Goal: Task Accomplishment & Management: Manage account settings

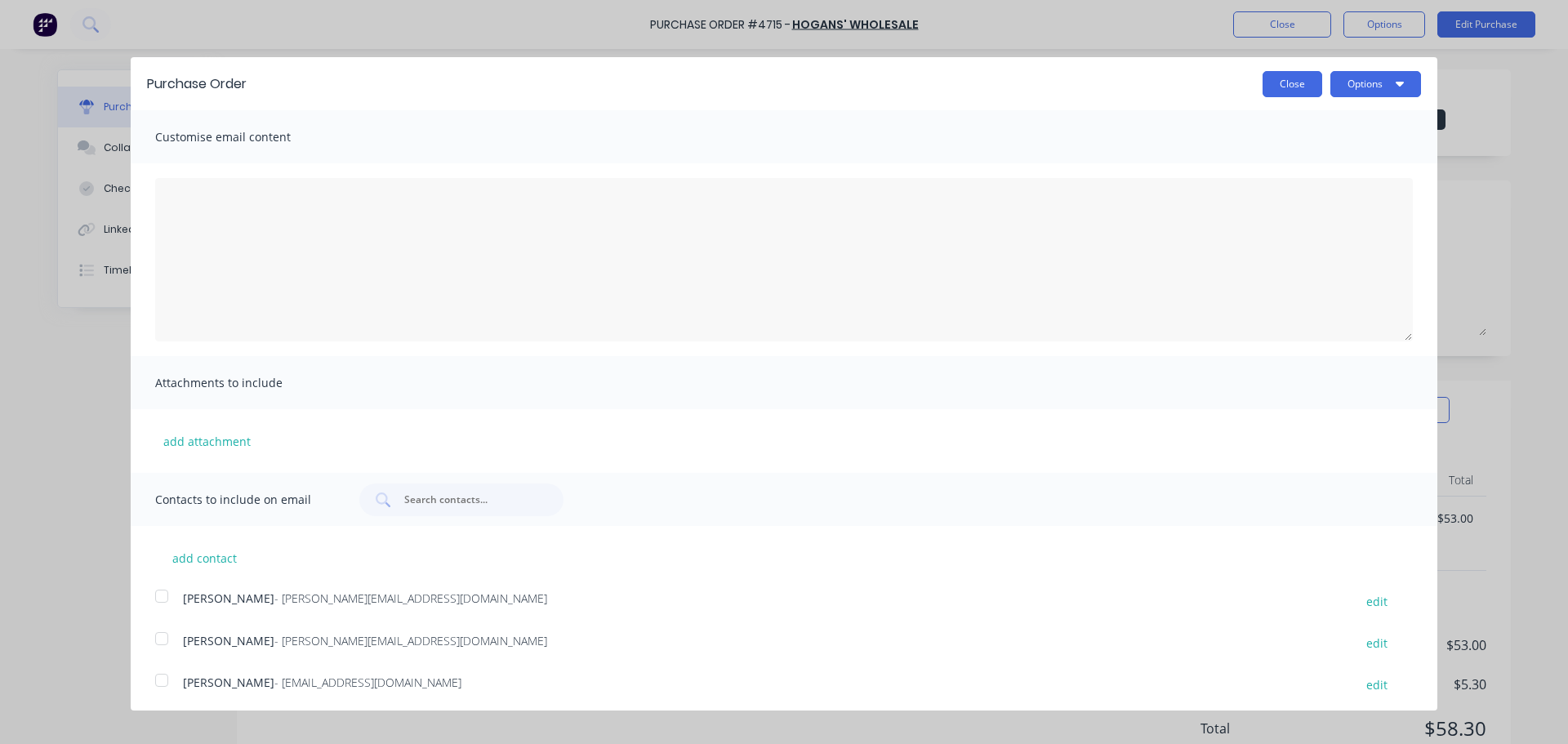
click at [1263, 81] on button "Close" at bounding box center [1293, 84] width 60 height 26
type textarea "x"
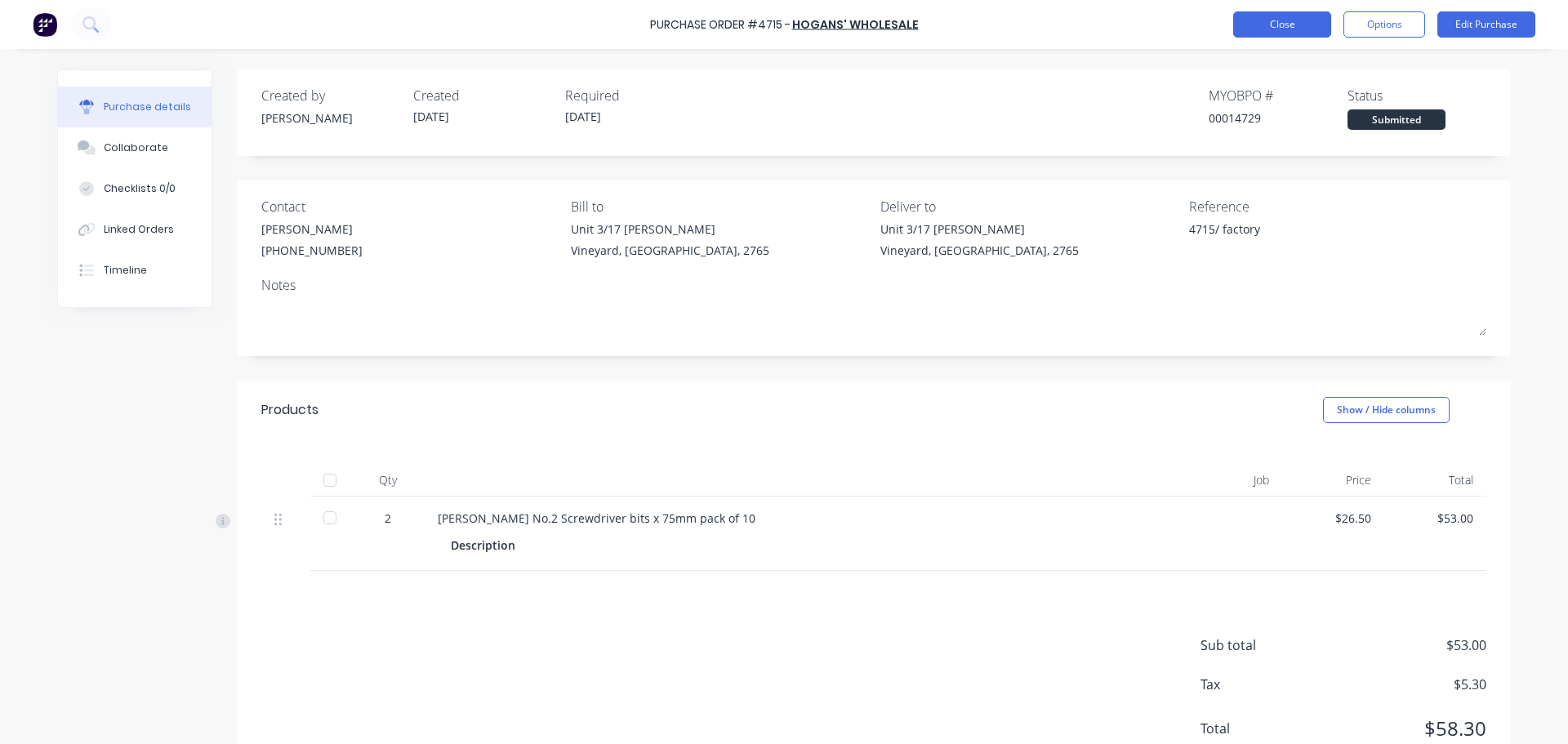
click at [1265, 25] on button "Close" at bounding box center [1282, 25] width 98 height 26
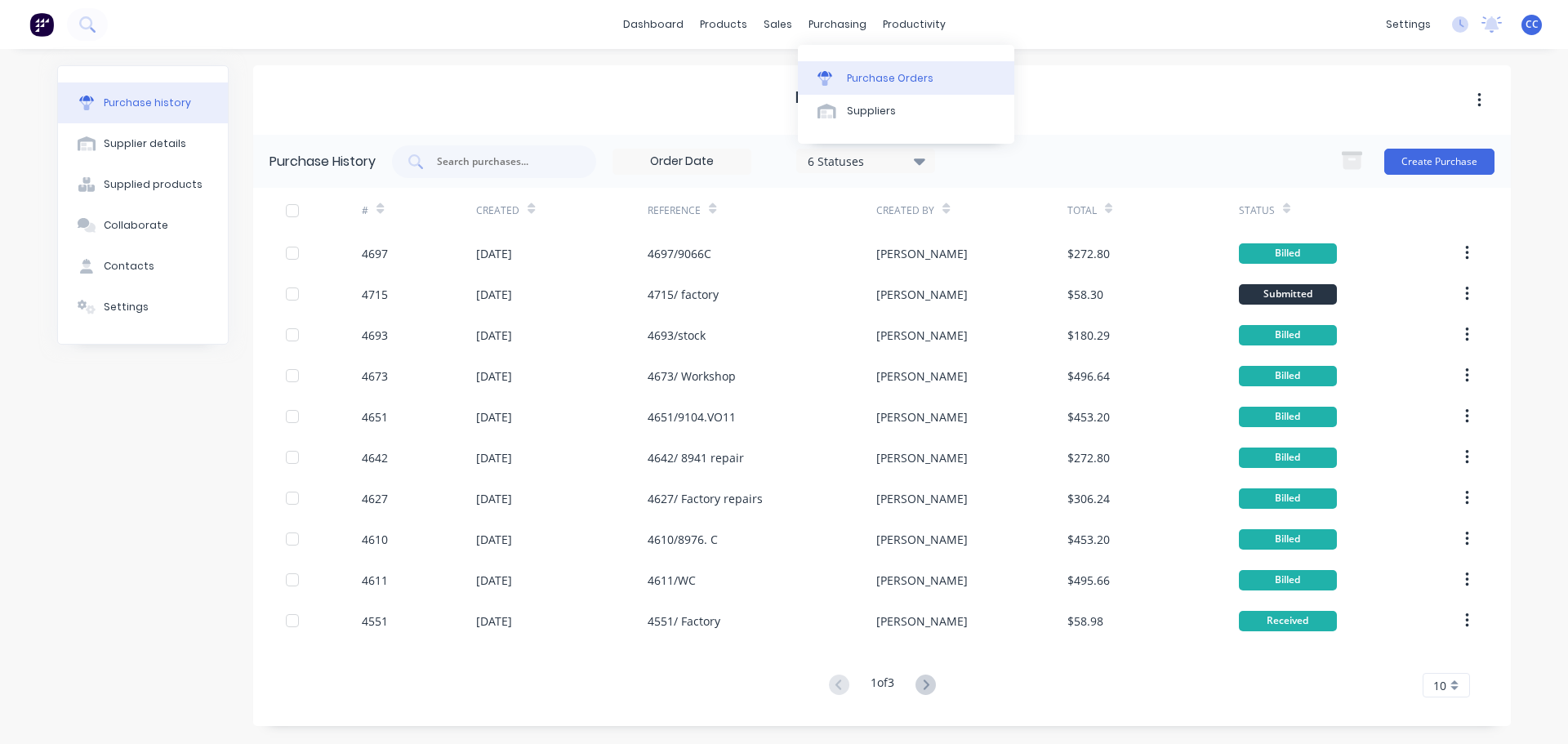
click at [870, 77] on div "Purchase Orders" at bounding box center [890, 78] width 86 height 15
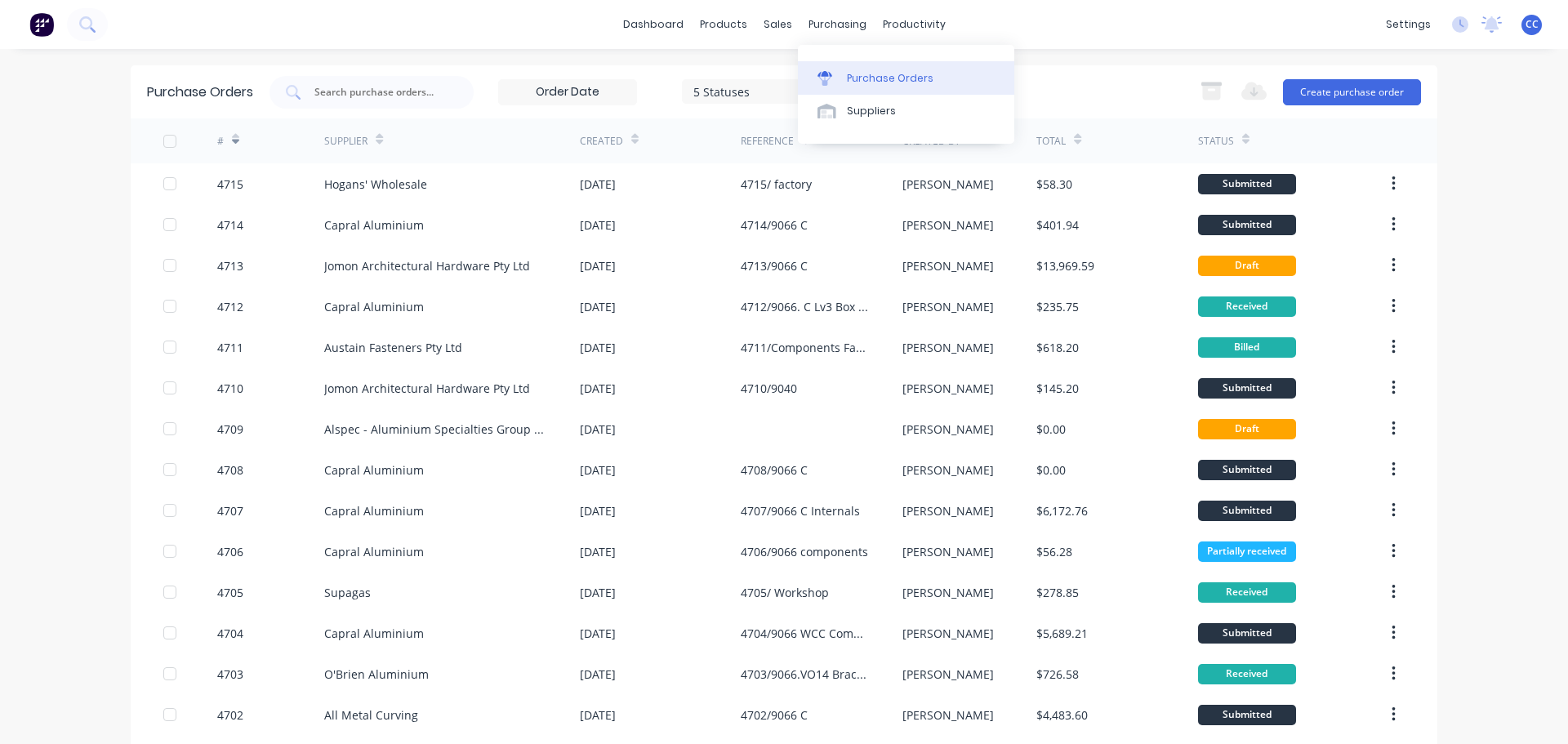
click at [881, 81] on div "Purchase Orders" at bounding box center [890, 78] width 86 height 15
click at [384, 96] on input "text" at bounding box center [380, 92] width 136 height 16
click at [1338, 81] on button "Create purchase order" at bounding box center [1353, 92] width 138 height 26
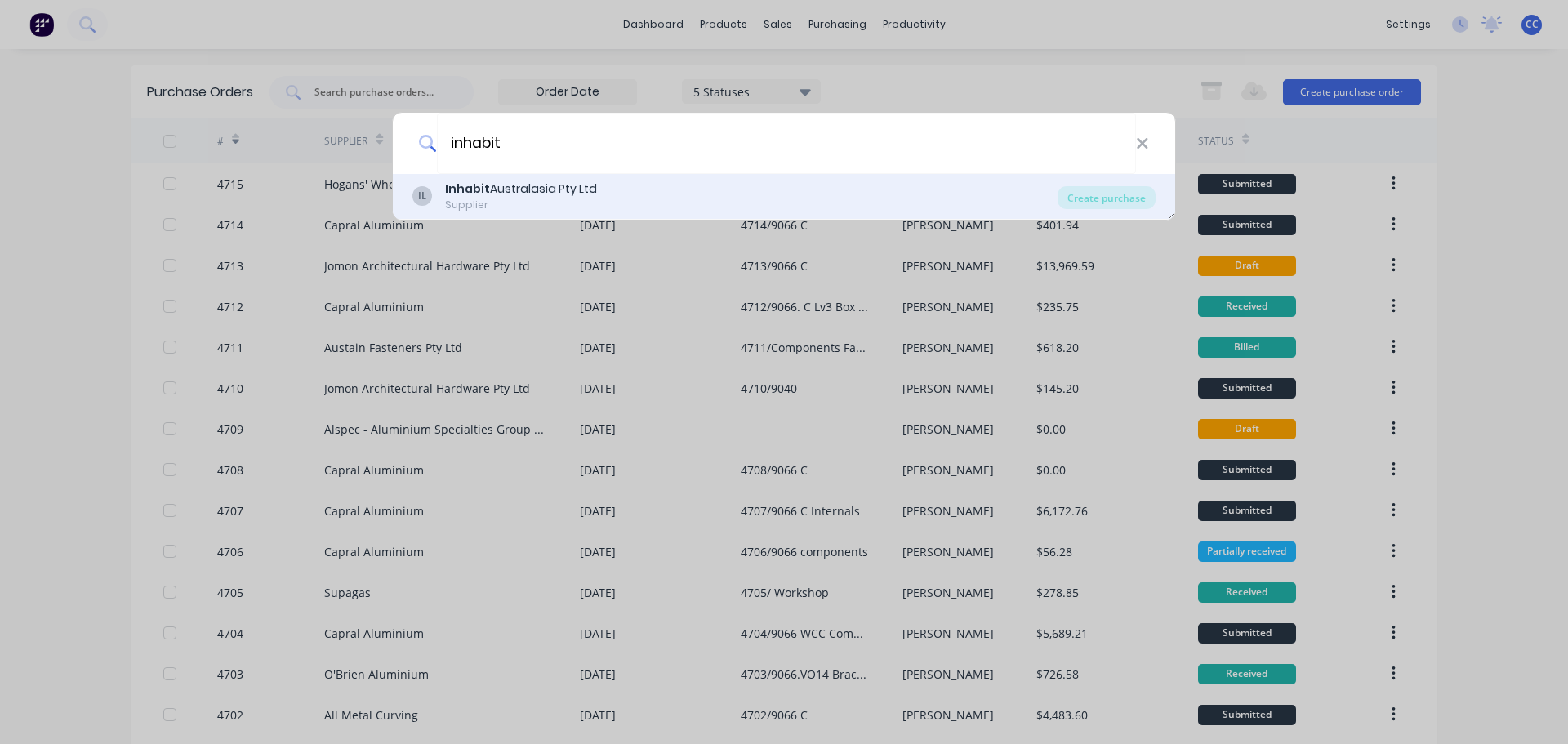
type input "inhabit"
click at [502, 191] on div "Inhabit Australasia Pty Ltd" at bounding box center [520, 189] width 152 height 17
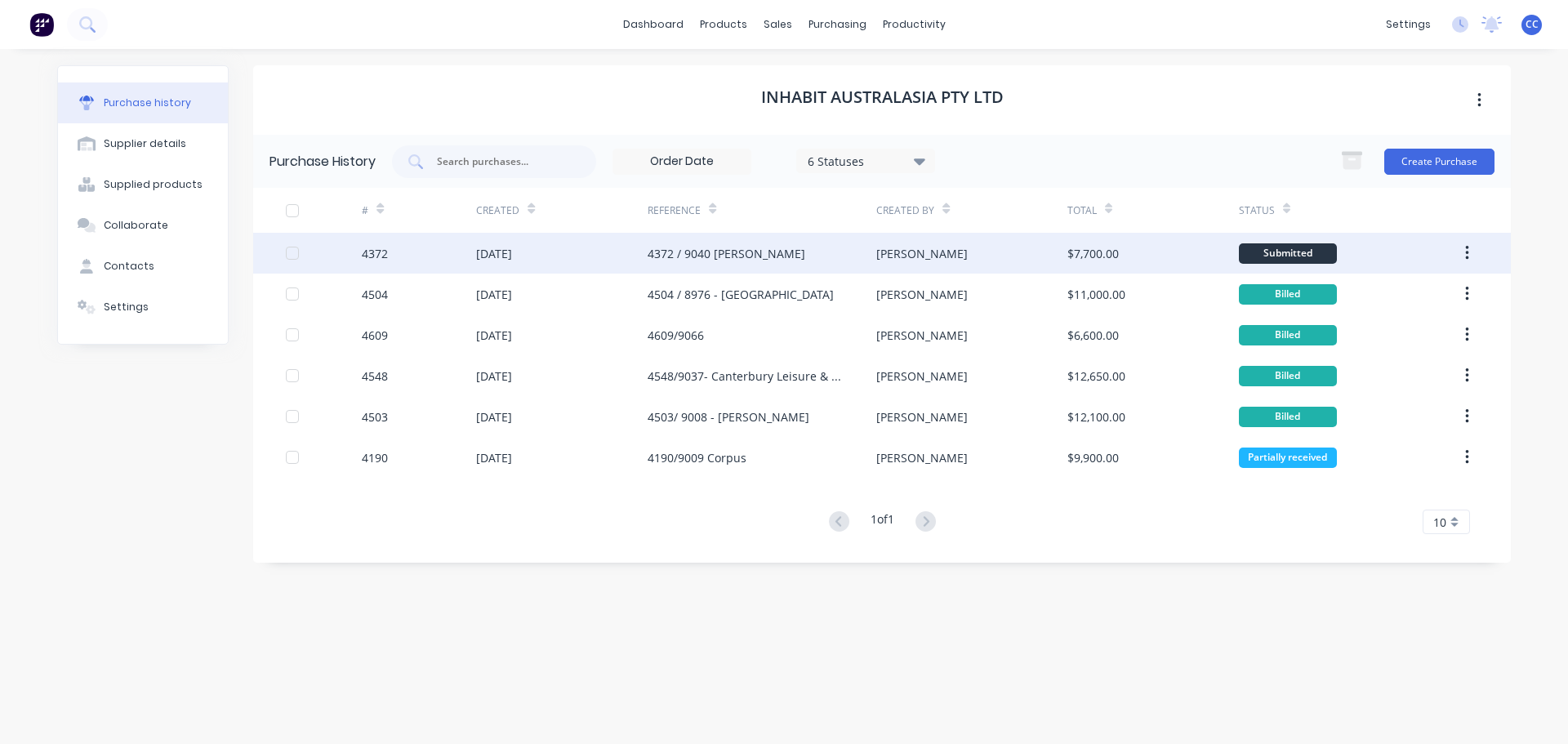
click at [754, 253] on div "4372 / 9040 Stella Maris" at bounding box center [727, 253] width 158 height 17
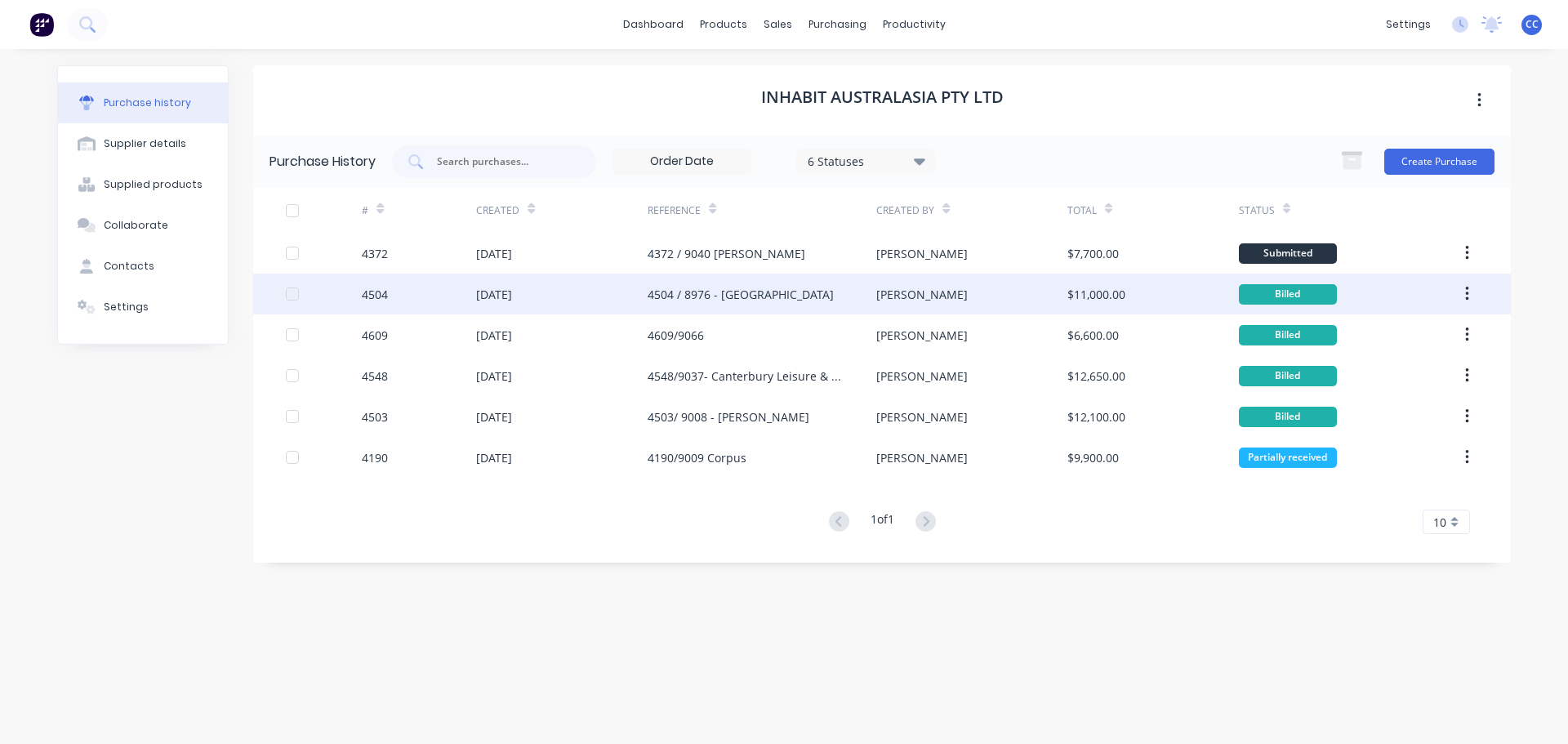
click at [671, 297] on div "4504 / 8976 - Wollongong" at bounding box center [741, 294] width 186 height 17
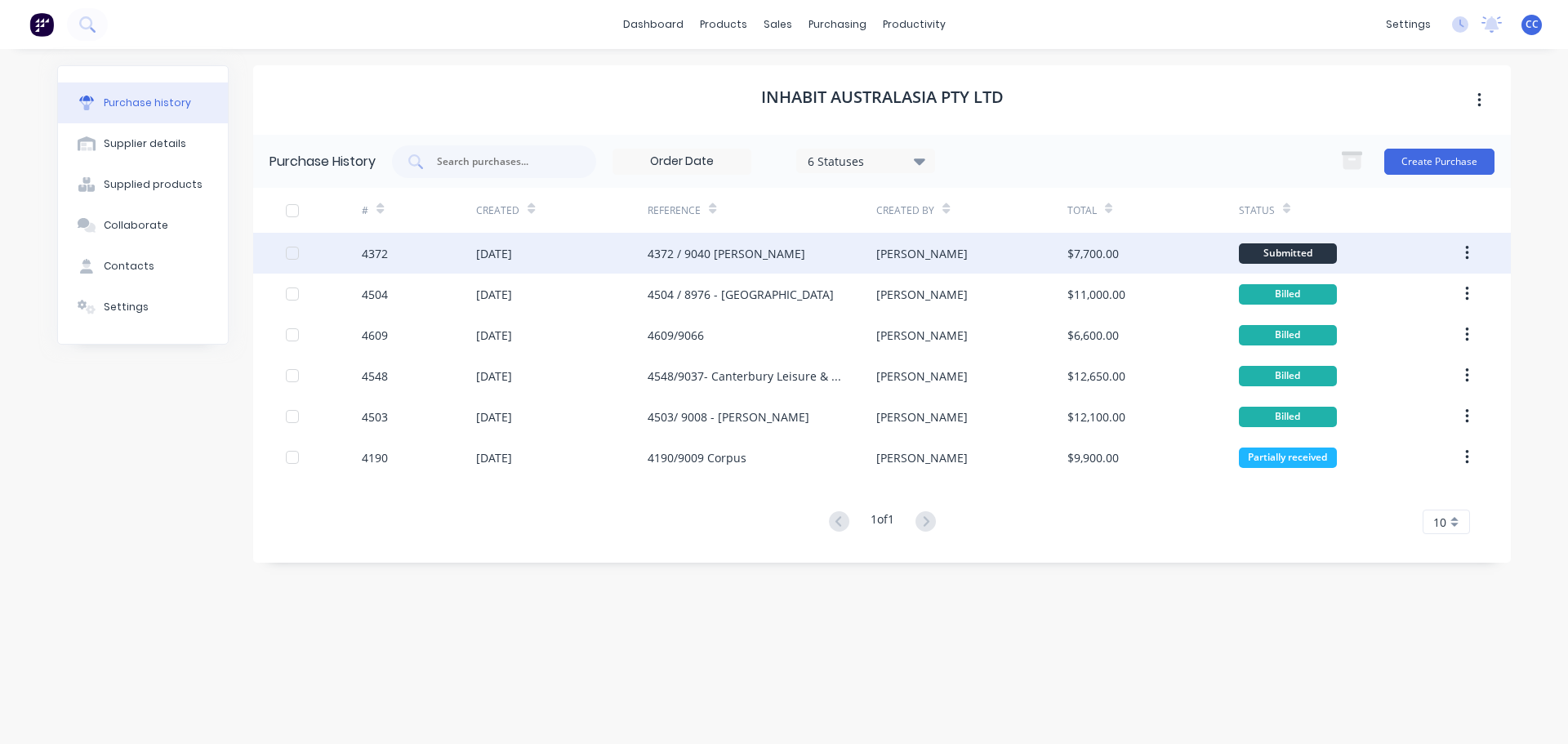
click at [1469, 254] on icon "button" at bounding box center [1467, 253] width 3 height 15
click at [1390, 332] on div "Duplicate" at bounding box center [1408, 328] width 126 height 24
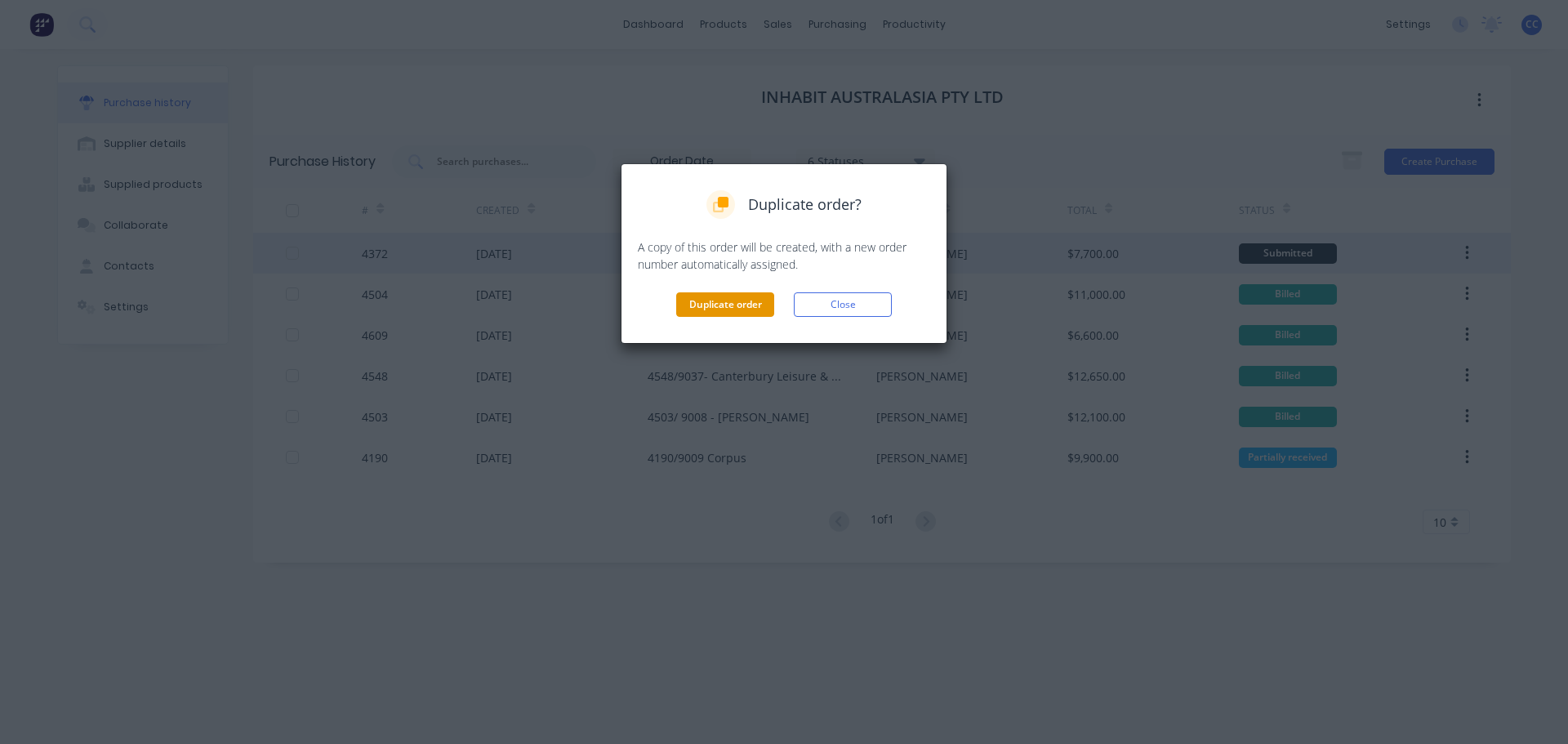
click at [738, 304] on button "Duplicate order" at bounding box center [724, 305] width 98 height 25
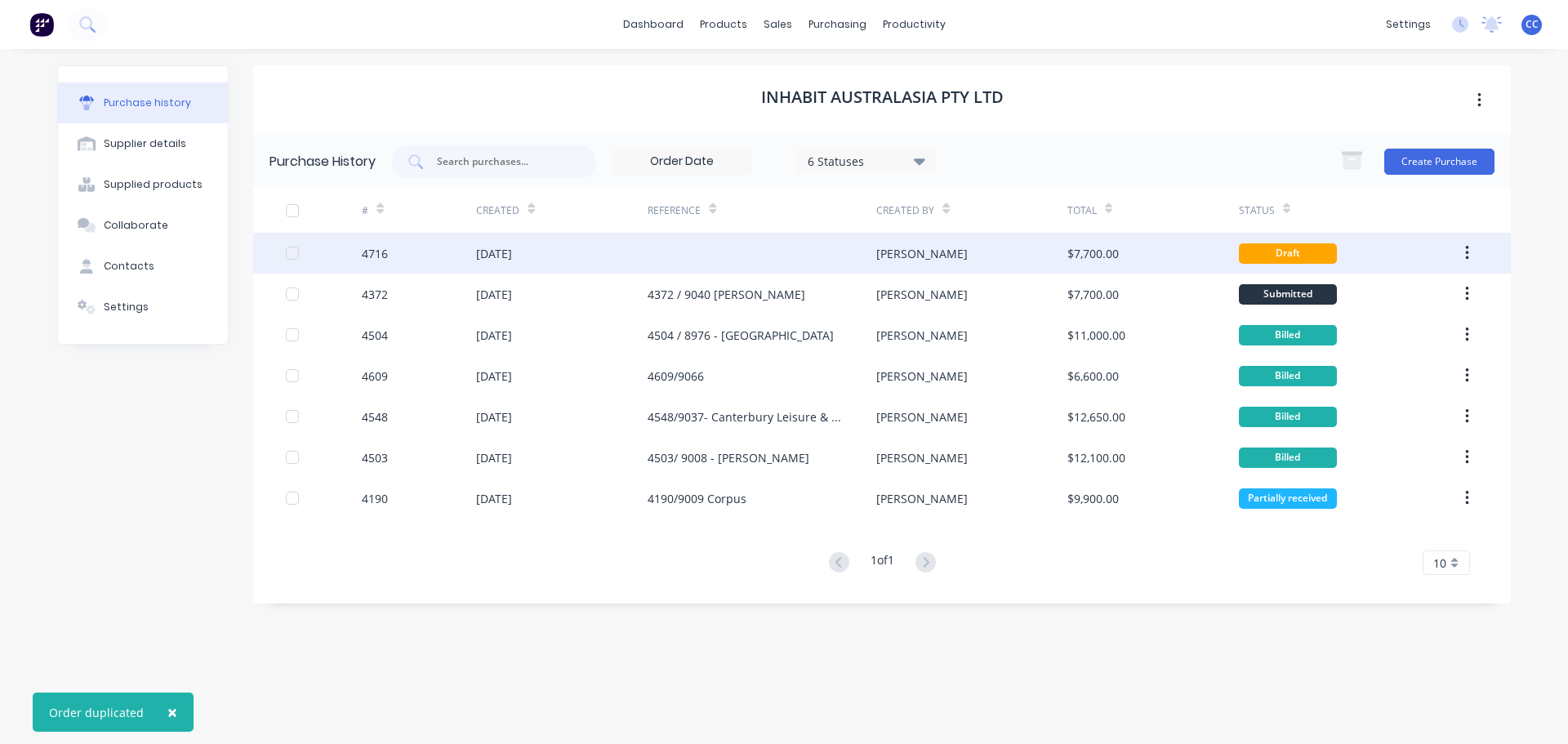
click at [683, 257] on div at bounding box center [762, 253] width 229 height 41
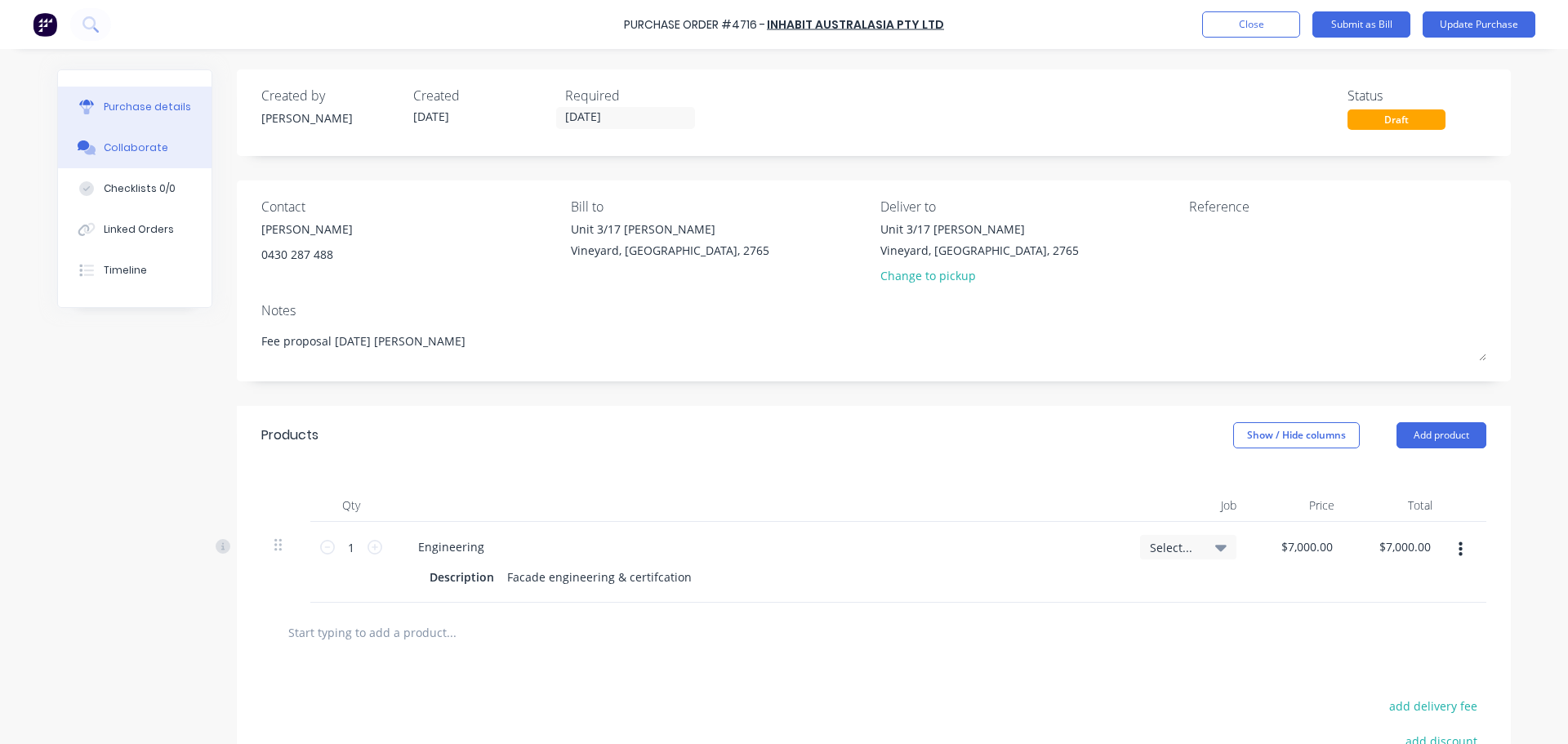
click at [132, 151] on div "Collaborate" at bounding box center [136, 148] width 64 height 15
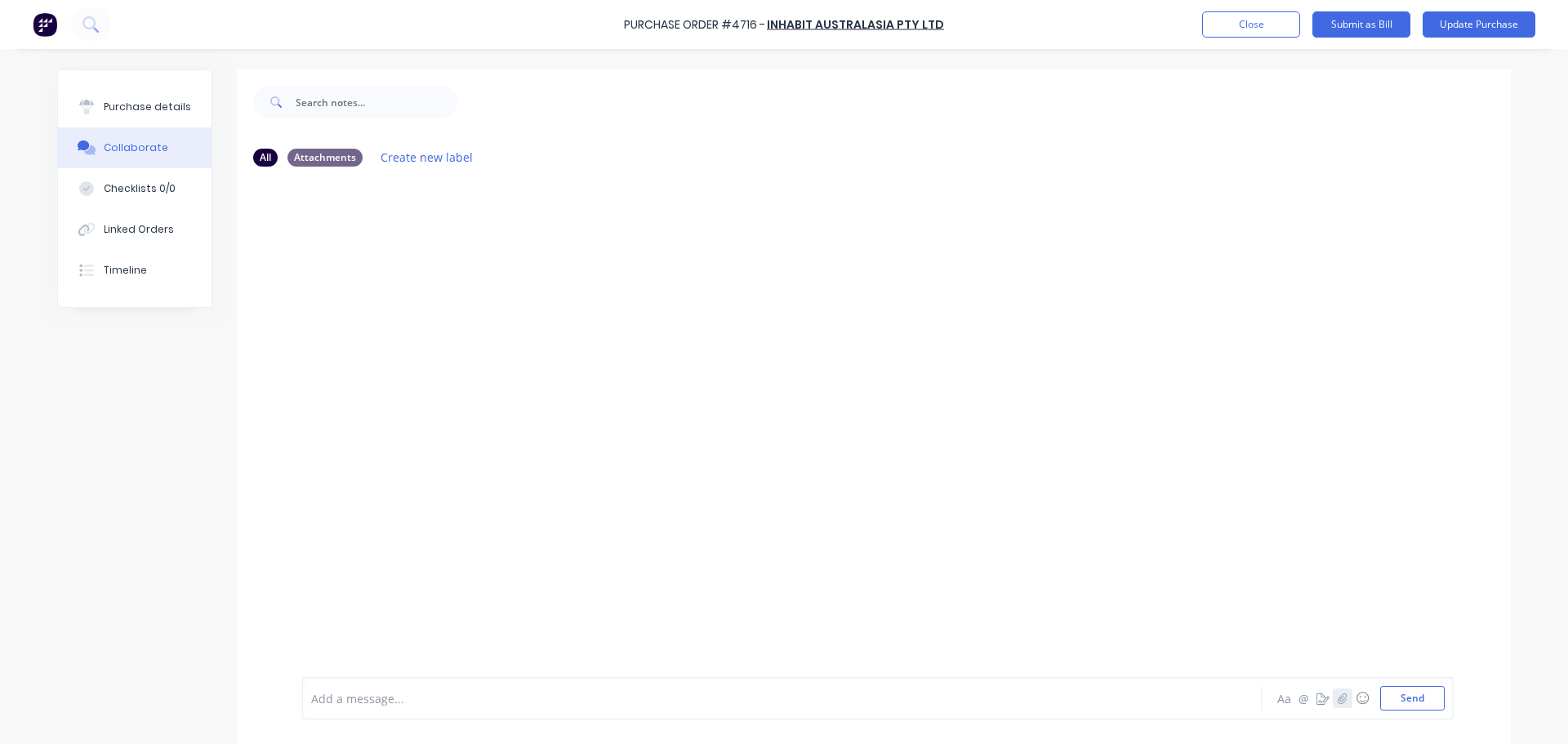
click at [1338, 696] on icon "button" at bounding box center [1343, 698] width 10 height 12
click at [1412, 700] on button "Send" at bounding box center [1413, 698] width 64 height 25
click at [130, 109] on div "Purchase details" at bounding box center [147, 107] width 87 height 15
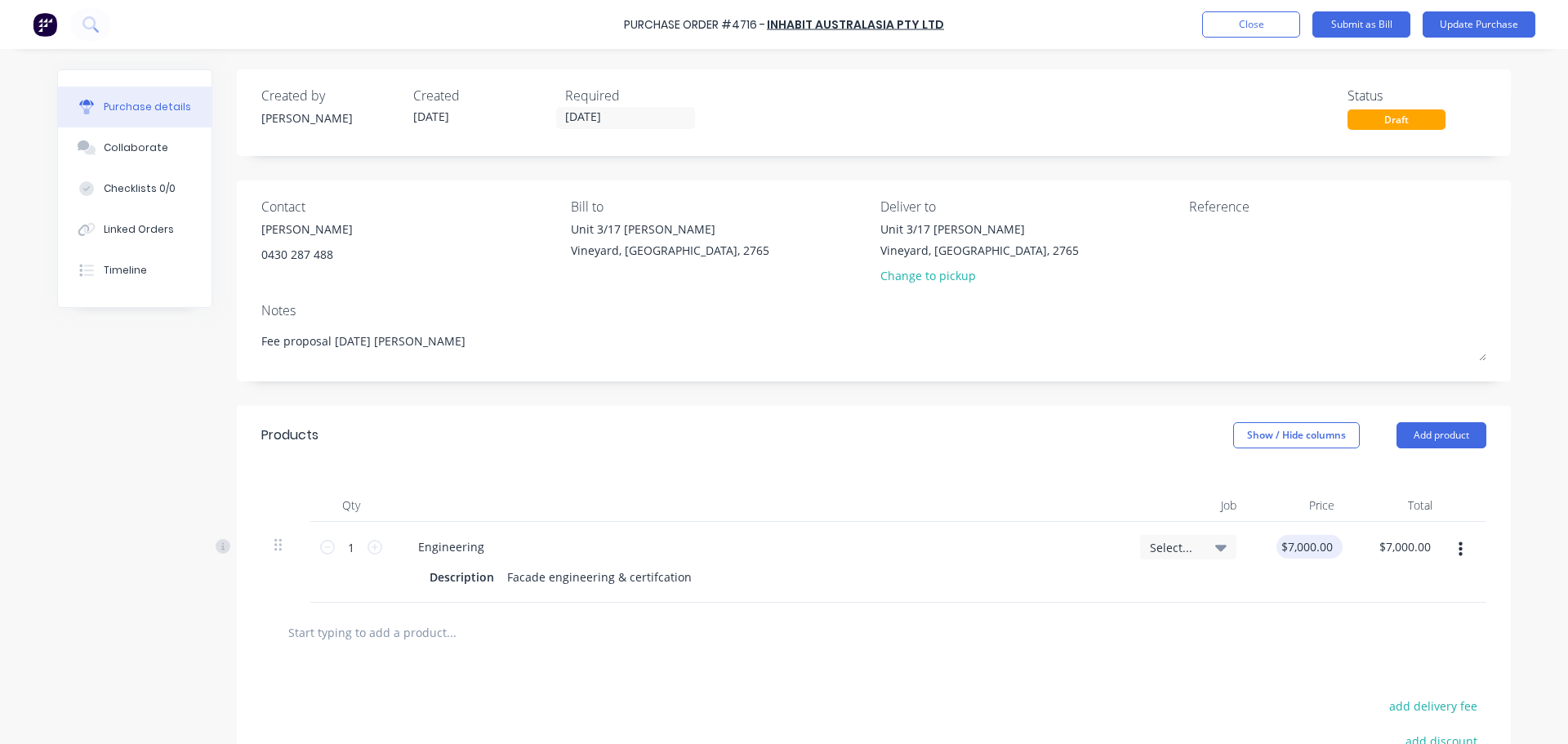
click at [1333, 544] on div "$7,000.00 $7,000.00" at bounding box center [1310, 547] width 66 height 24
type textarea "x"
type input "7000.0000"
click at [1303, 548] on input "7000.0000" at bounding box center [1307, 547] width 60 height 24
type textarea "x"
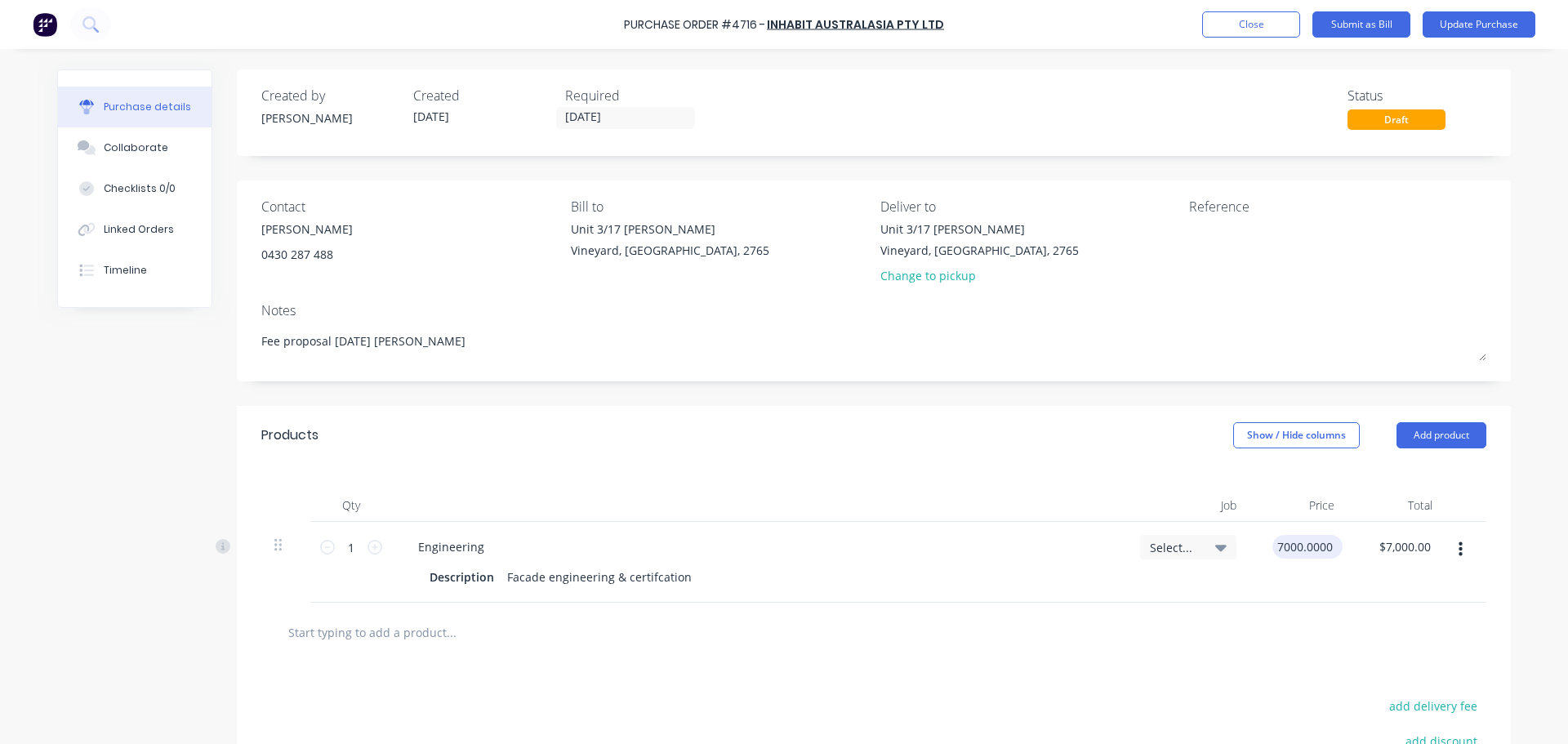
type input "$7,000.00"
click at [1330, 547] on div "$7,000.00 $7,000.00" at bounding box center [1310, 547] width 66 height 24
click at [1330, 546] on div "$7,000.00 $7,000.00" at bounding box center [1310, 547] width 66 height 24
type textarea "x"
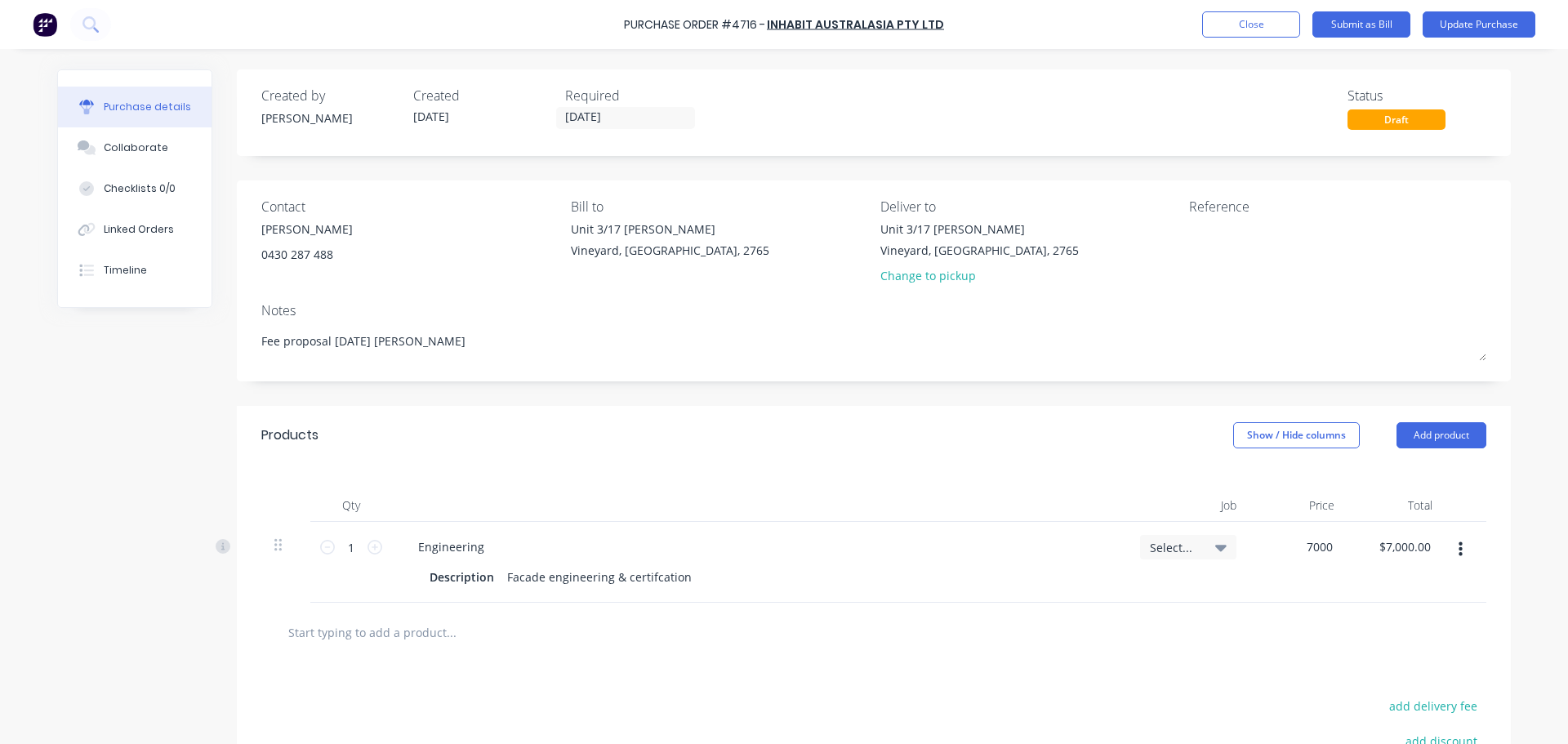
drag, startPoint x: 1274, startPoint y: 543, endPoint x: 1340, endPoint y: 542, distance: 66.0
click at [1340, 542] on div "7000 7000" at bounding box center [1298, 562] width 98 height 81
type input "6500"
type textarea "x"
type input "$6,500.00"
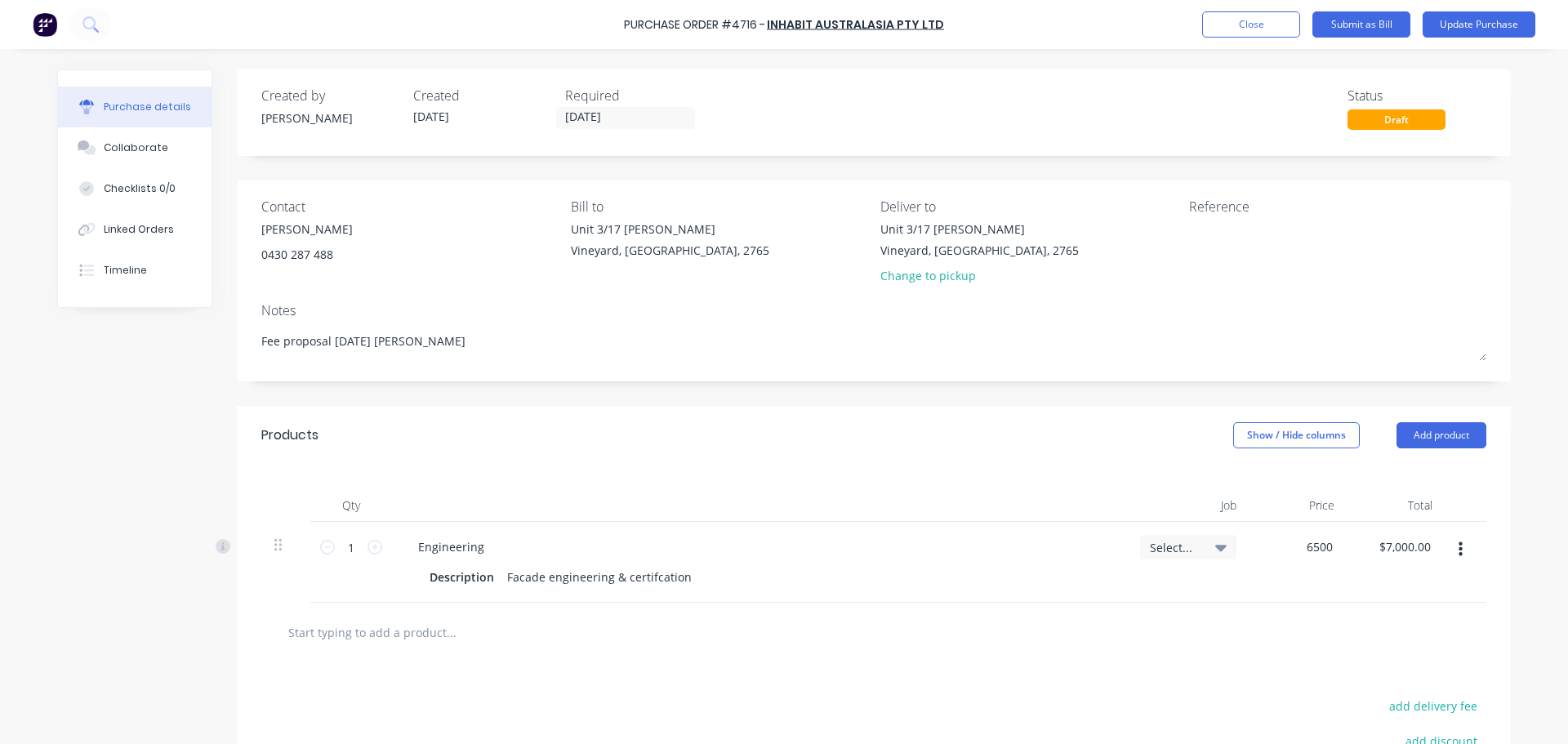
type input "$6,500.00"
click at [1308, 612] on div at bounding box center [874, 632] width 1225 height 60
click at [1213, 234] on textarea at bounding box center [1291, 238] width 204 height 37
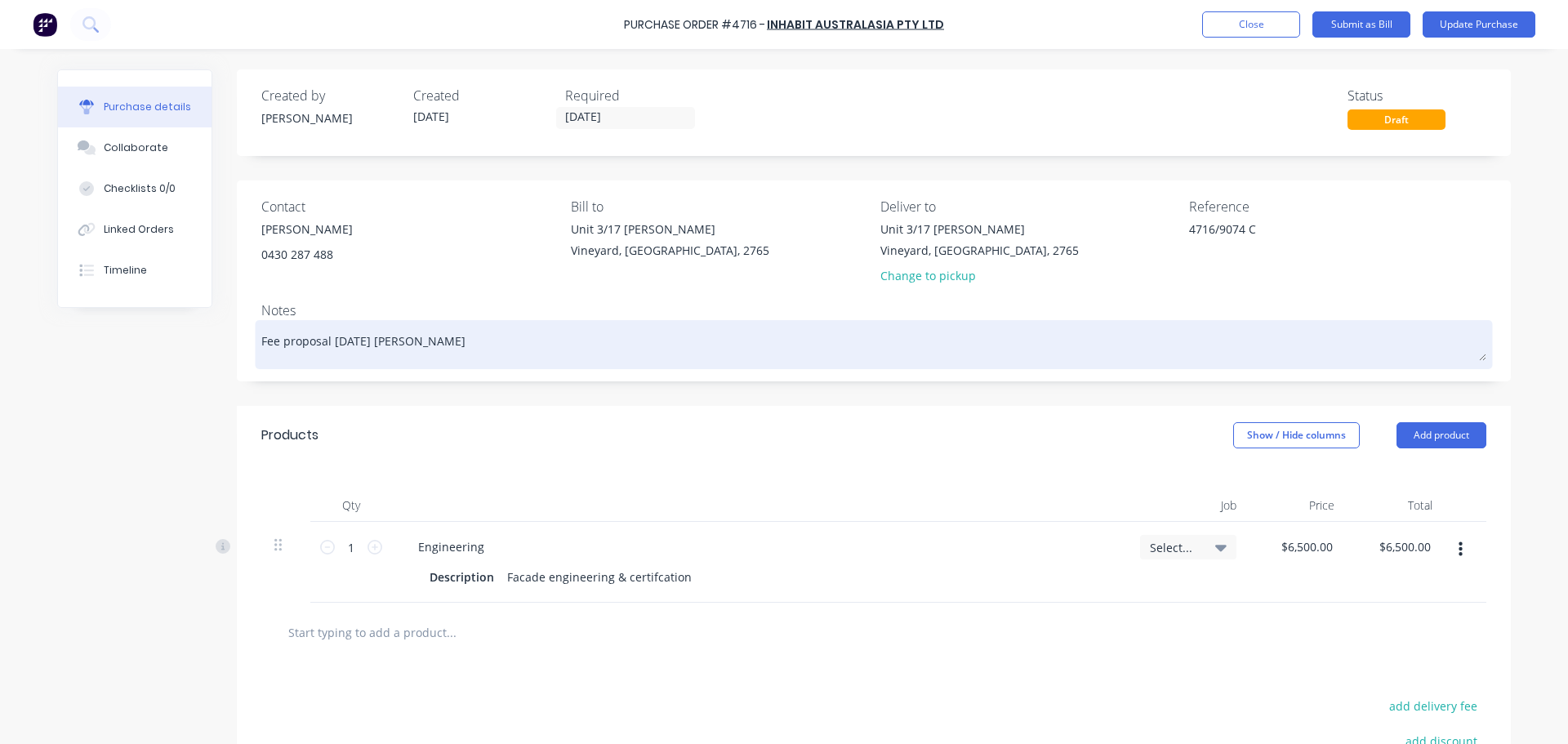
type textarea "4716/9074 C"
type textarea "x"
type textarea "4716/9074 C"
click at [441, 331] on textarea "Fee proposal 18/7/24 Stella Maris" at bounding box center [874, 342] width 1225 height 37
type textarea "x"
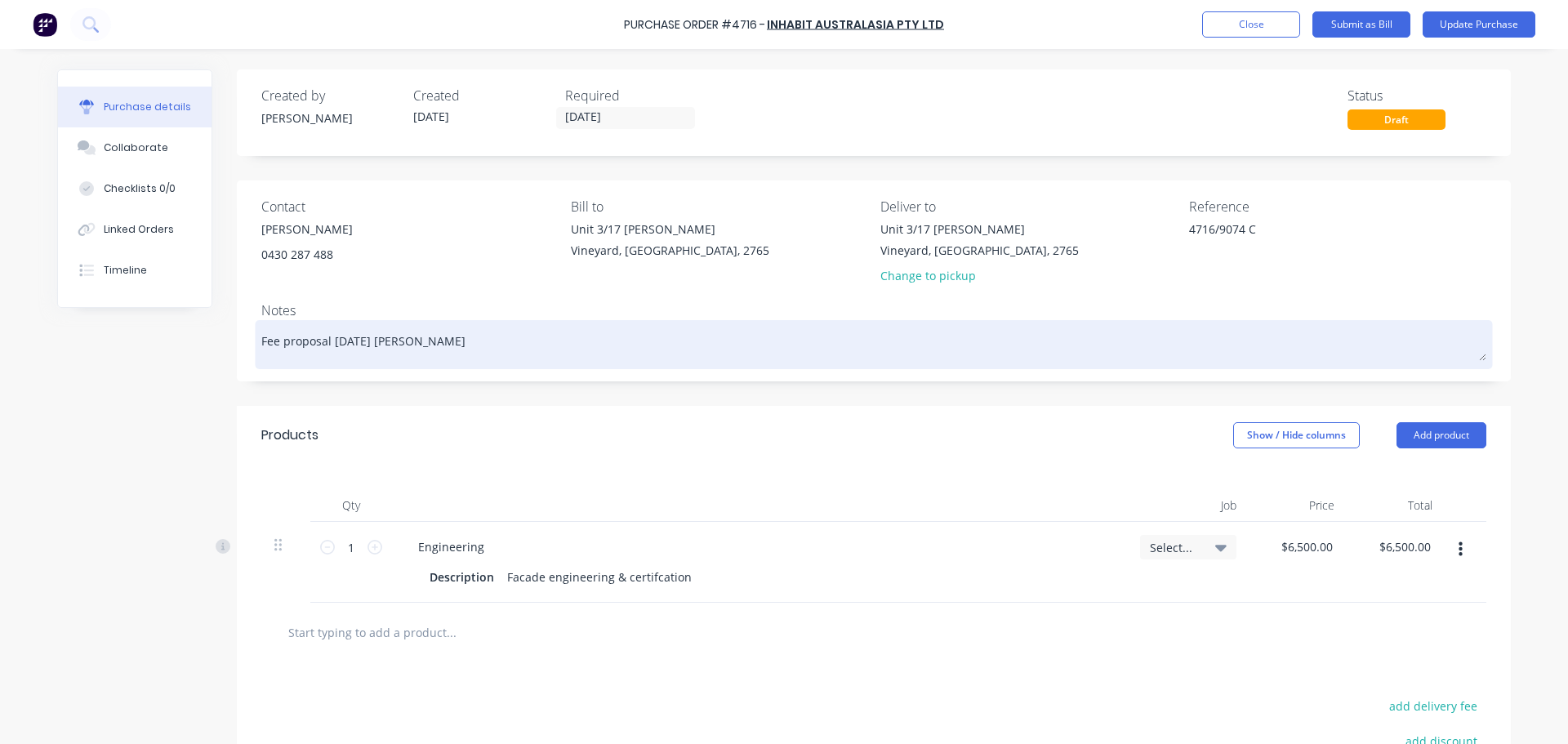
type textarea "Fee proposal 18/7/24 Stella Mari"
type textarea "x"
type textarea "Fee proposal 18/7/24 Stella Mar"
type textarea "x"
type textarea "Fee proposal 18/7/24 Stella Ma"
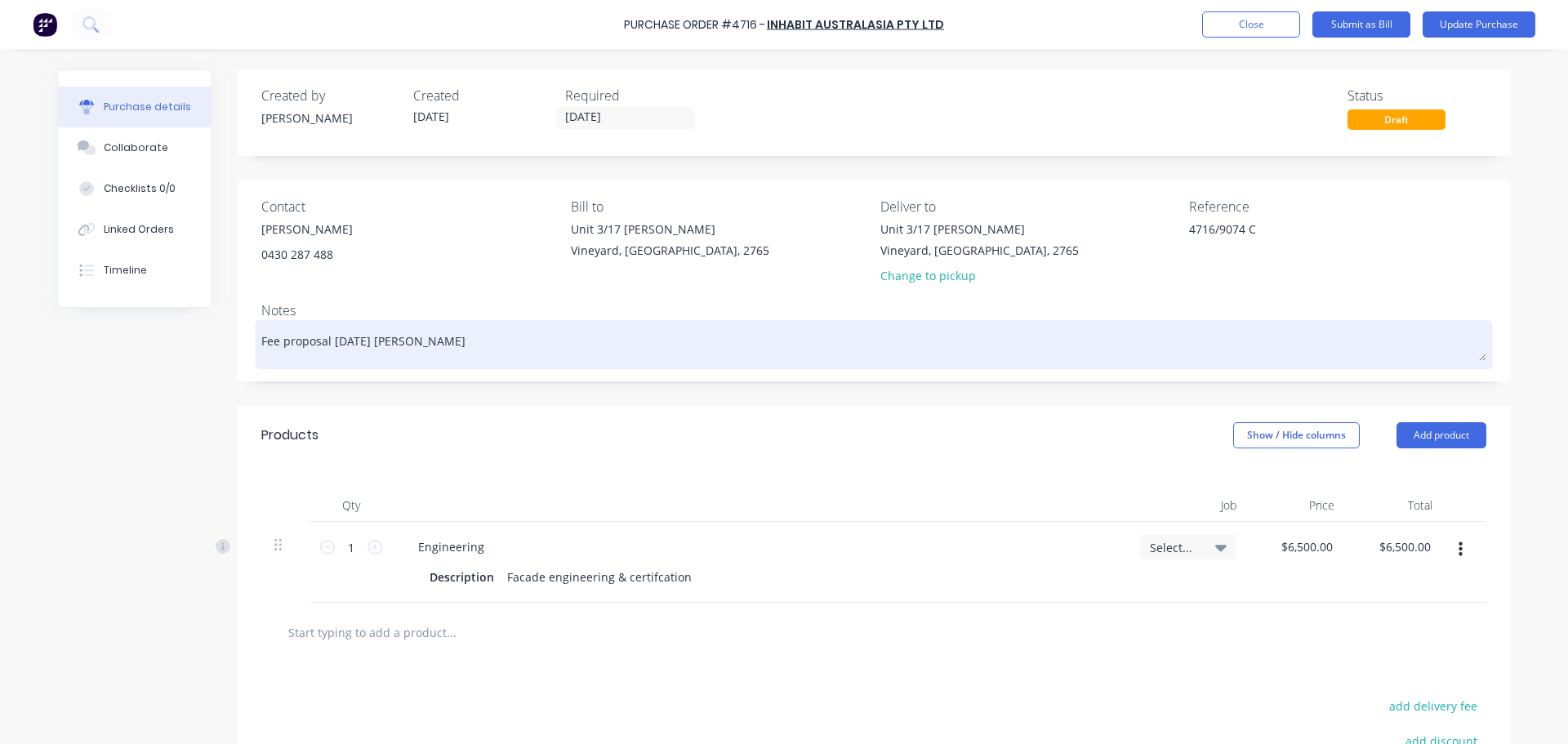
type textarea "x"
type textarea "Fee proposal 18/7/24 Stella M"
type textarea "x"
type textarea "Fee proposal 18/7/24 Stella"
type textarea "x"
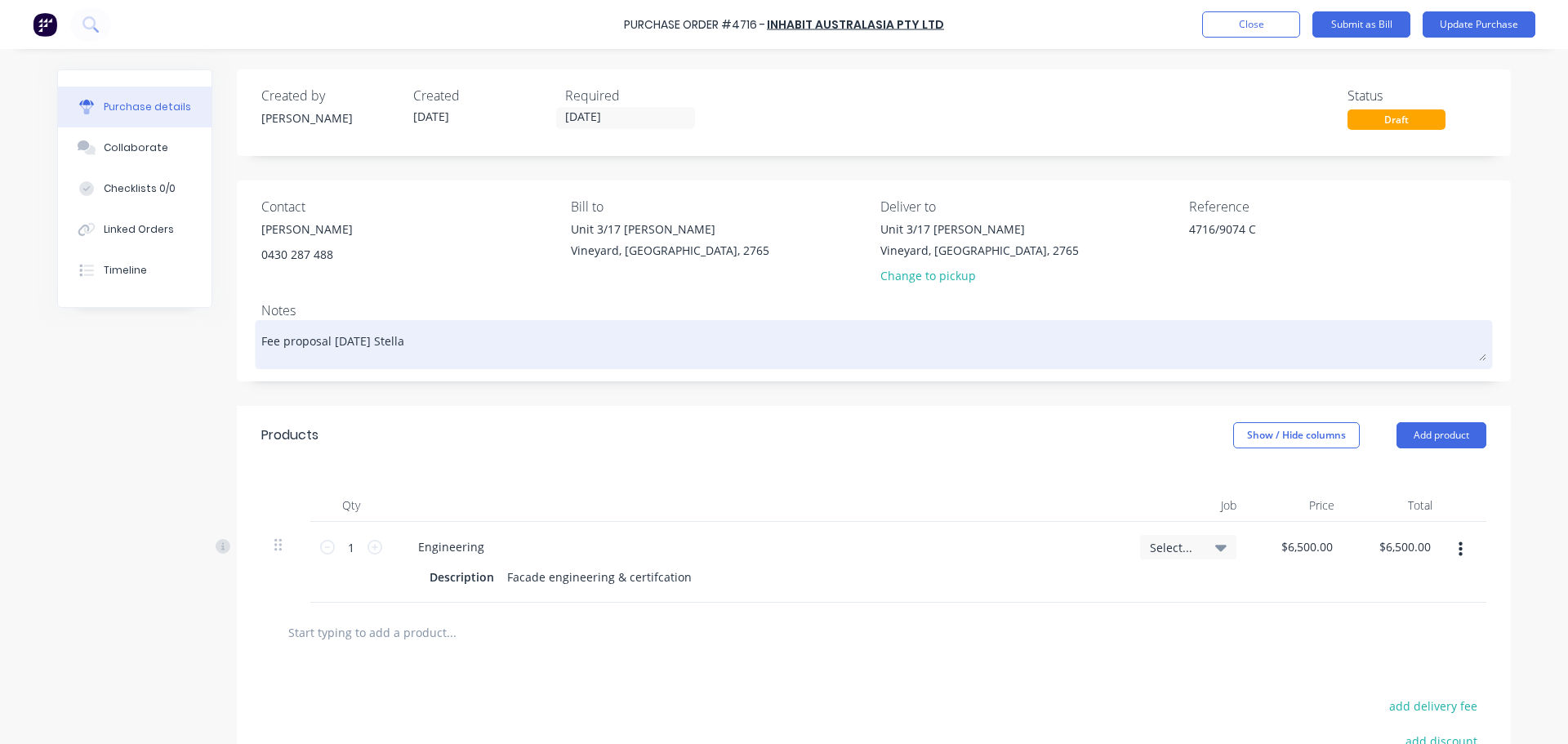
type textarea "Fee proposal 18/7/24 Stella"
type textarea "x"
type textarea "Fee proposal 18/7/24 Stell"
type textarea "x"
type textarea "Fee proposal 18/7/24 Stel"
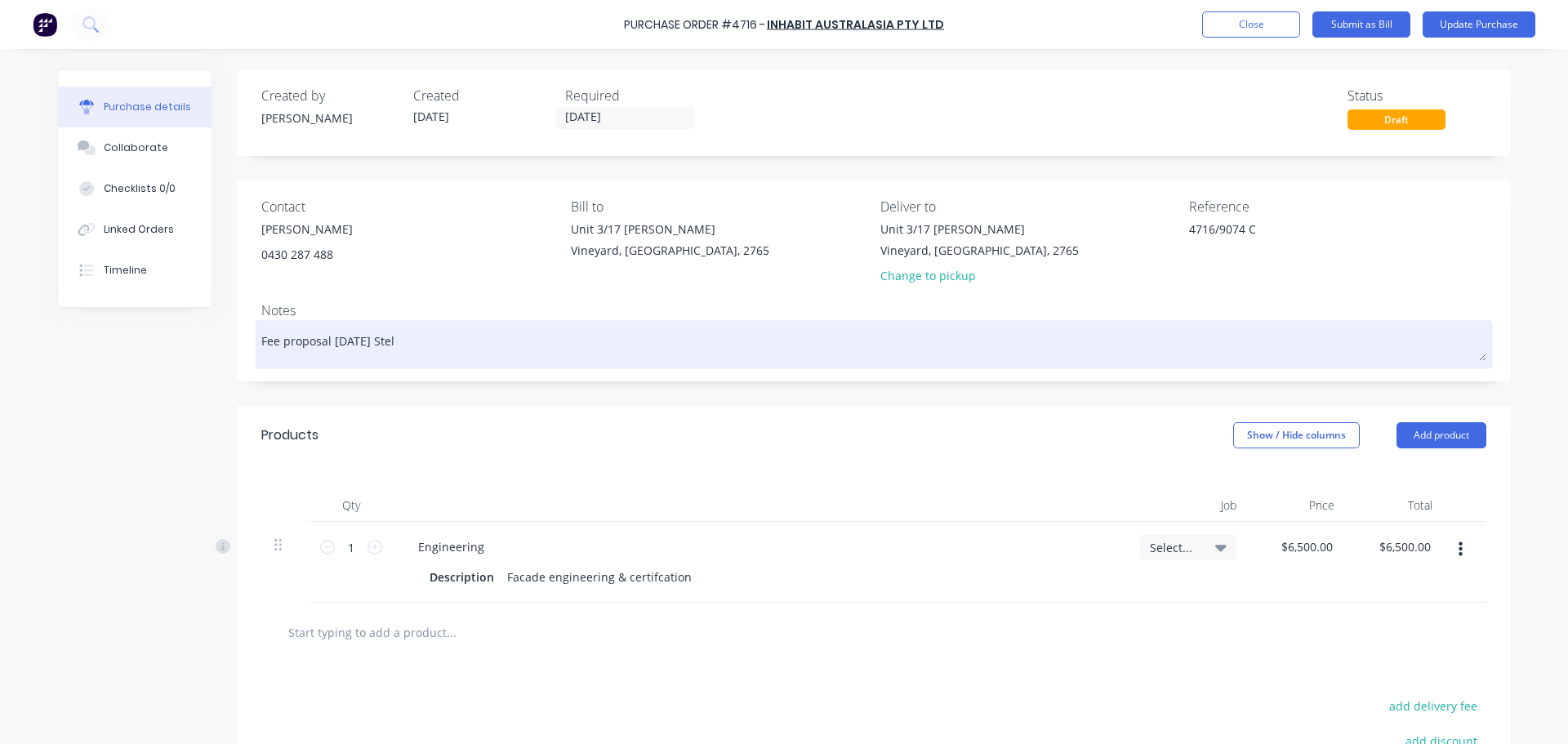
type textarea "x"
type textarea "Fee proposal 18/7/24 Ste"
type textarea "x"
type textarea "Fee proposal 18/7/24 St"
type textarea "x"
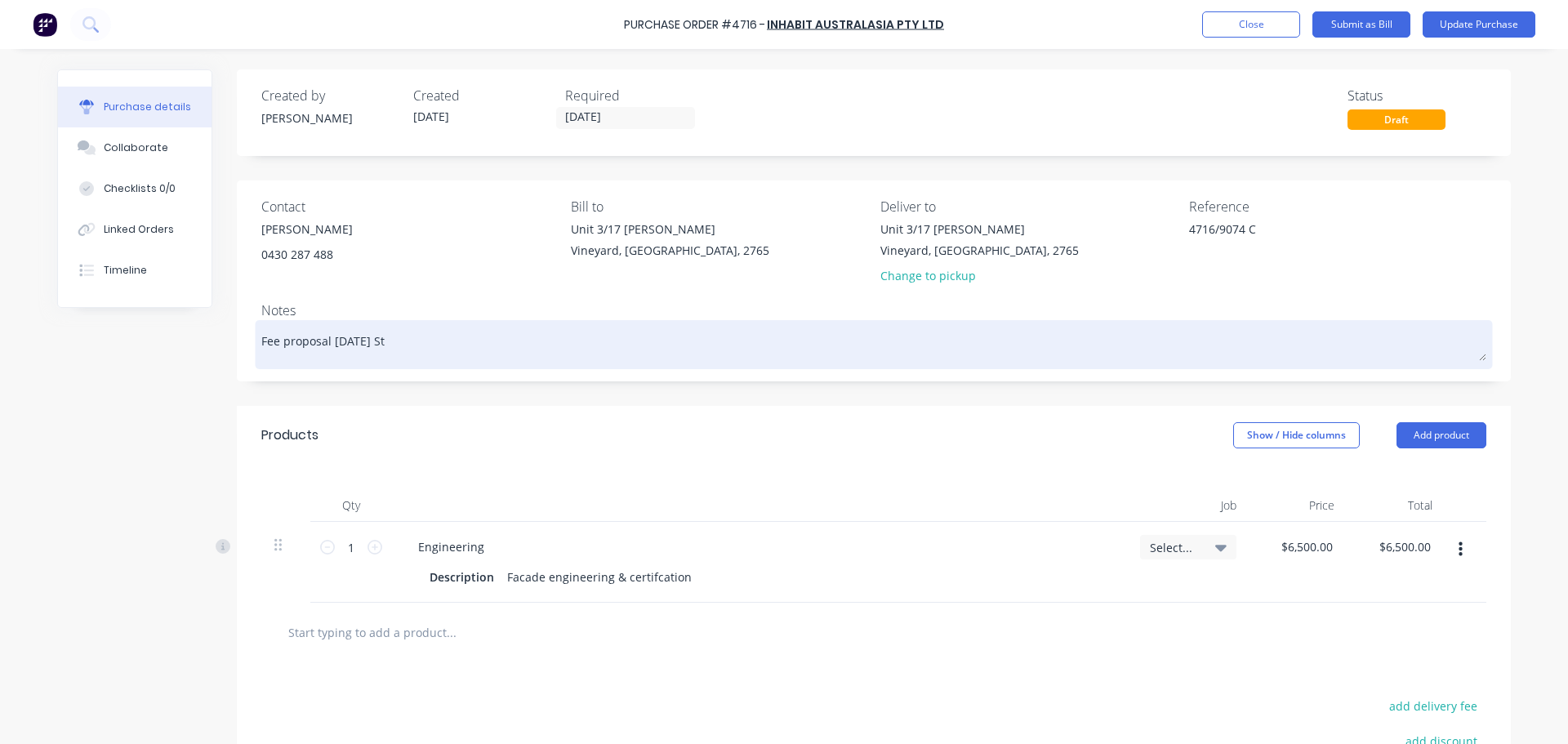
type textarea "Fee proposal 18/7/24 S"
type textarea "x"
type textarea "Fee proposal 18/7/24"
type textarea "x"
type textarea "Fee proposal 18/7/24 W"
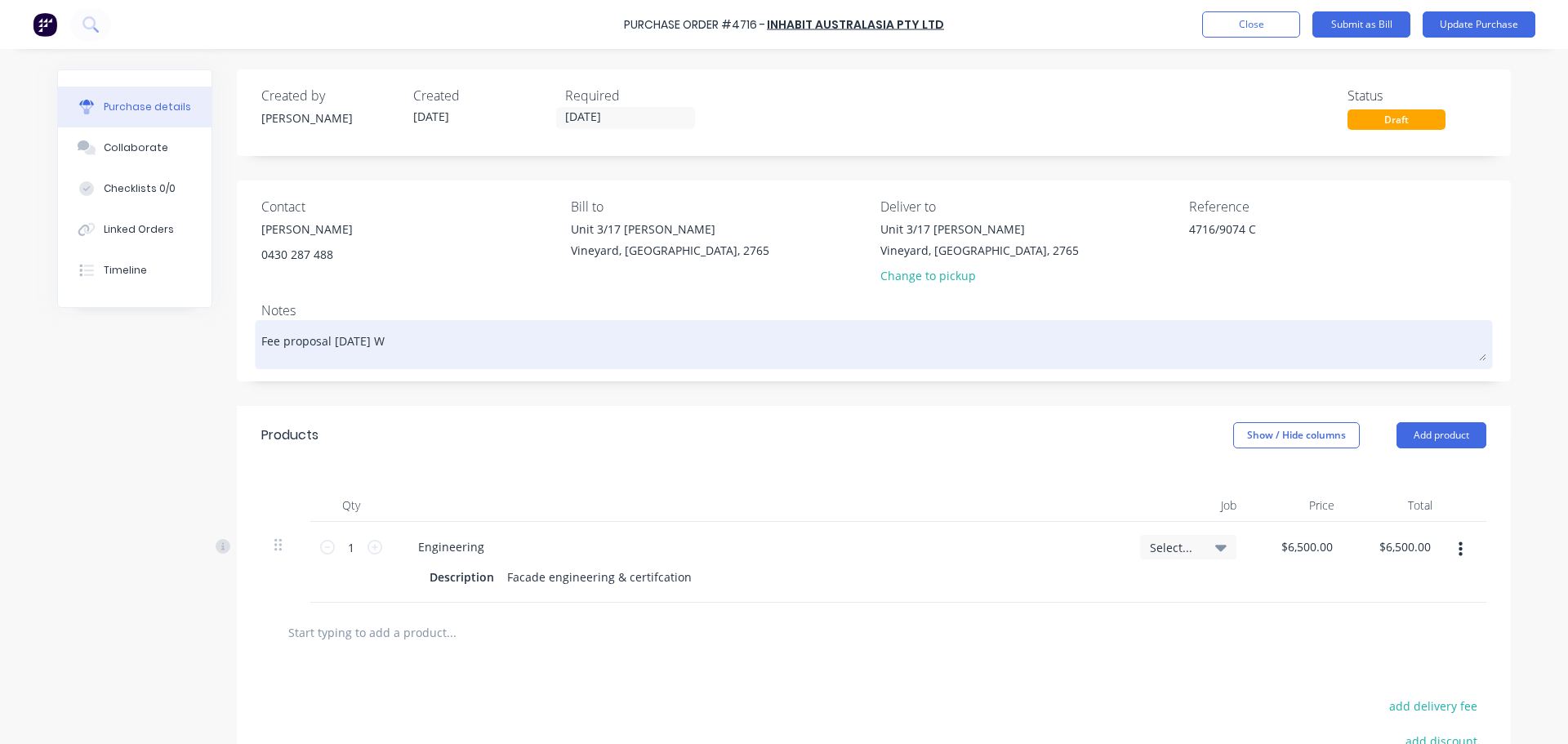
type textarea "x"
type textarea "Fee proposal 18/7/24 We"
type textarea "x"
type textarea "Fee proposal 18/7/24 Wes"
type textarea "x"
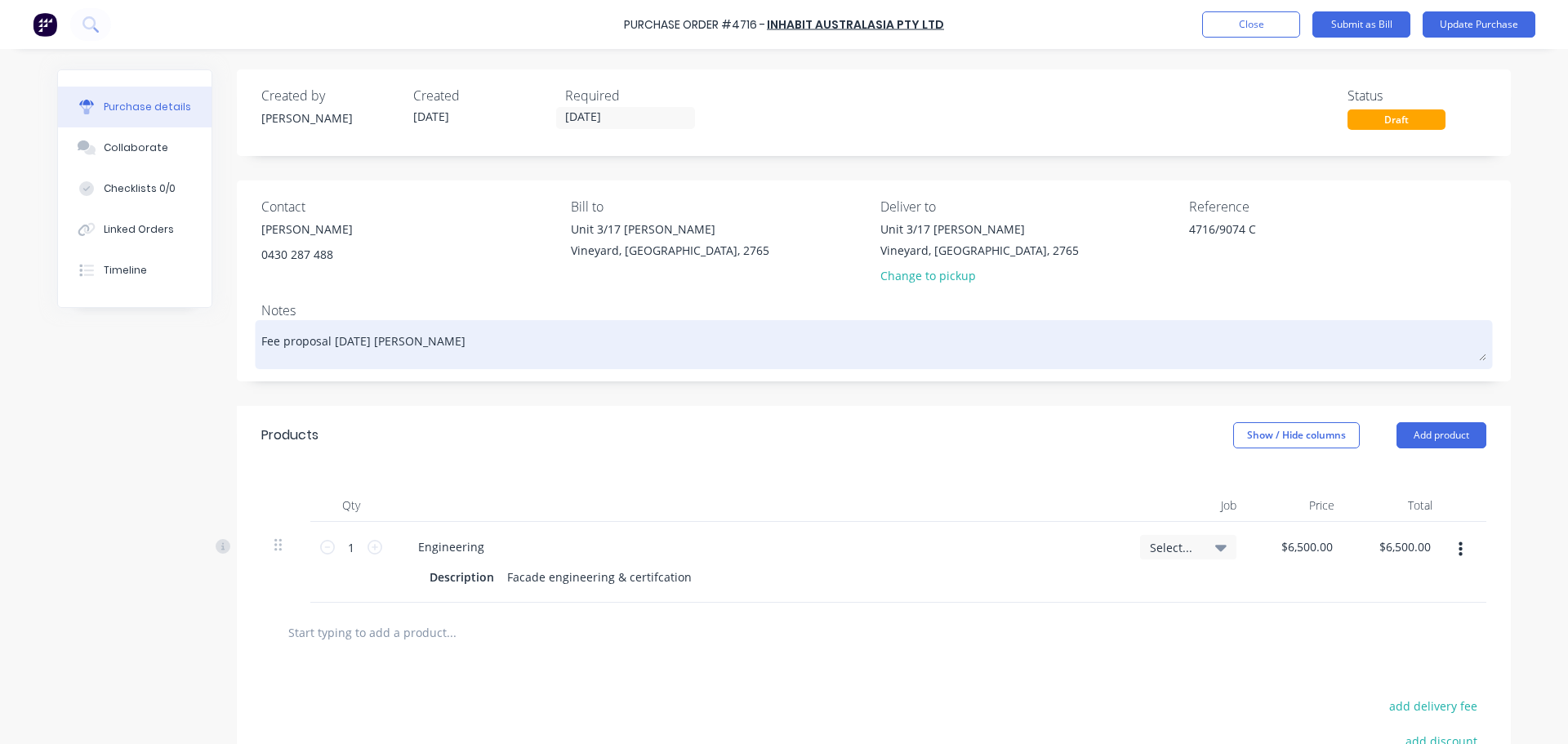
type textarea "Fee proposal 18/7/24 West"
type textarea "x"
type textarea "Fee proposal 18/7/24 Westm"
type textarea "x"
type textarea "Fee proposal 18/7/24 Westme"
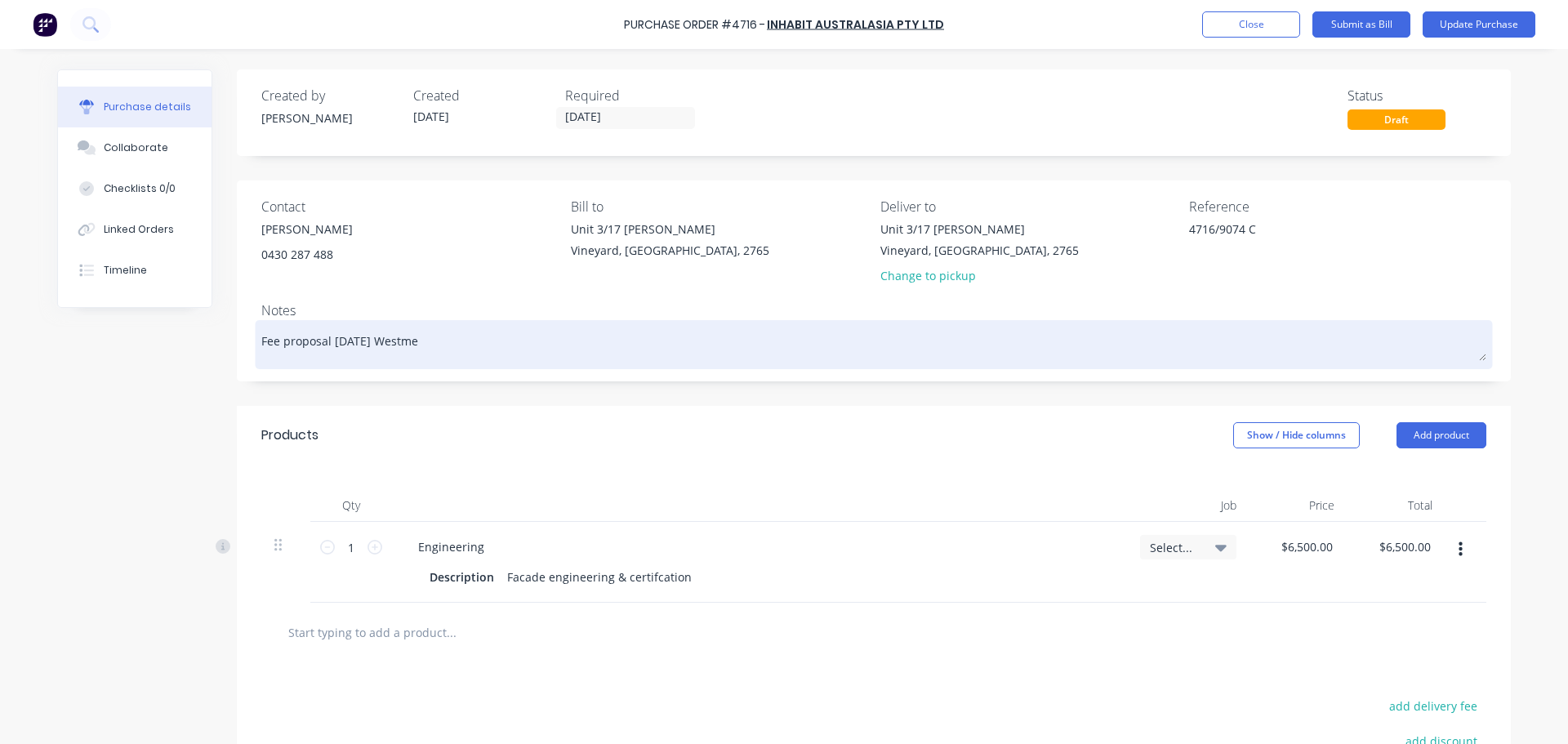
type textarea "x"
type textarea "Fee proposal 18/7/24 Westmea"
type textarea "x"
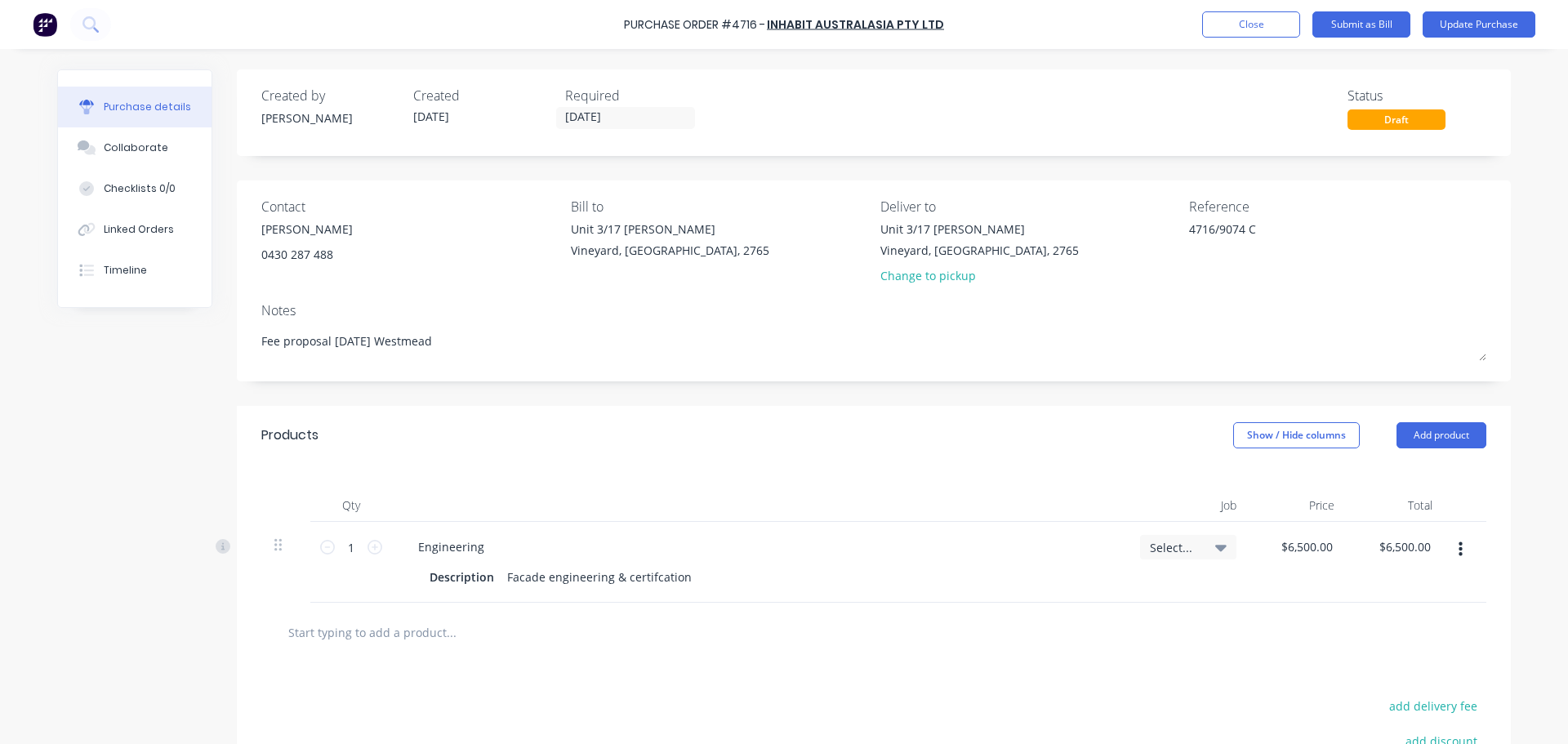
type textarea "Fee proposal 18/7/24 Westmead"
type textarea "x"
type textarea "Fee proposal 18/7/24 Westmead"
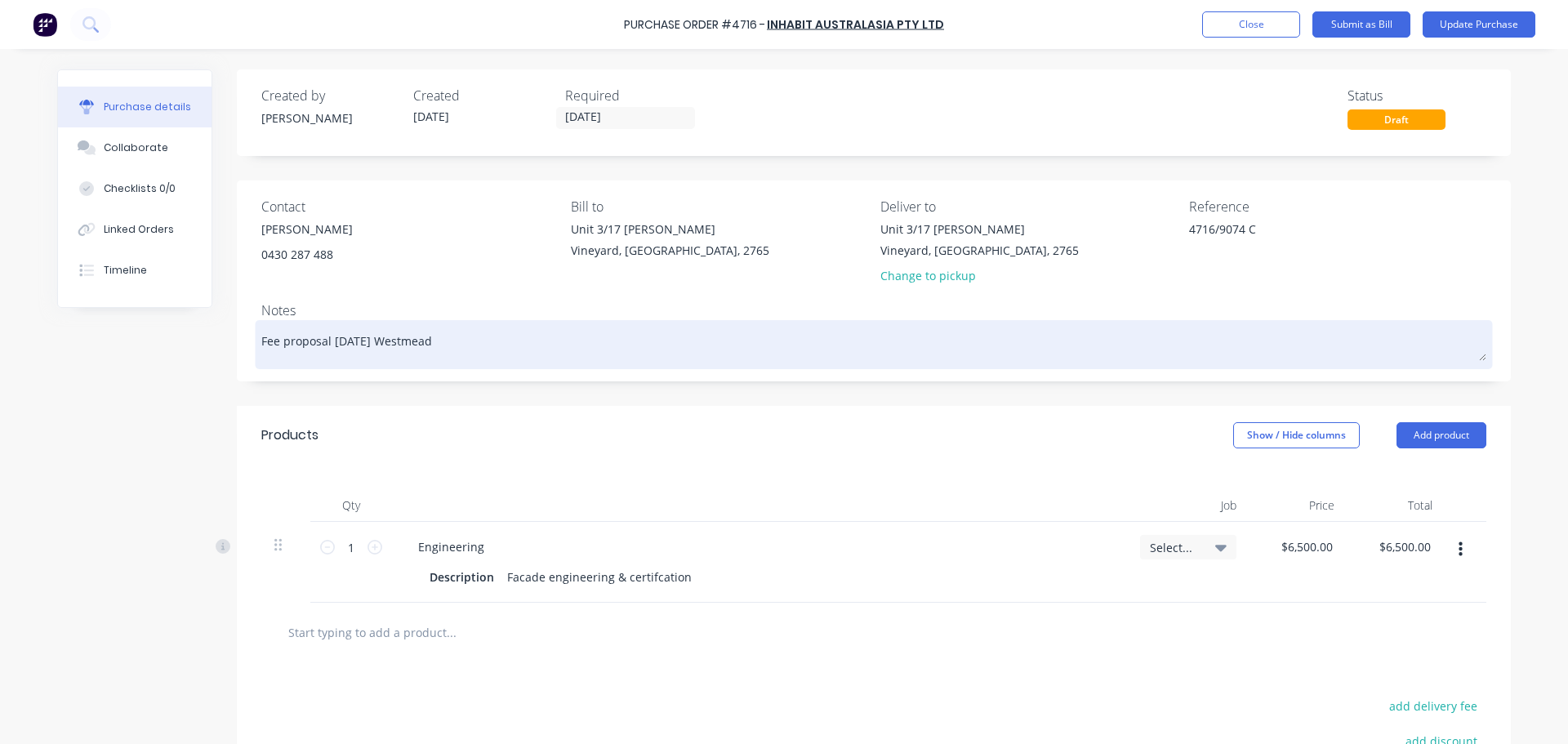
click at [335, 340] on textarea "Fee proposal 18/7/24 Westmead" at bounding box center [874, 342] width 1225 height 37
click at [340, 344] on textarea "Fee proposal 18/7/24 Westmead" at bounding box center [874, 342] width 1225 height 37
type textarea "x"
type textarea "Fee proposal 1/7/24 Westmead"
type textarea "x"
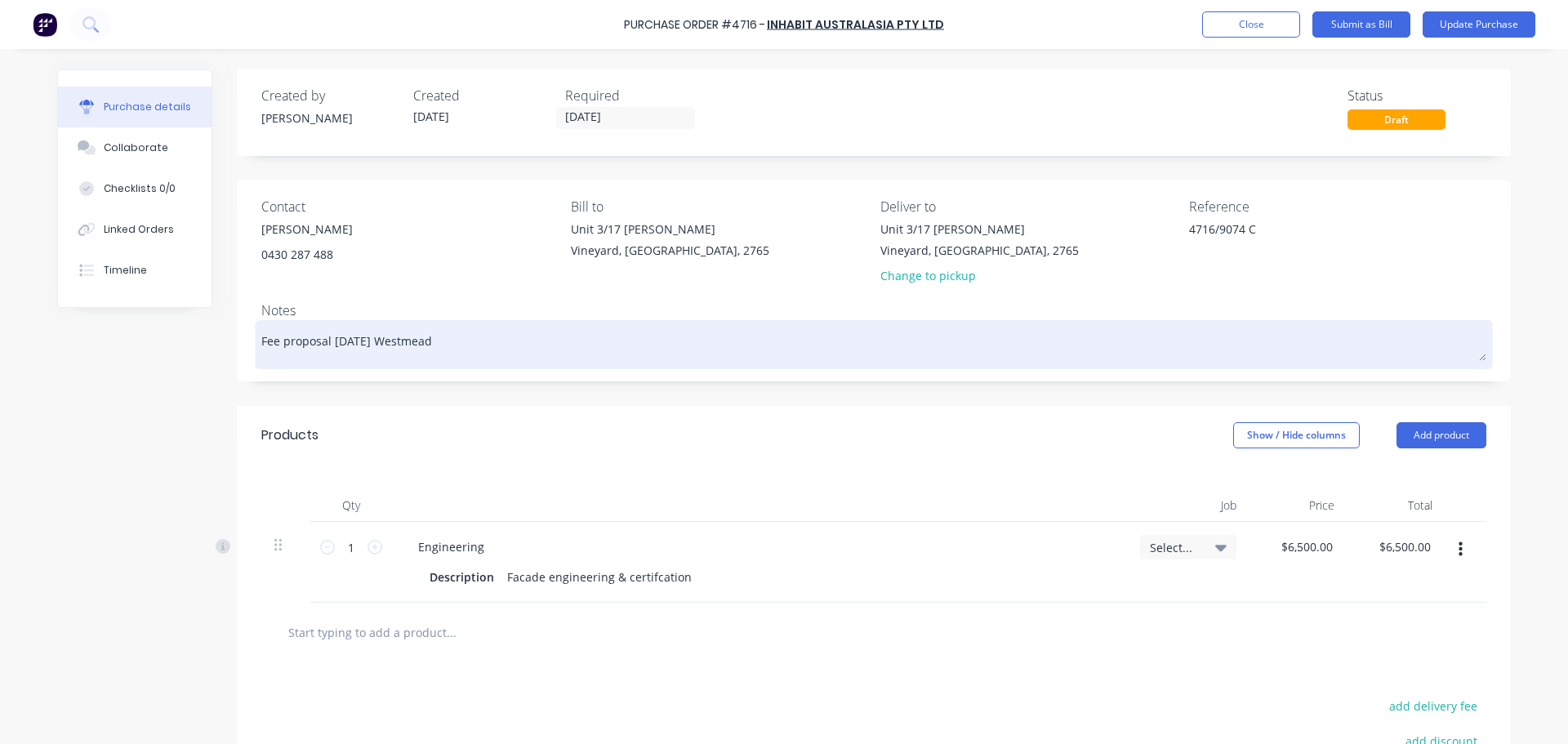
type textarea "Fee proposal 19/7/24 Westmead"
click at [350, 343] on textarea "Fee proposal 19/7/24 Westmead" at bounding box center [874, 342] width 1225 height 37
type textarea "x"
type textarea "Fee proposal 19//24 Westmead"
type textarea "x"
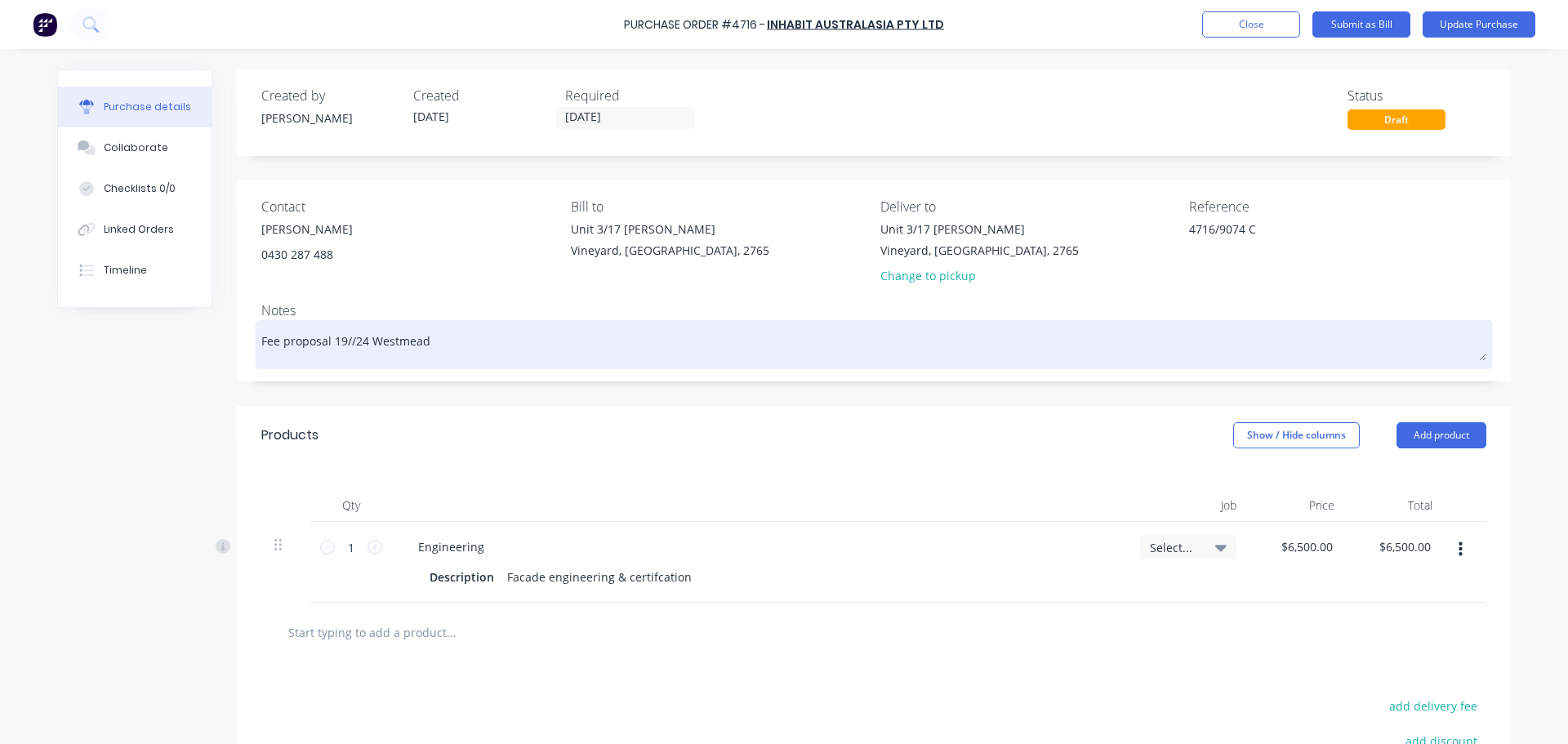
type textarea "Fee proposal 19/9/24 Westmead"
drag, startPoint x: 368, startPoint y: 340, endPoint x: 366, endPoint y: 350, distance: 10.2
click at [368, 340] on textarea "Fee proposal 19/9/24 Westmead" at bounding box center [874, 342] width 1225 height 37
type textarea "x"
type textarea "Fee proposal 19/9/2 Westmead"
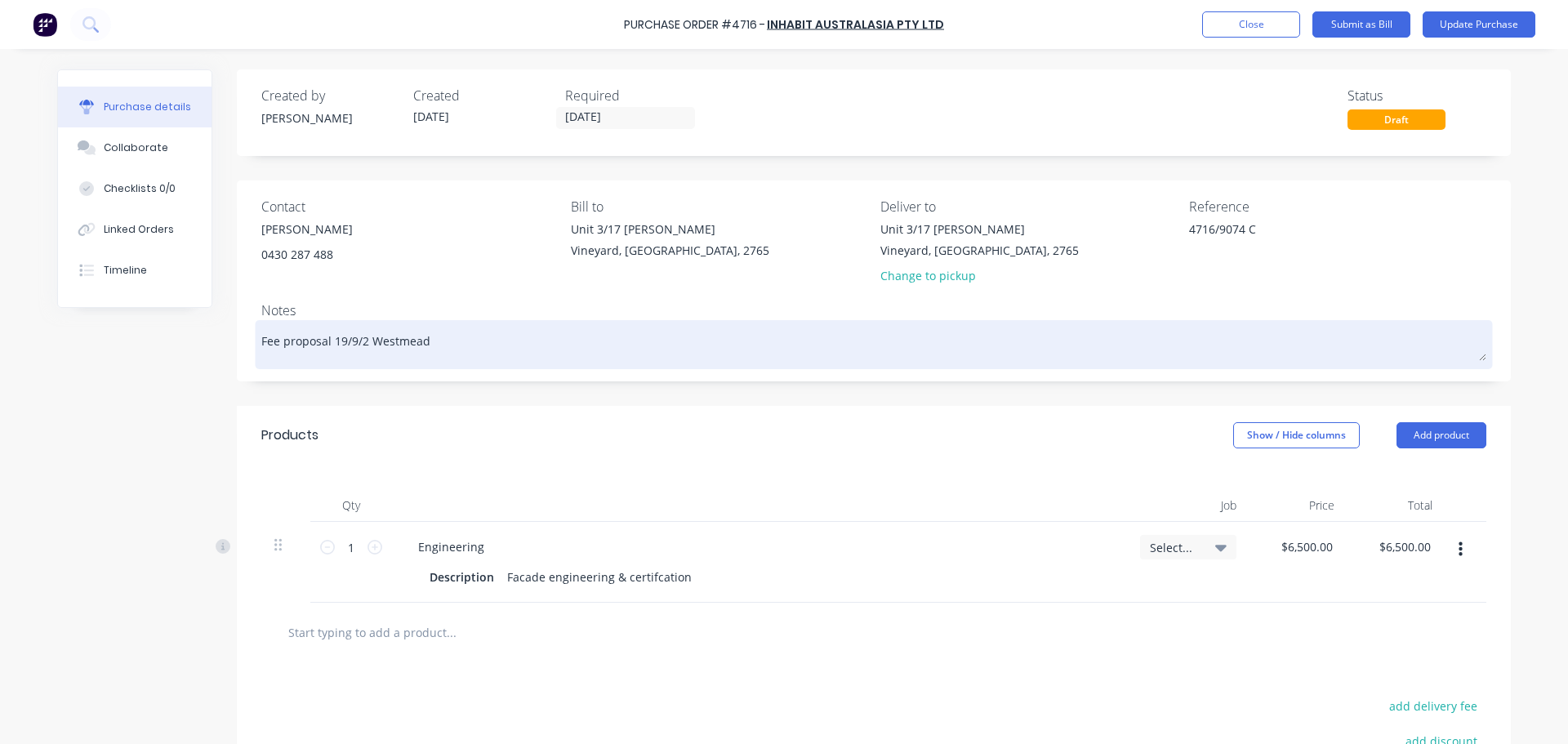
type textarea "x"
type textarea "Fee proposal 19/9/25 Westmead"
drag, startPoint x: 391, startPoint y: 346, endPoint x: 482, endPoint y: 336, distance: 91.5
click at [482, 336] on textarea "Fee proposal 19/9/25 Westmead" at bounding box center [874, 342] width 1225 height 37
click at [442, 338] on textarea "Fee proposal 19/9/25 Westmead" at bounding box center [874, 342] width 1225 height 37
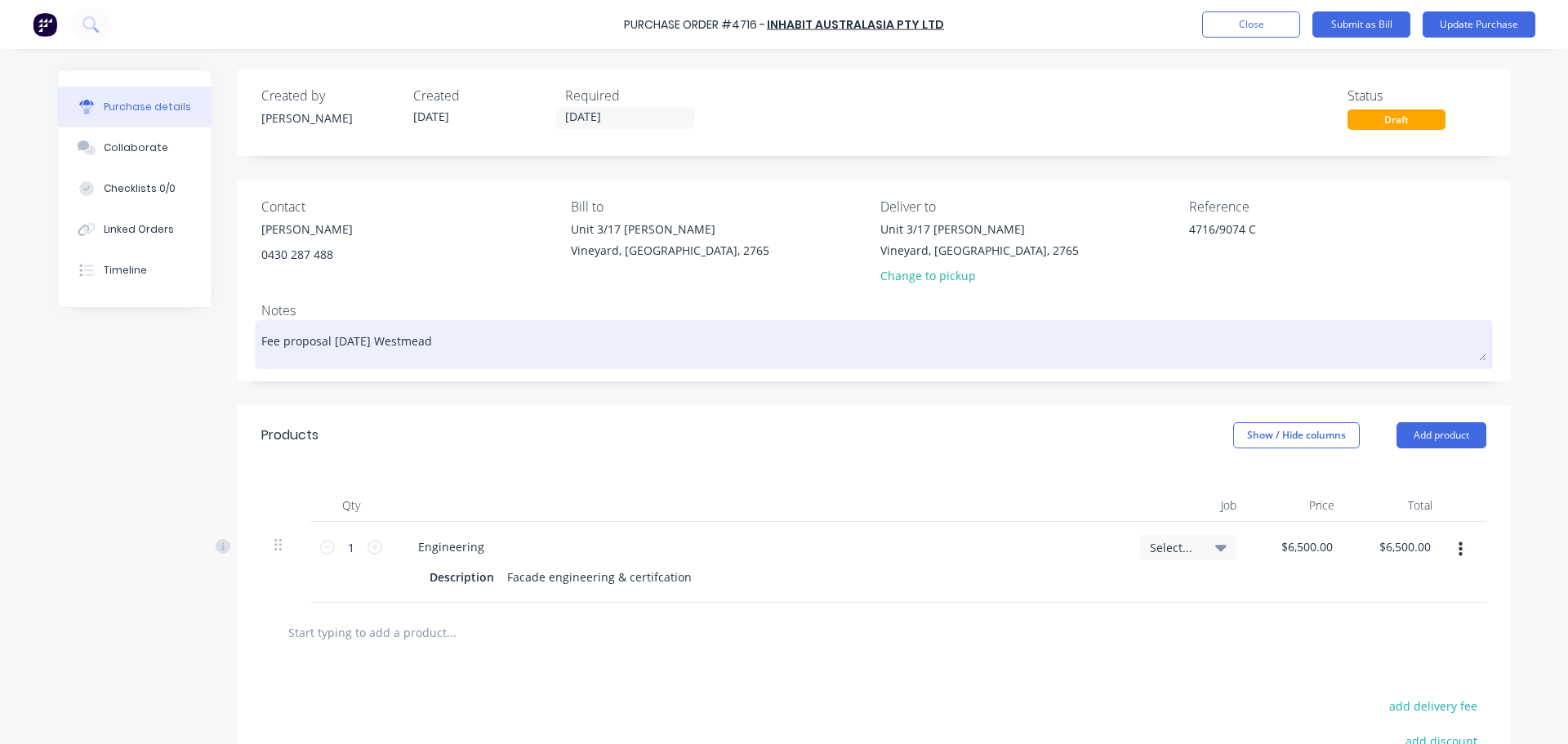
type textarea "x"
type textarea "Fee proposal 19/9/25 Westmead"
type textarea "x"
type textarea "Fee proposal 19/9/25 Westmead C"
type textarea "x"
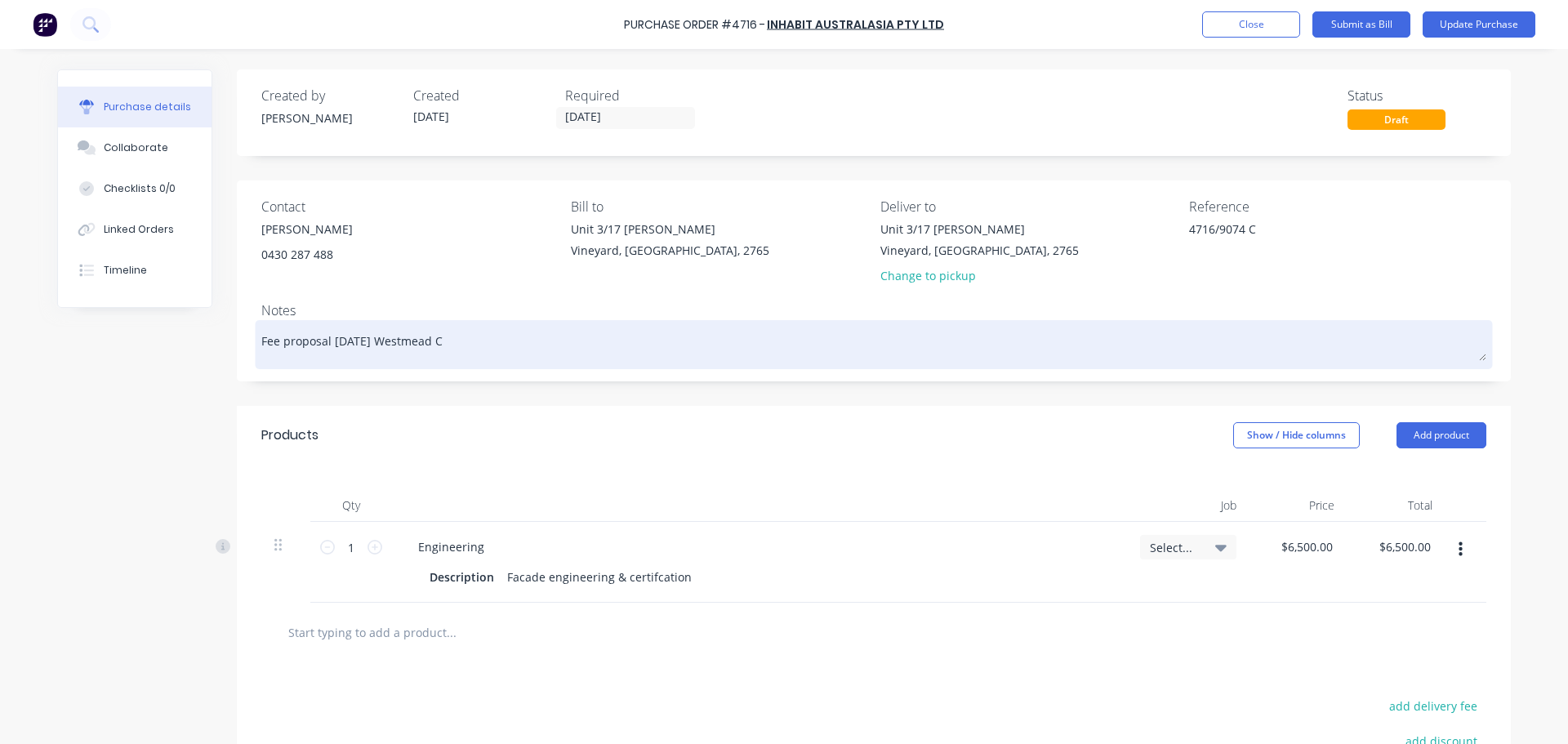
type textarea "Fee proposal 19/9/25 Westmead Ca"
type textarea "x"
type textarea "Fee proposal 19/9/25 Westmead Cat"
type textarea "x"
type textarea "Fee proposal 19/9/25 Westmead Cath"
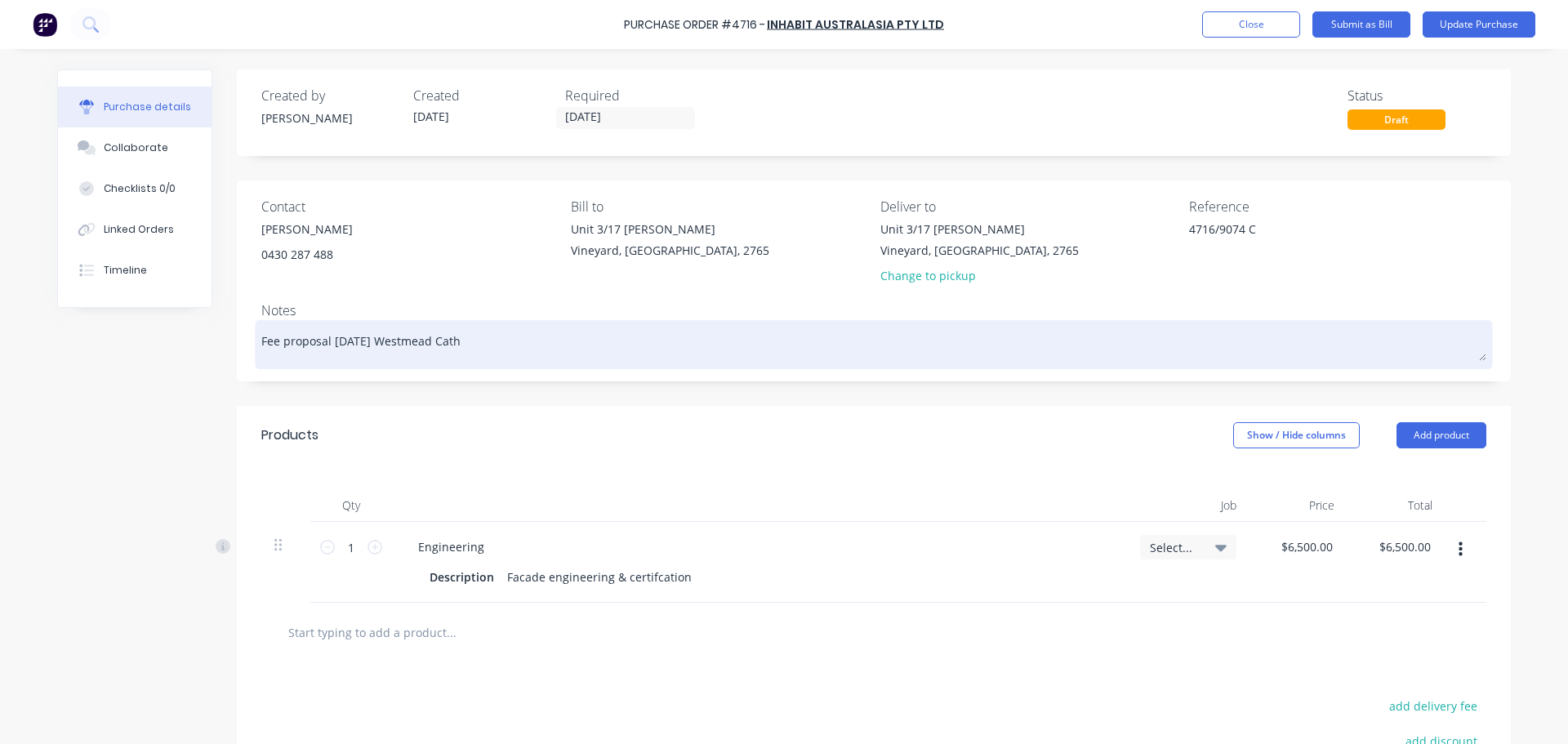
type textarea "x"
type textarea "Fee proposal 19/9/25 Westmead Catho"
type textarea "x"
type textarea "Fee proposal 19/9/25 Westmead Cathol"
type textarea "x"
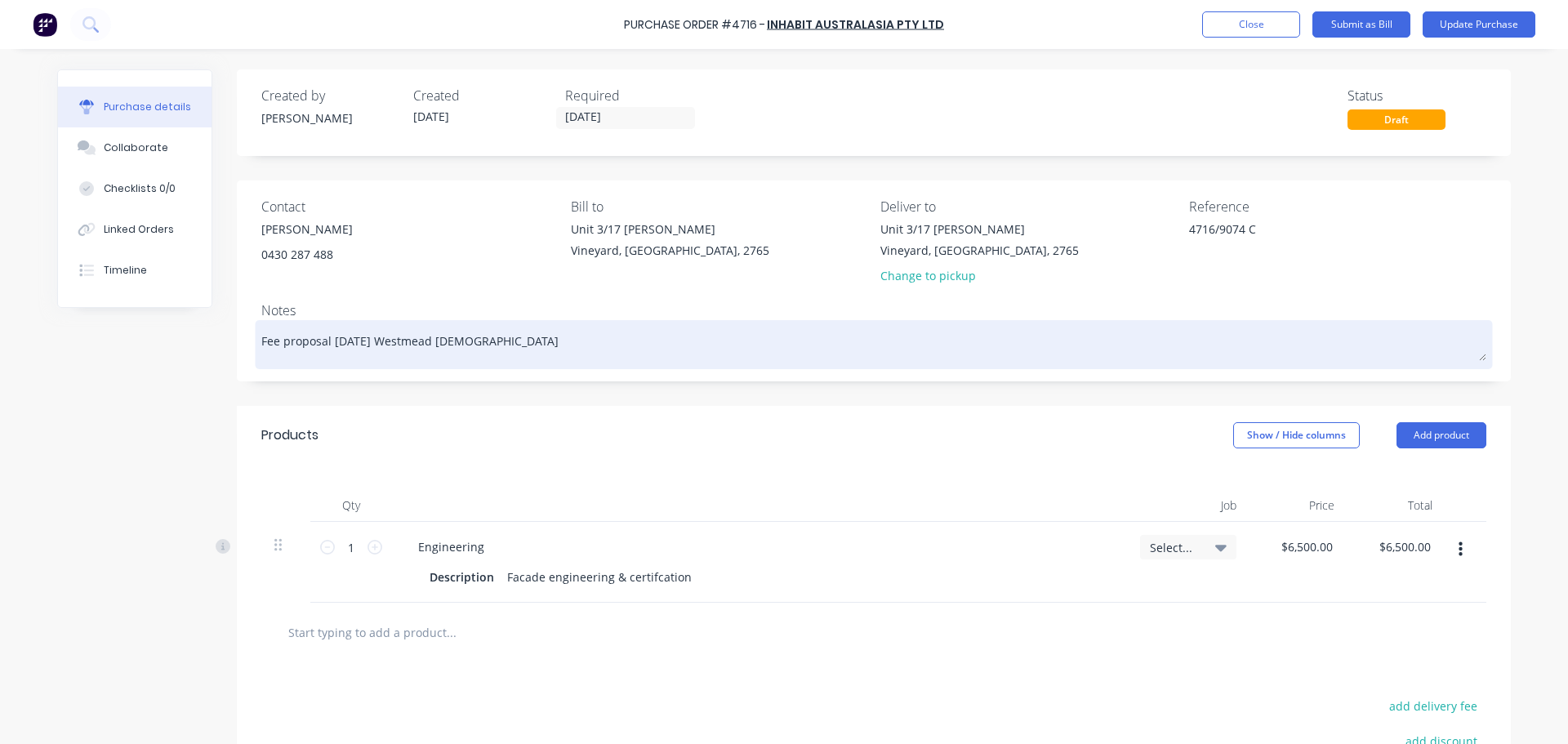
type textarea "Fee proposal 19/9/25 Westmead Catholi"
type textarea "x"
type textarea "Fee proposal 19/9/25 Westmead Catholic"
type textarea "x"
type textarea "Fee proposal 19/9/25 Westmead Catholic"
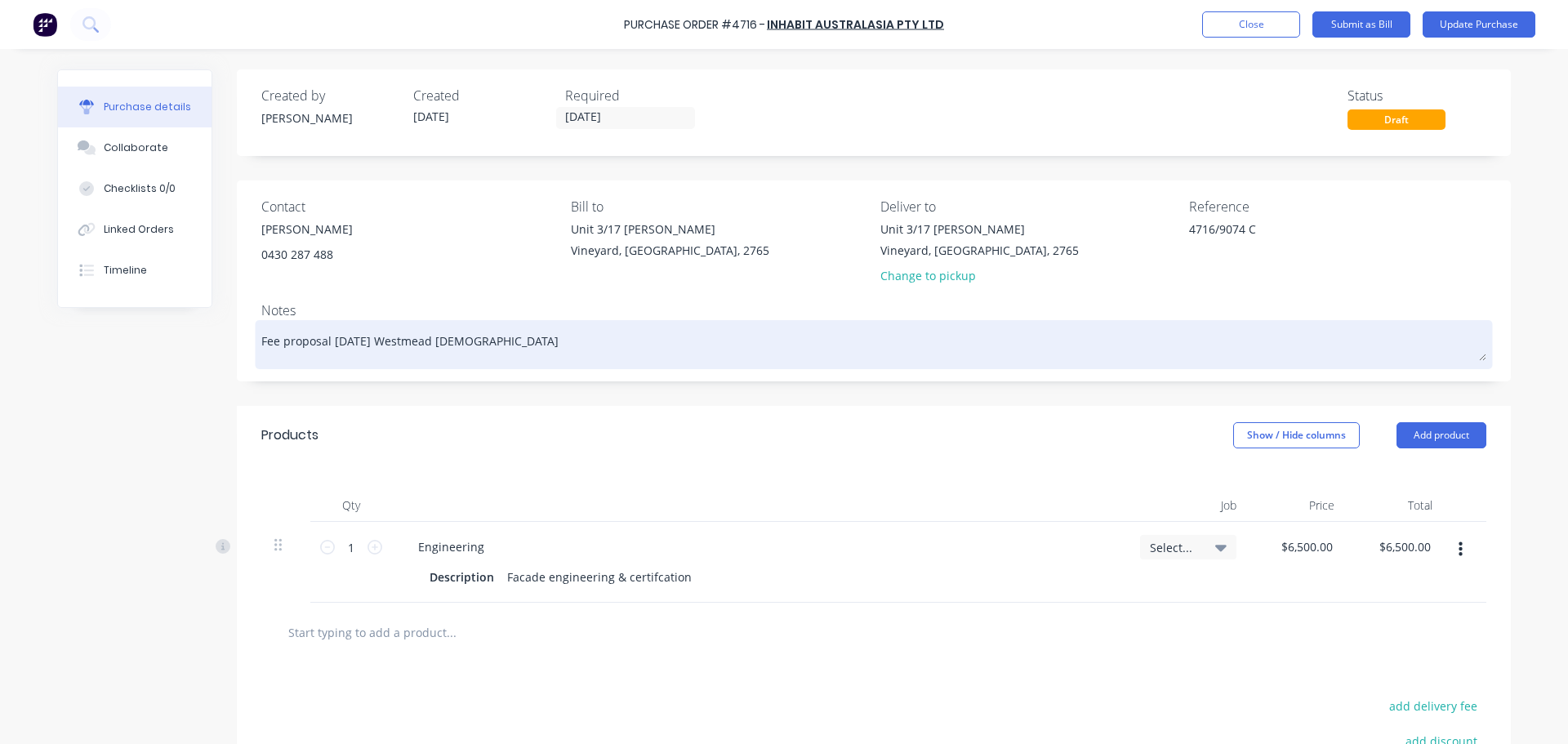
type textarea "x"
type textarea "Fee proposal 19/9/25 Westmead Catholic C"
type textarea "x"
type textarea "Fee proposal 19/9/25 Westmead Catholic Co"
type textarea "x"
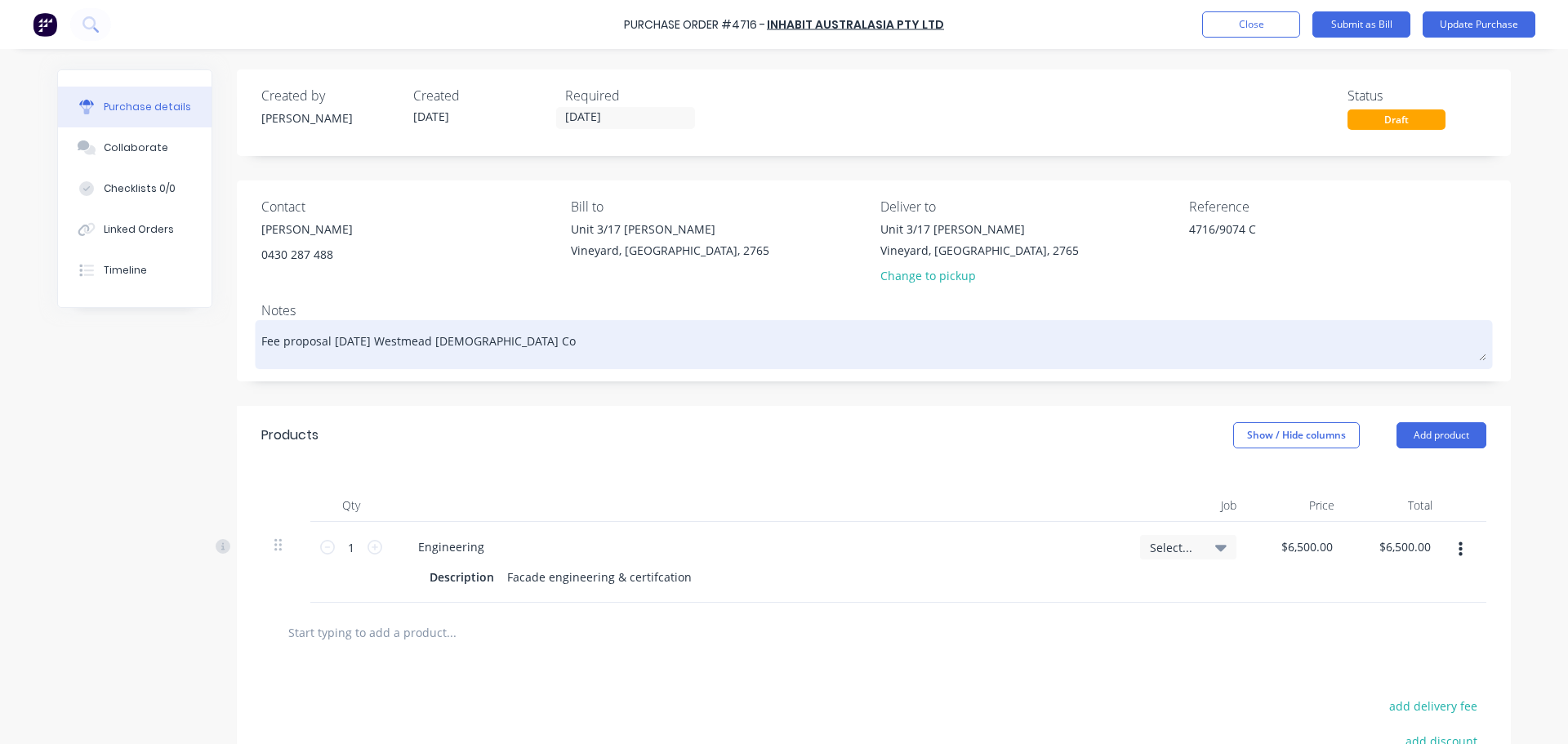
type textarea "Fee proposal 19/9/25 Westmead Catholic Com"
type textarea "x"
type textarea "Fee proposal 19/9/25 Westmead Catholic Comm"
type textarea "x"
type textarea "Fee proposal 19/9/25 Westmead Catholic Comme"
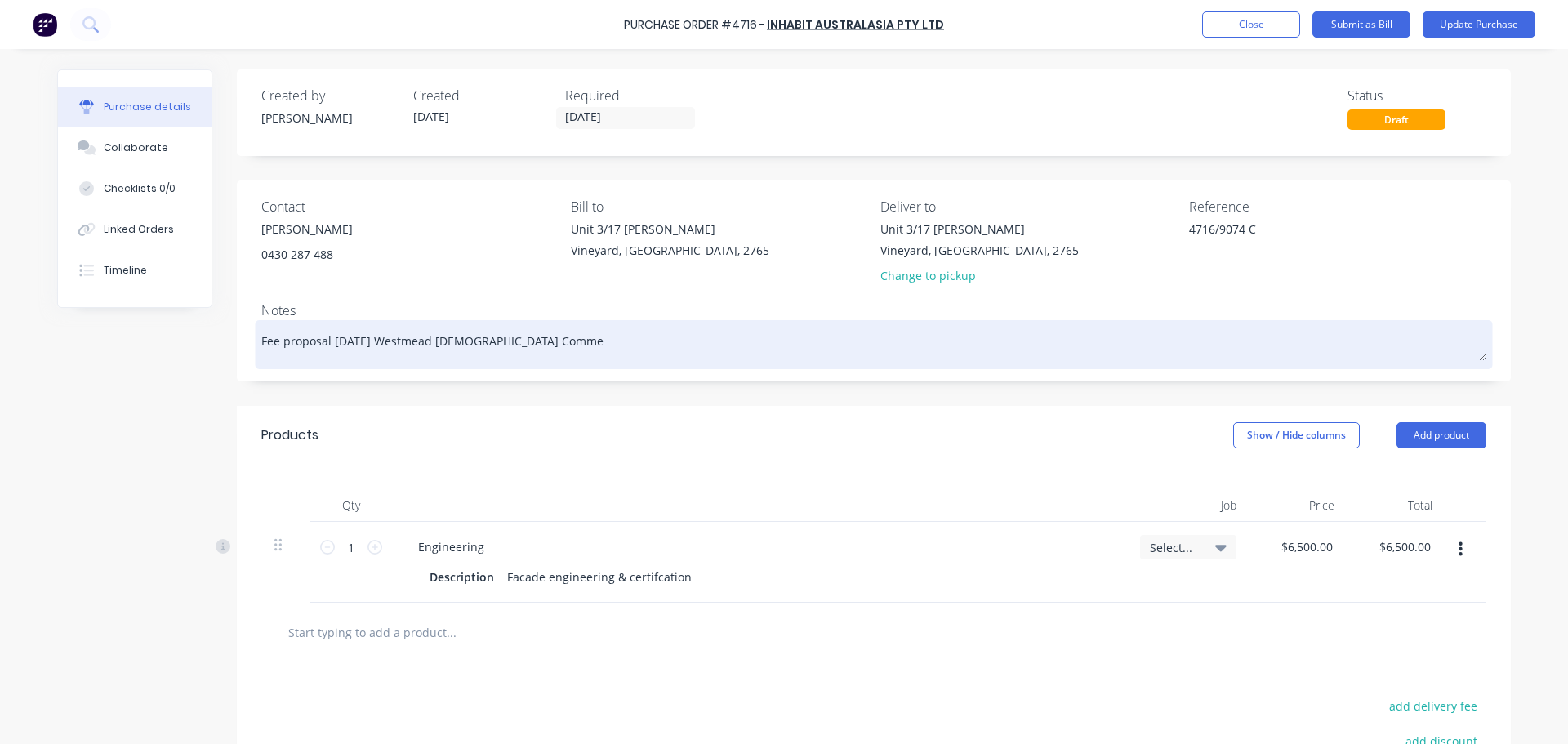
type textarea "x"
type textarea "Fee proposal 19/9/25 Westmead Catholic Comm"
type textarea "x"
type textarea "Fee proposal 19/9/25 Westmead Catholic Commu"
type textarea "x"
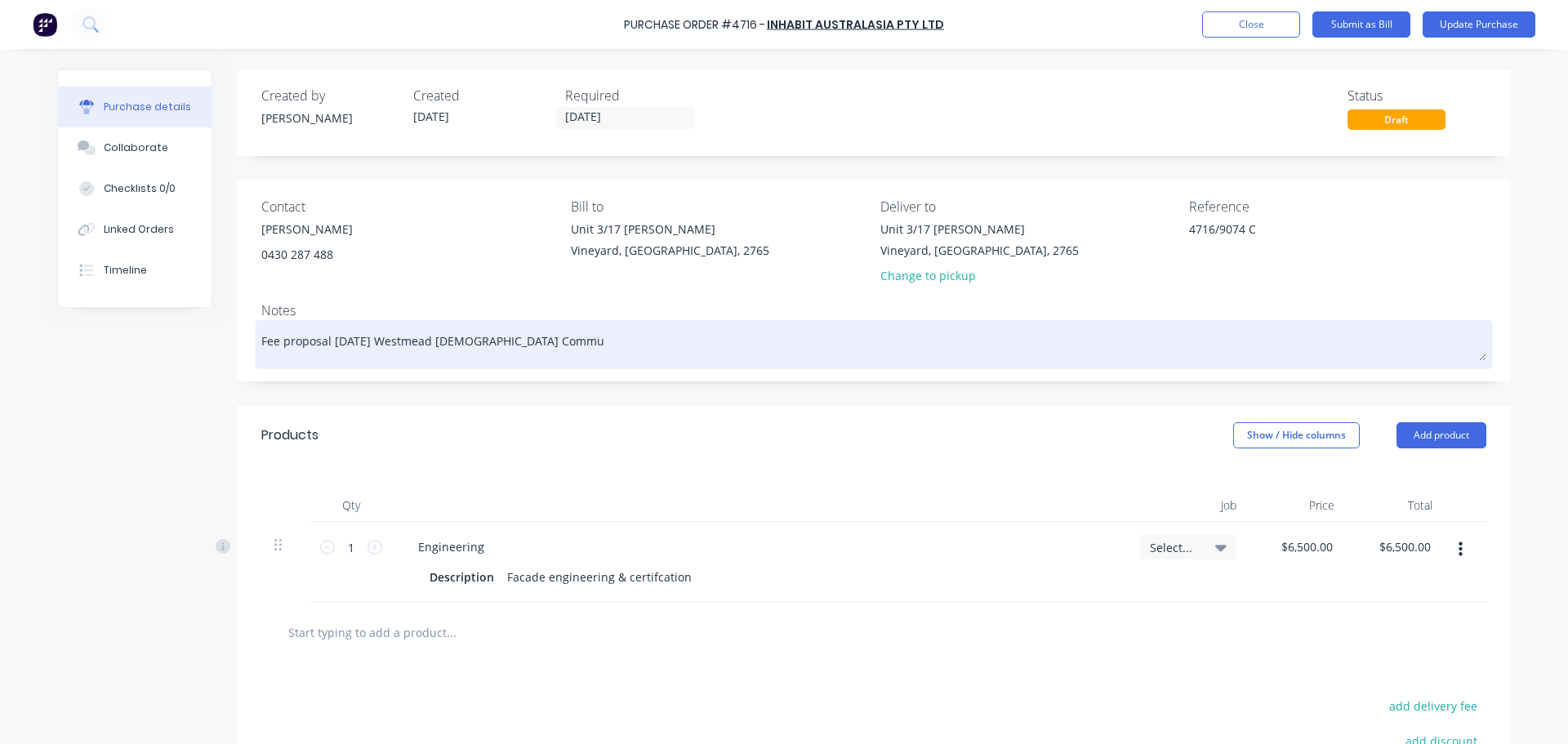
type textarea "Fee proposal 19/9/25 Westmead Catholic Commun"
type textarea "x"
type textarea "Fee proposal 19/9/25 Westmead Catholic Communi"
type textarea "x"
type textarea "Fee proposal 19/9/25 Westmead Catholic Communit"
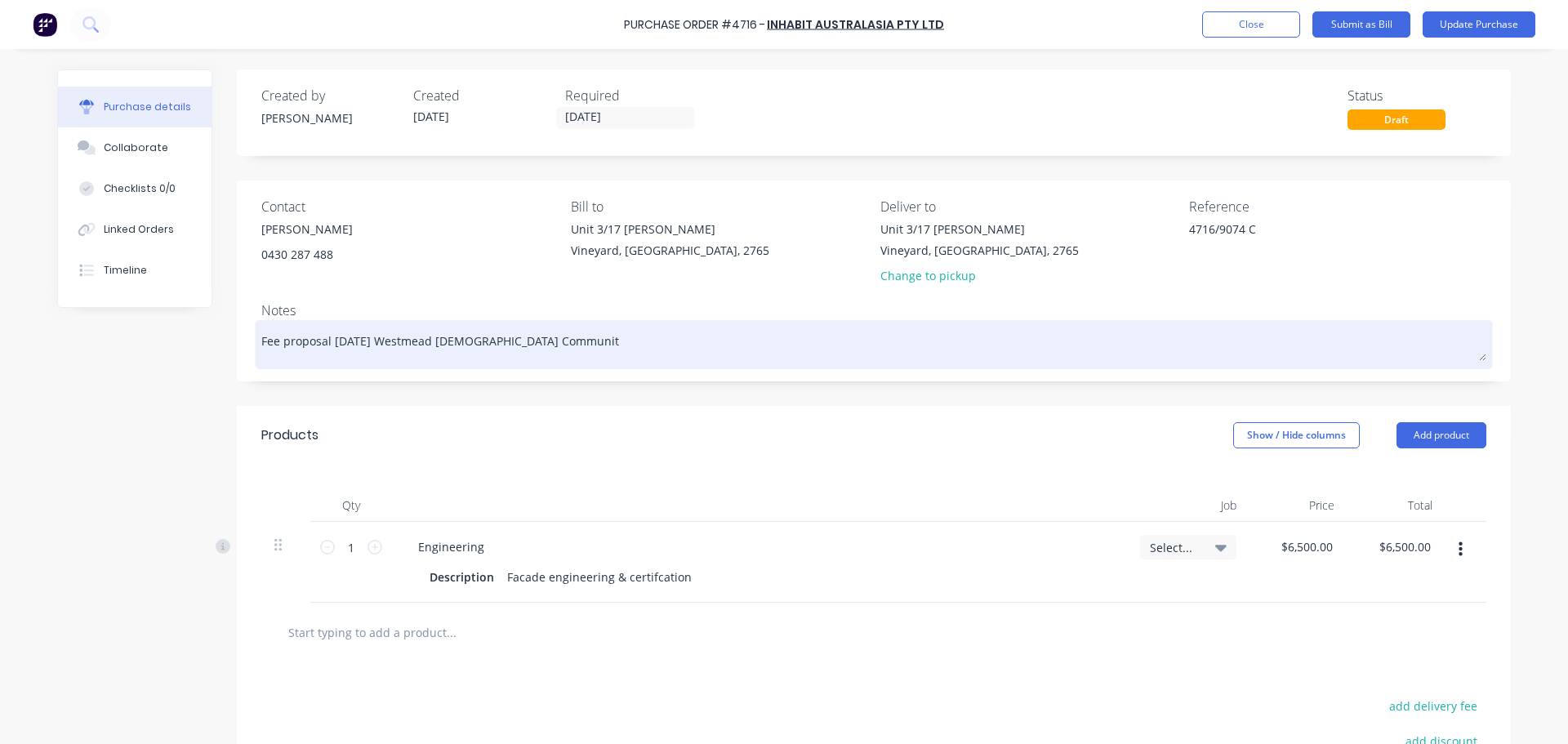
type textarea "x"
type textarea "Fee proposal 19/9/25 Westmead Catholic Community"
type textarea "x"
type textarea "Fee proposal 19/9/25 Westmead Catholic Community"
type textarea "x"
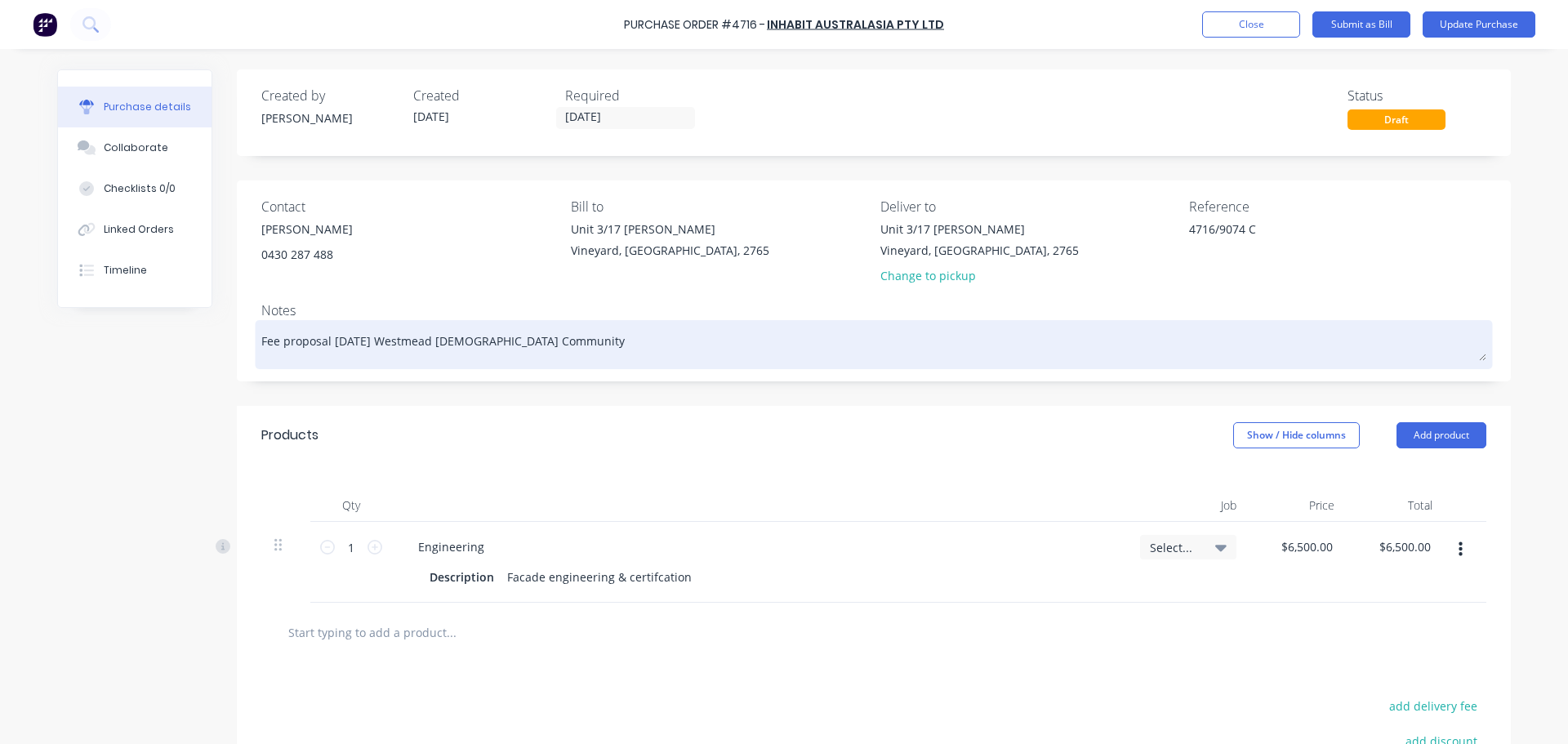
type textarea "Fee proposal 19/9/25 Westmead Catholic Community S"
type textarea "x"
type textarea "Fee proposal 19/9/25 Westmead Catholic Community Sc"
type textarea "x"
type textarea "Fee proposal 19/9/25 Westmead Catholic Community Sch"
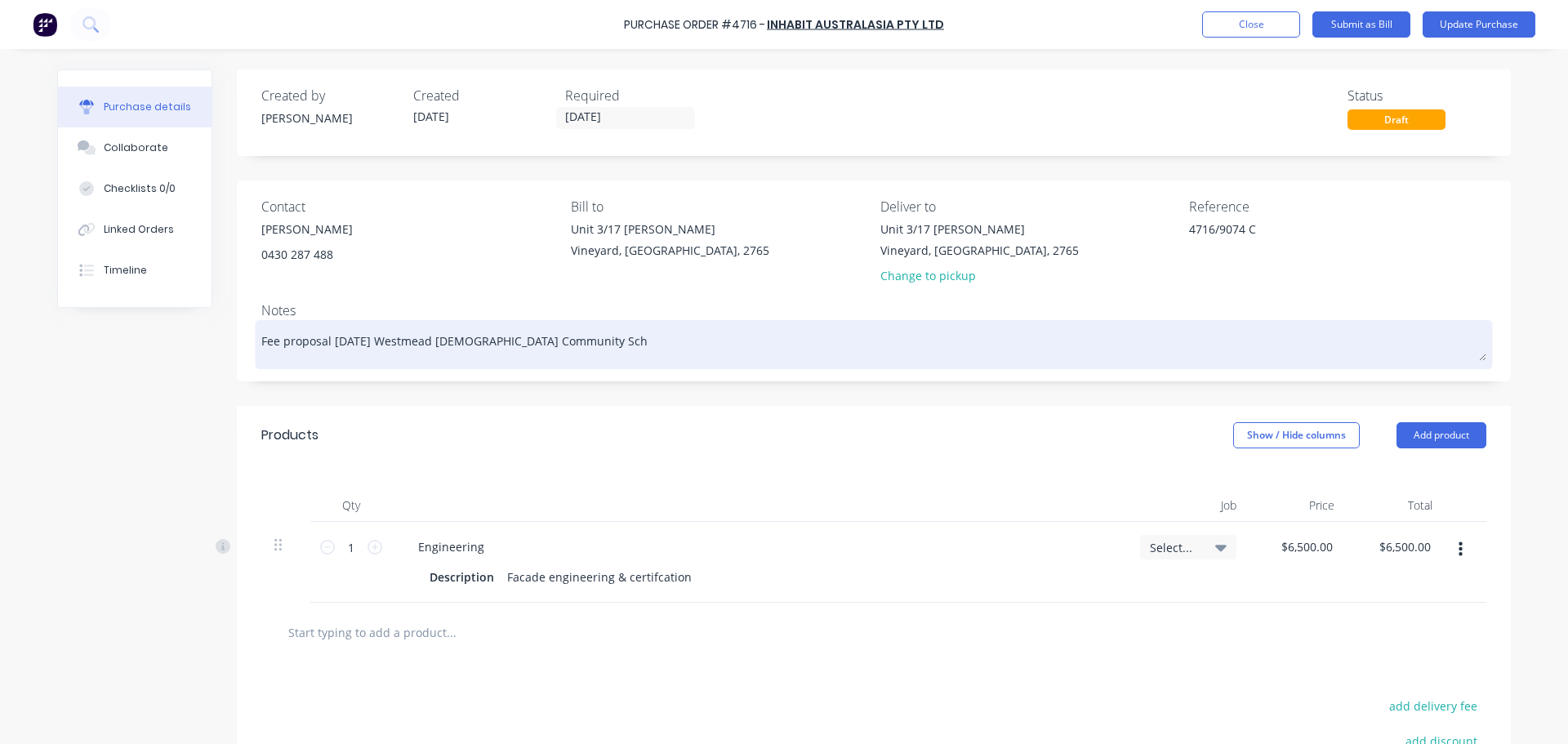
type textarea "x"
type textarea "Fee proposal 19/9/25 Westmead Catholic Community Scho"
type textarea "x"
type textarea "Fee proposal 19/9/25 Westmead Catholic Community Schoo"
type textarea "x"
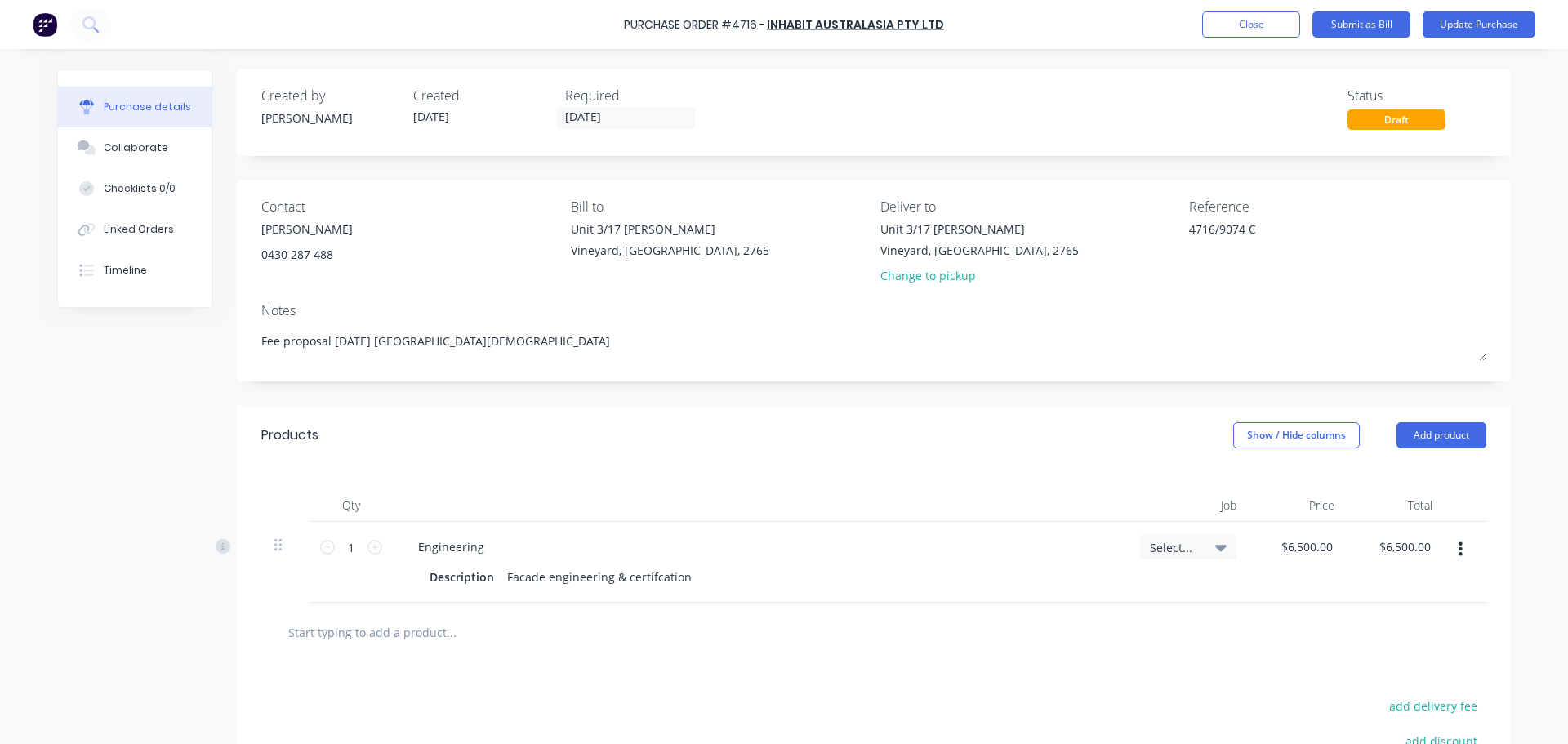
type textarea "Fee proposal 19/9/25 Westmead Catholic Community School"
type textarea "x"
type textarea "Fee proposal 19/9/25 Westmead Catholic Community School"
click at [552, 442] on div "Products Show / Hide columns Add product" at bounding box center [874, 436] width 1274 height 59
click at [682, 577] on div "Facade engineering & certifcation" at bounding box center [599, 576] width 197 height 24
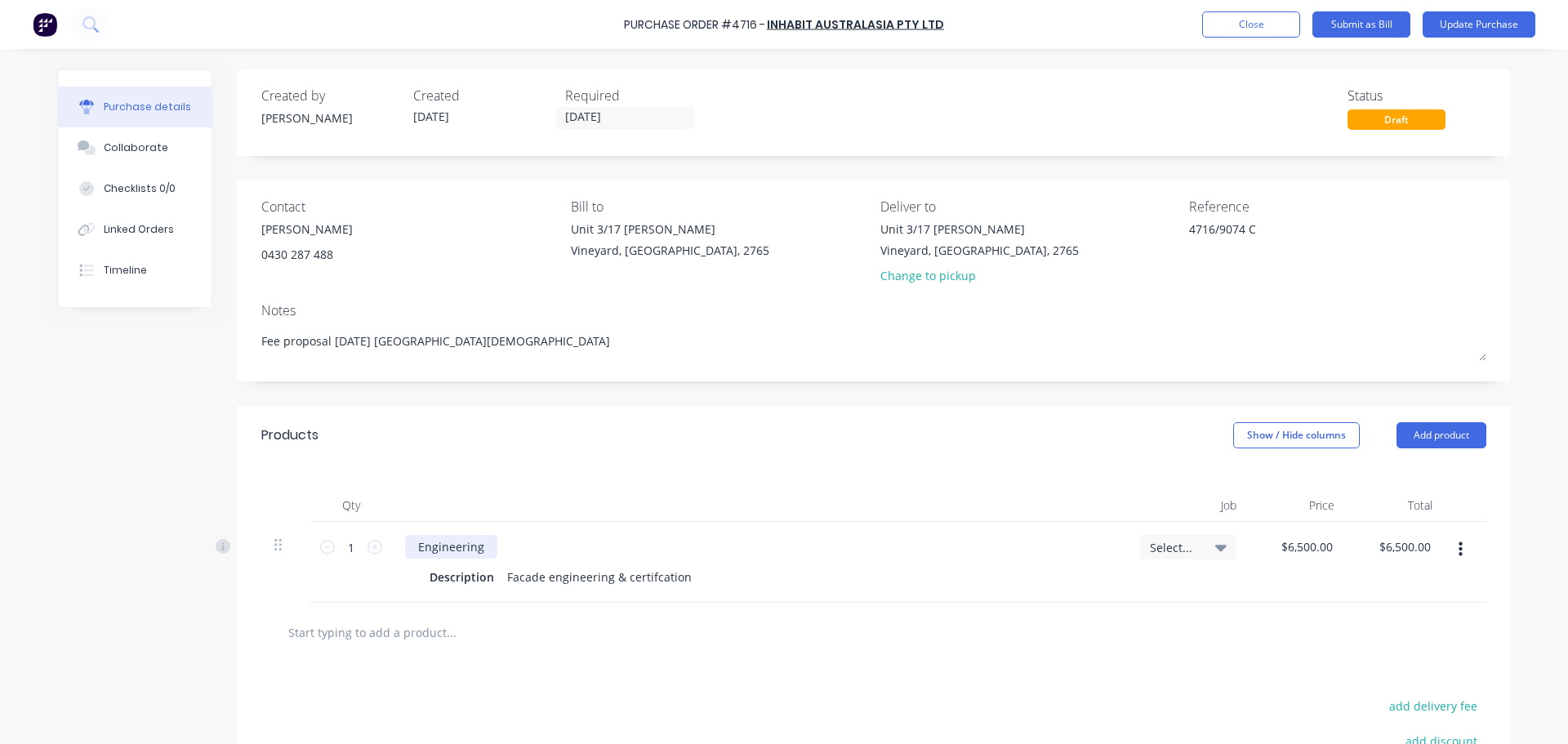
type textarea "x"
click at [479, 548] on div "Engineering" at bounding box center [451, 547] width 92 height 24
click at [790, 469] on div "Qty Job Price Total 1 1 Engineering as per the attached fee proposal. Descripti…" at bounding box center [874, 534] width 1274 height 138
type textarea "x"
click at [796, 653] on div at bounding box center [874, 632] width 1225 height 60
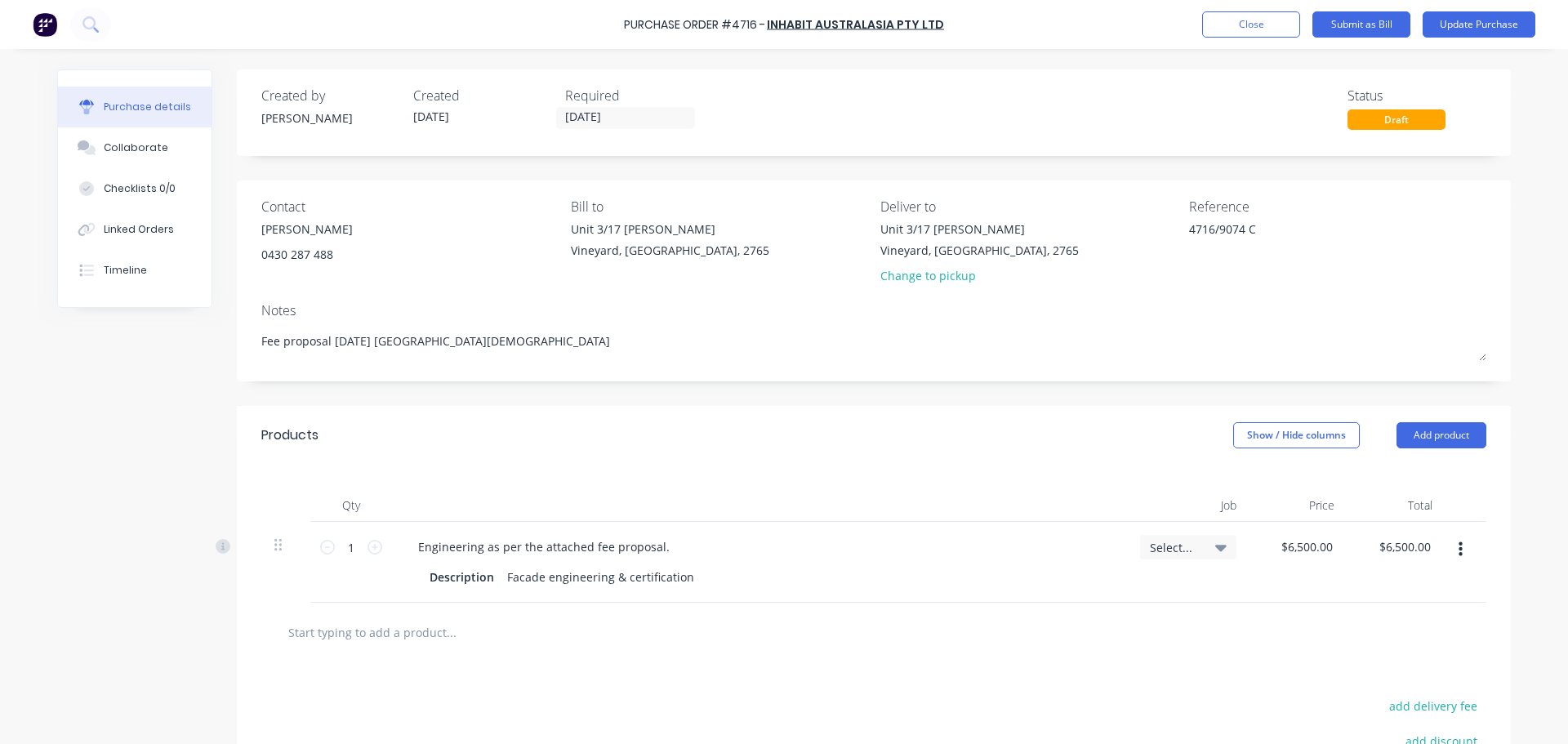
click at [1217, 551] on icon at bounding box center [1221, 548] width 12 height 18
type textarea "x"
click at [1096, 596] on input at bounding box center [1135, 596] width 168 height 33
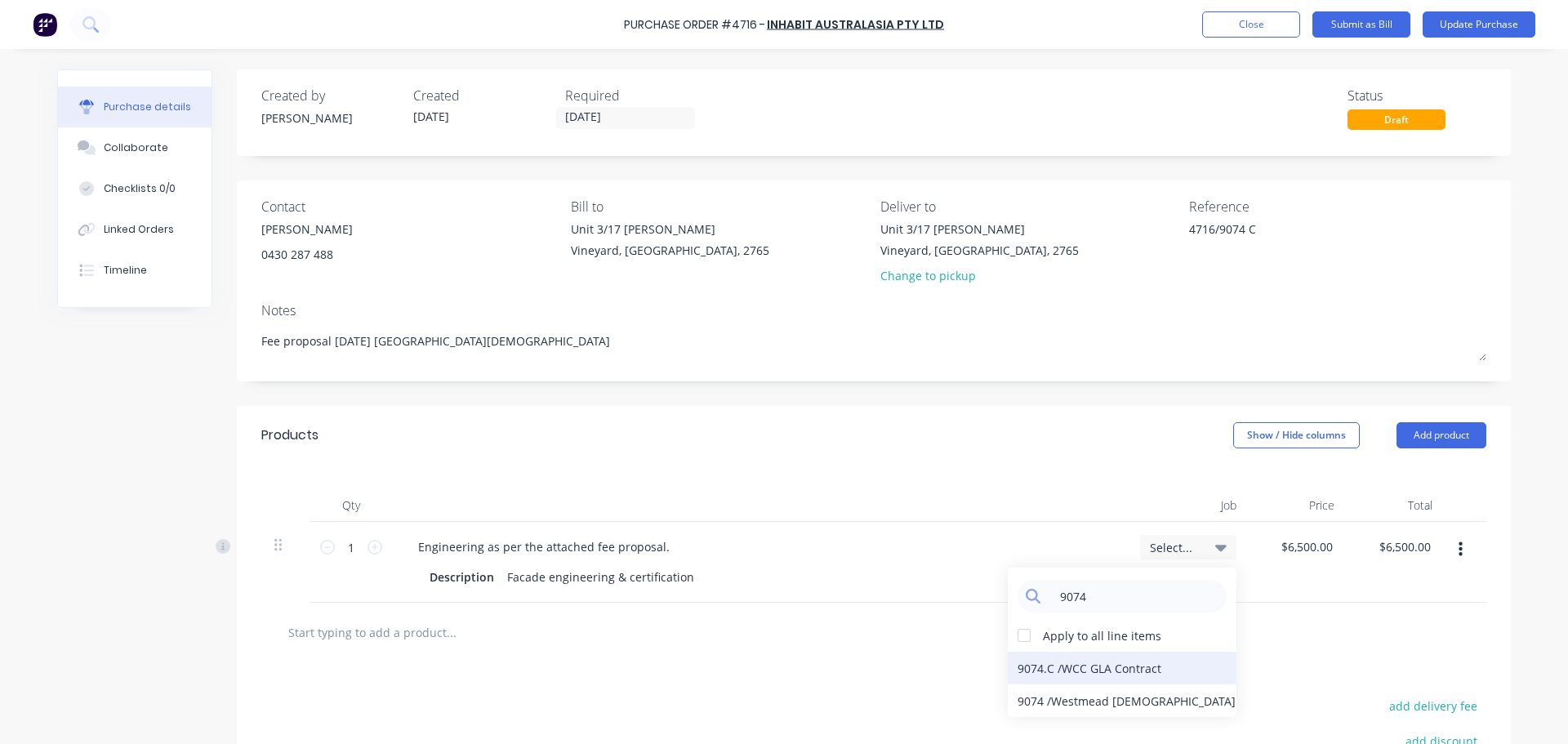
type input "9074"
click at [1107, 668] on div "9074.C / WCC GLA Contract" at bounding box center [1122, 668] width 229 height 33
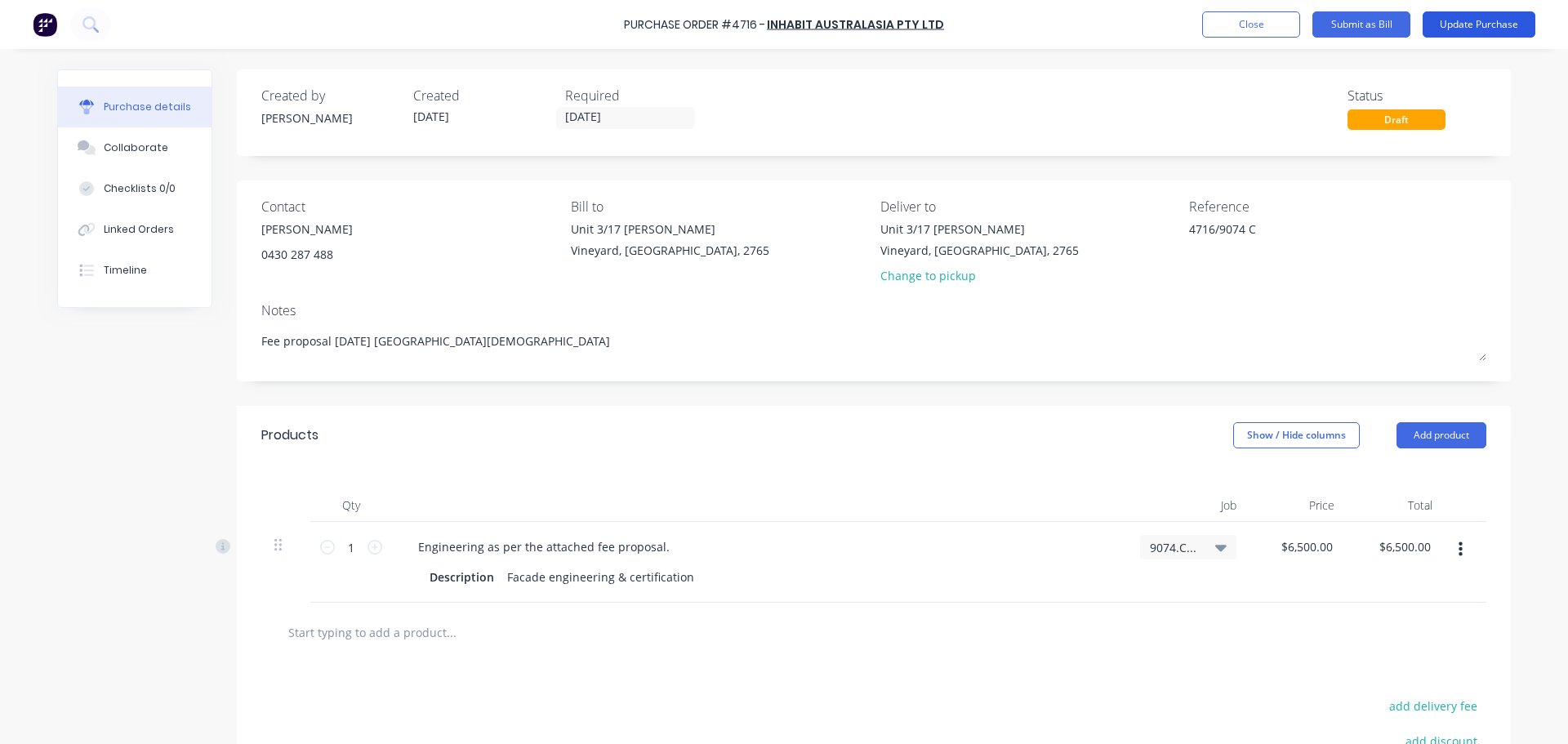
click at [1464, 25] on button "Update Purchase" at bounding box center [1478, 25] width 113 height 26
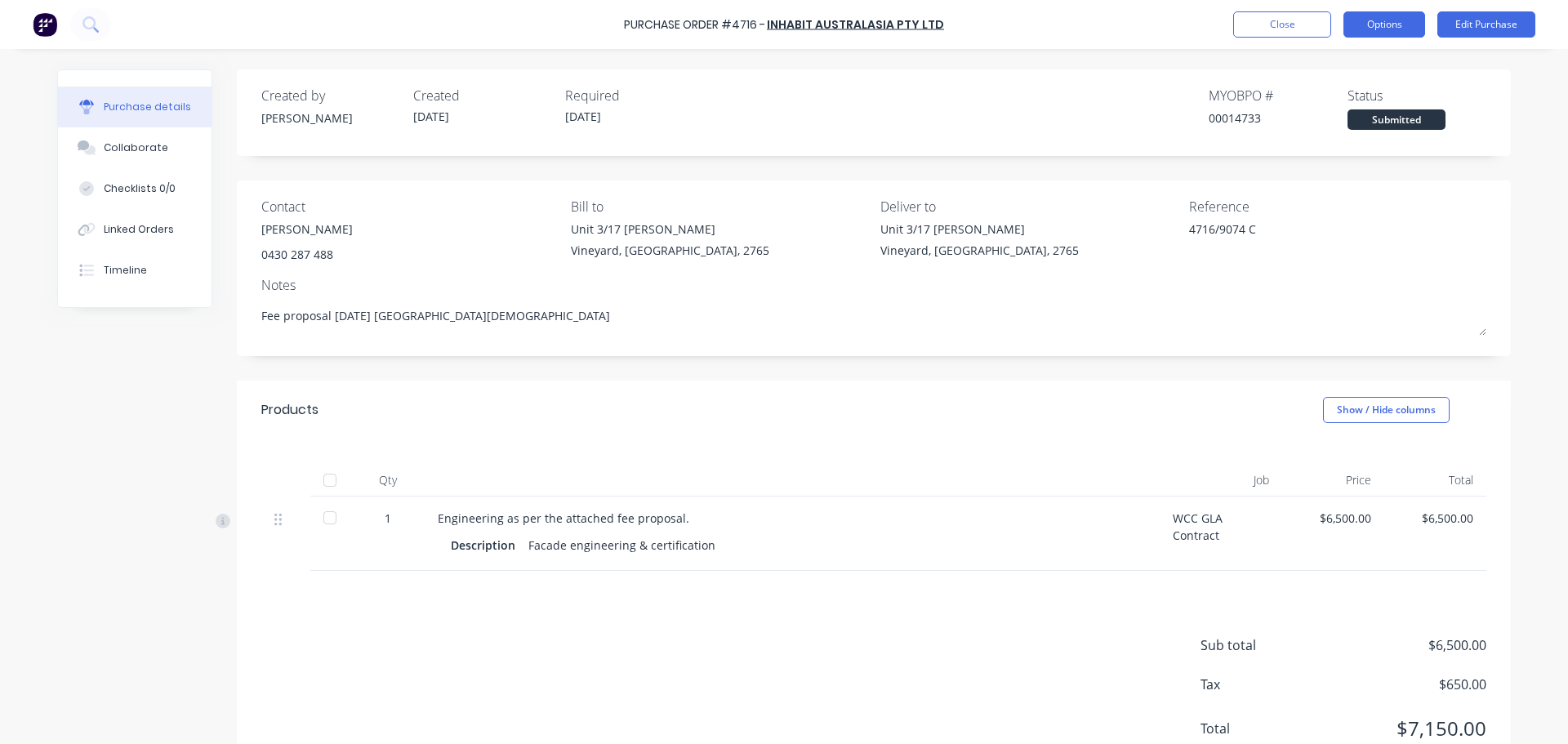
click at [1372, 21] on button "Options" at bounding box center [1384, 25] width 81 height 26
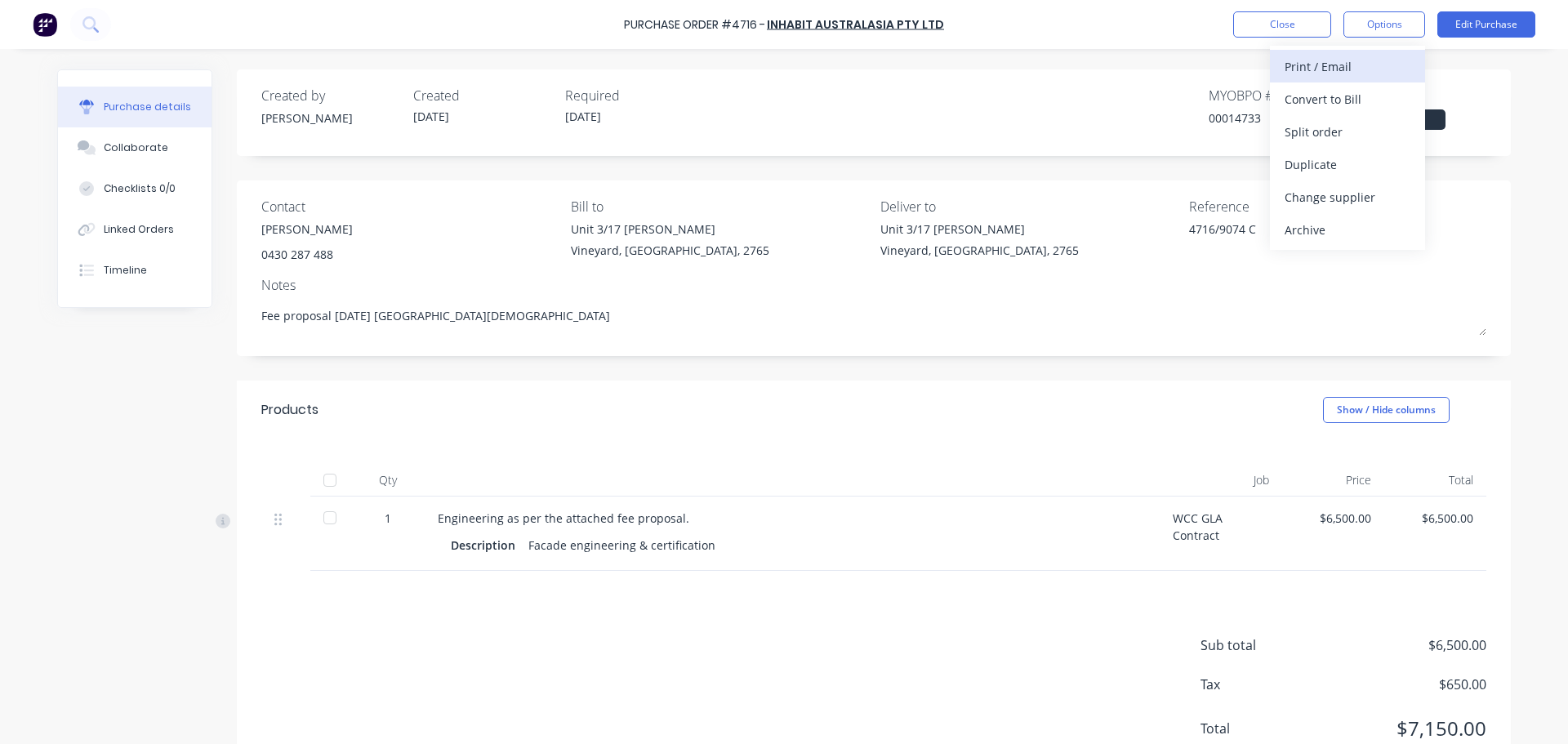
click at [1321, 67] on div "Print / Email" at bounding box center [1347, 67] width 126 height 24
click at [1314, 91] on div "With pricing" at bounding box center [1347, 99] width 126 height 24
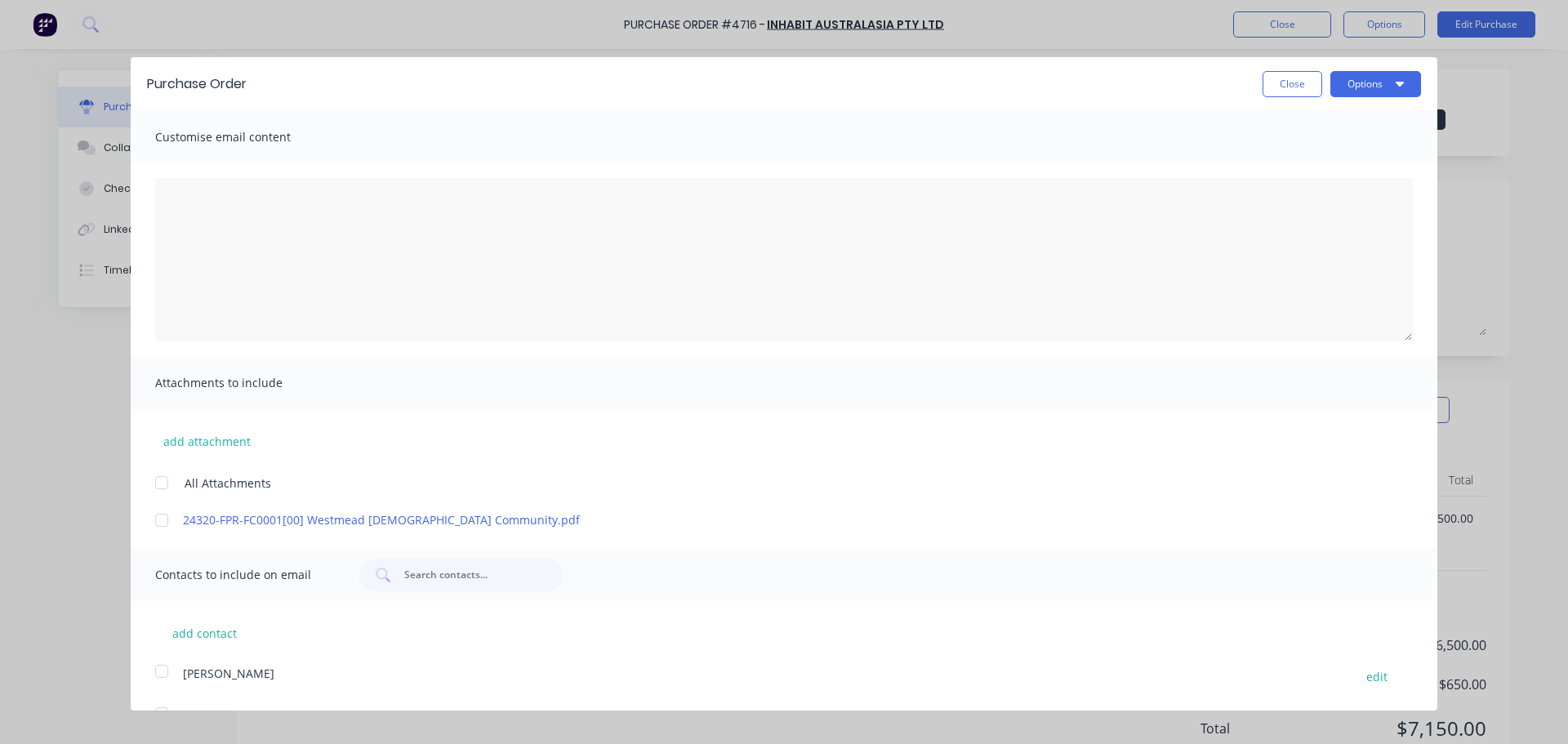
click at [161, 483] on div at bounding box center [162, 483] width 33 height 33
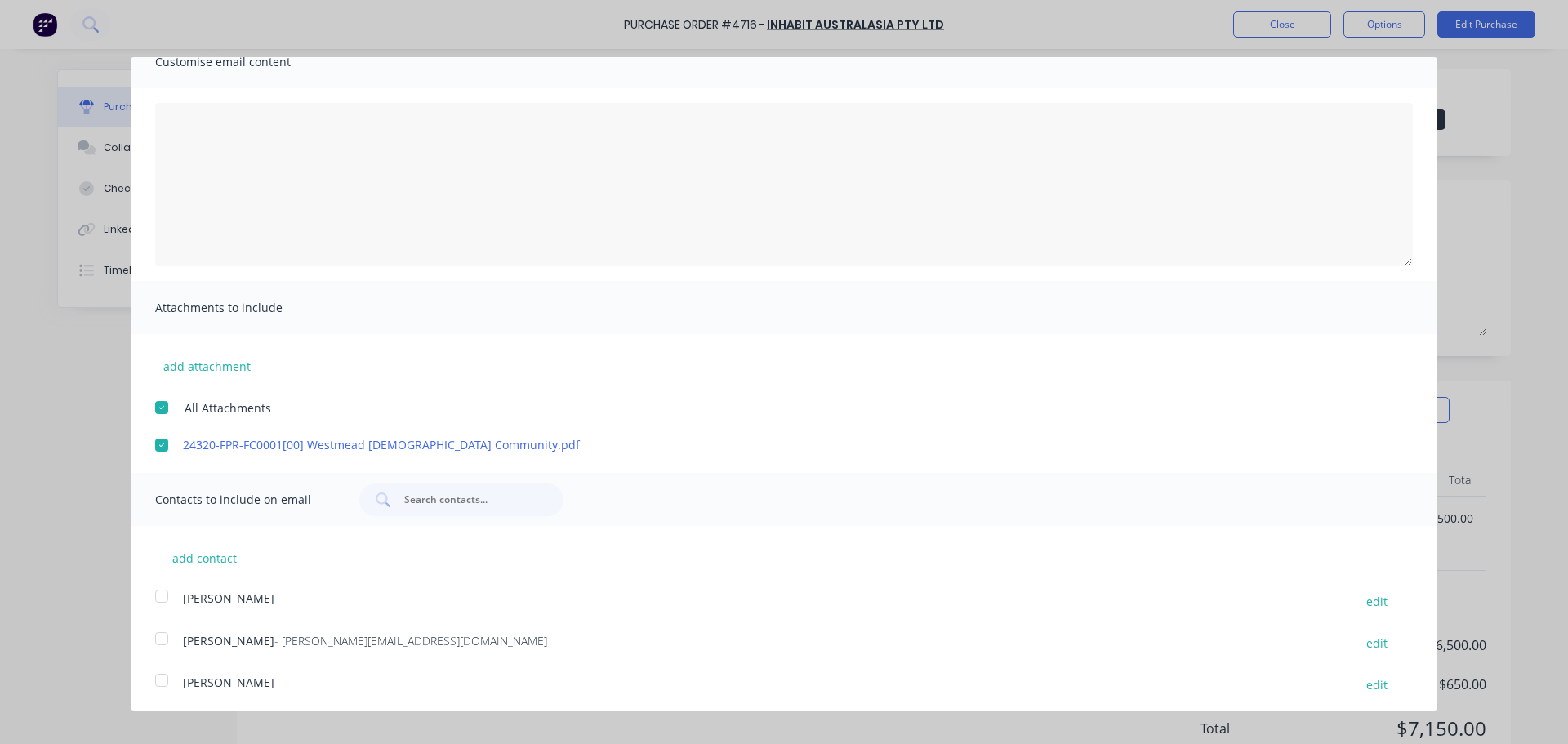
scroll to position [164, 0]
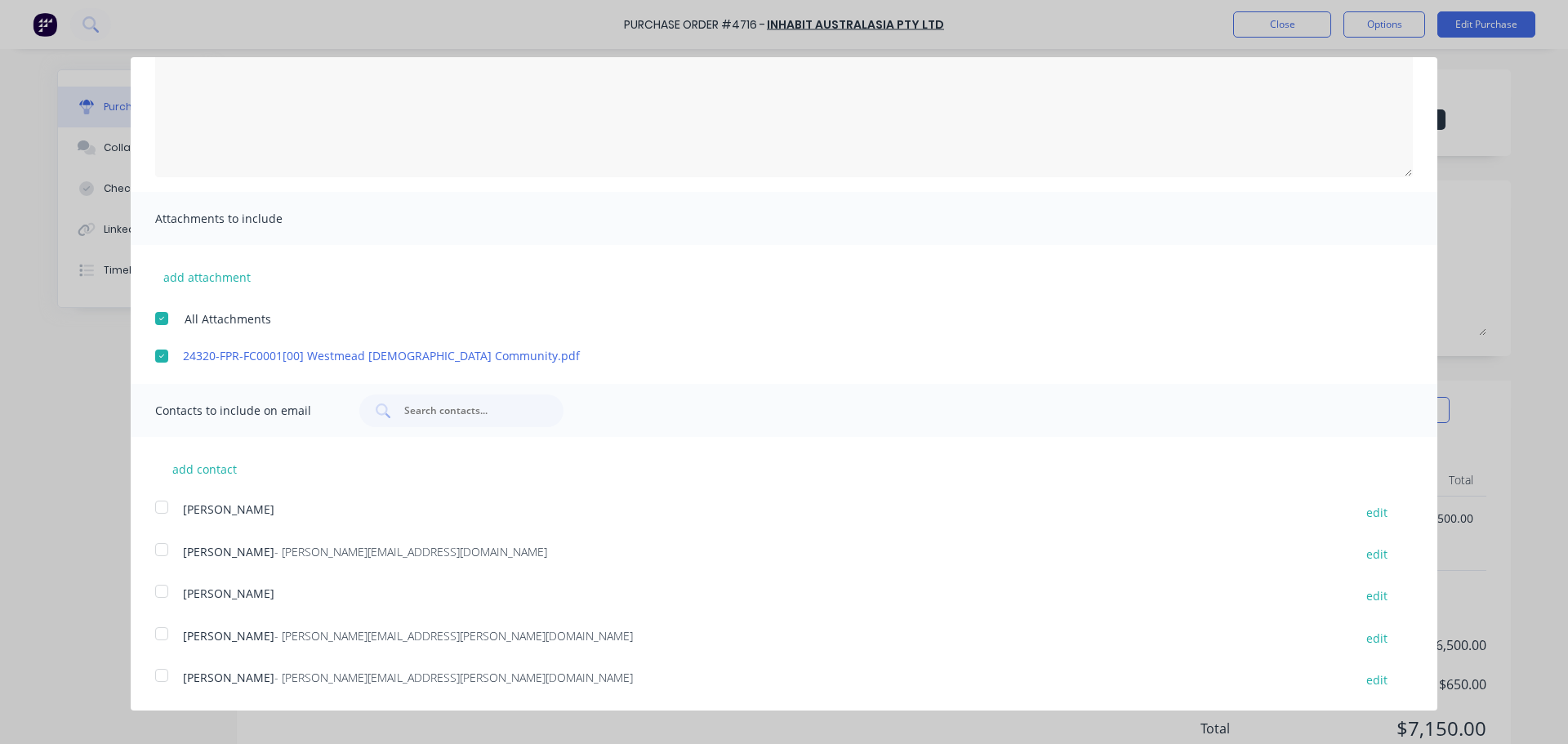
click at [158, 633] on div at bounding box center [162, 634] width 33 height 33
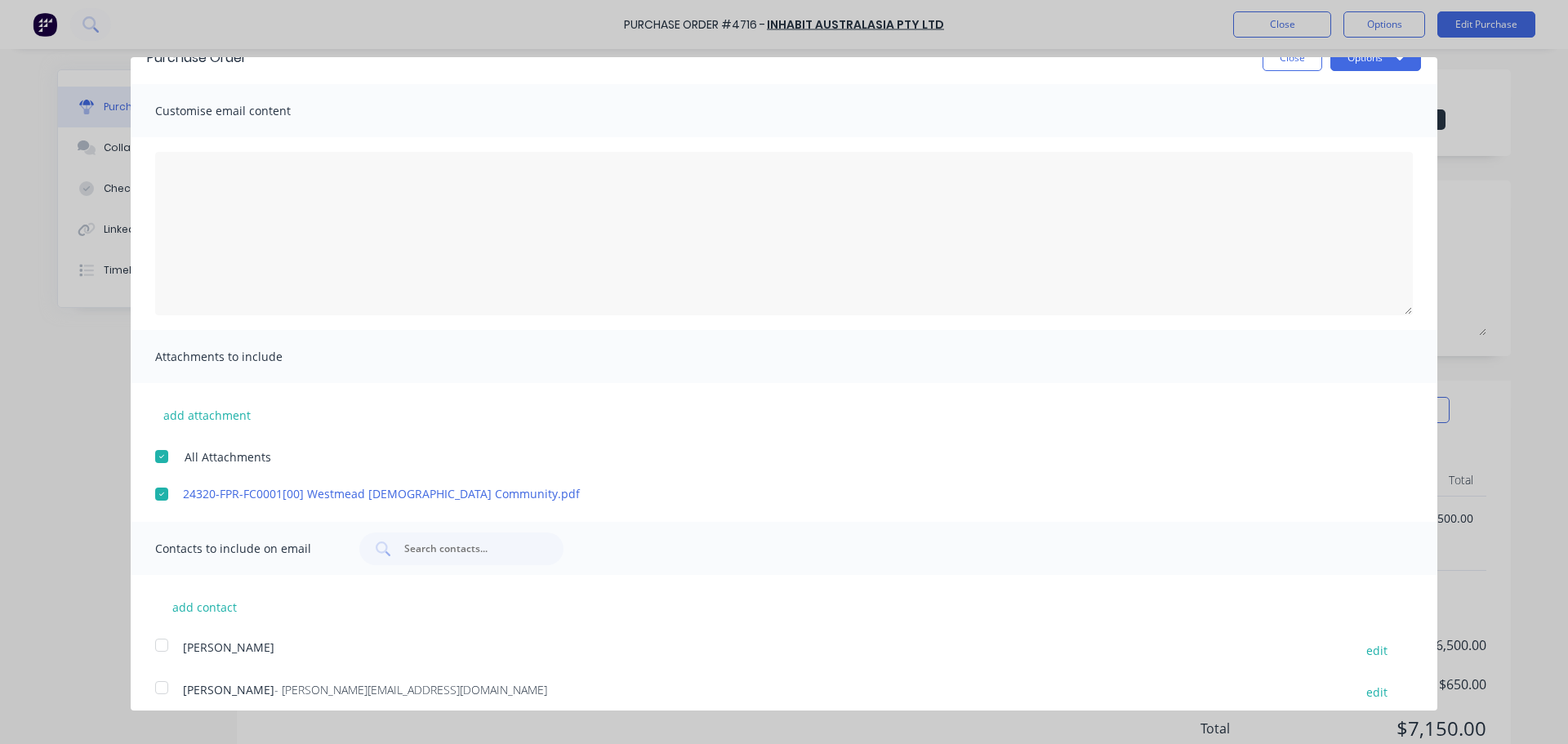
scroll to position [0, 0]
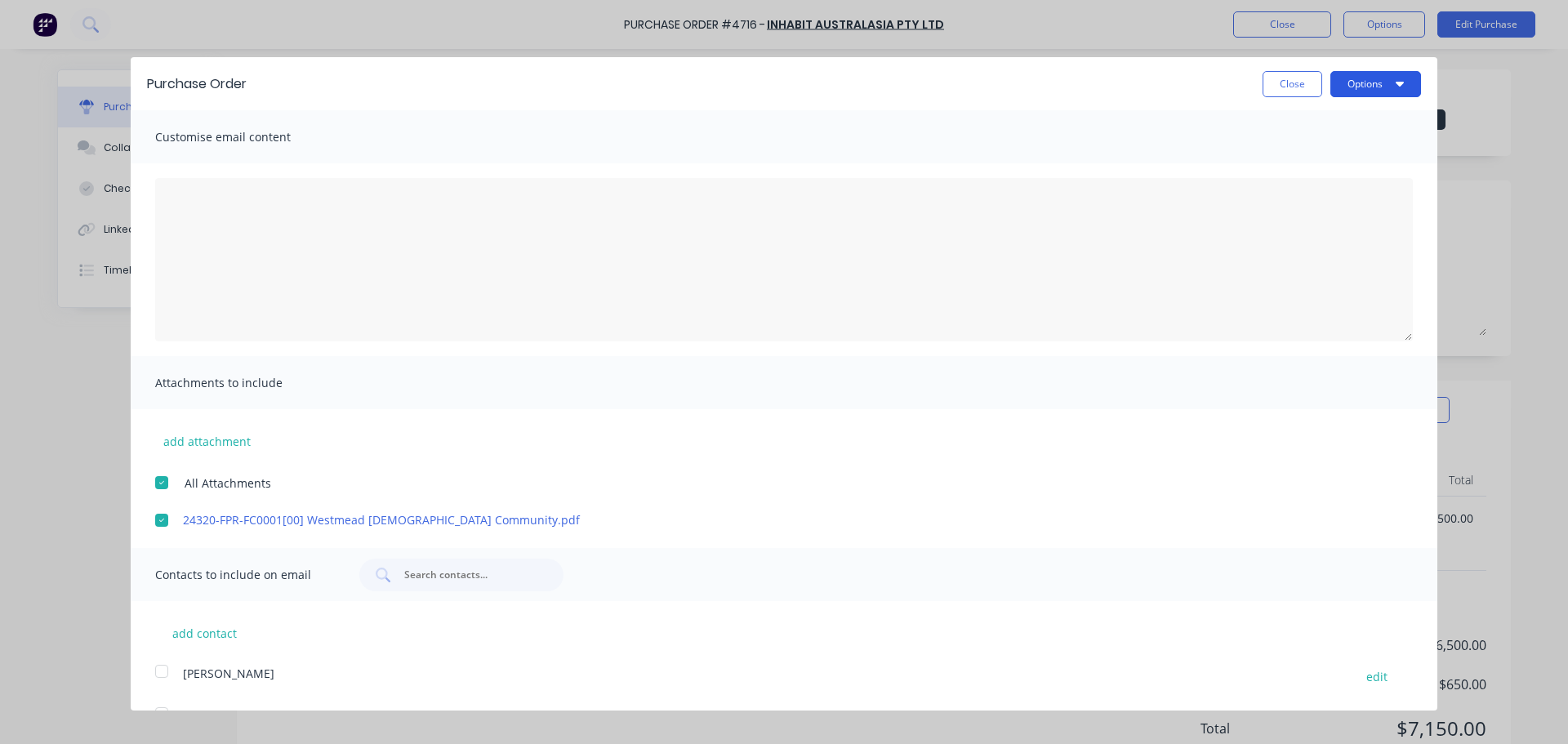
click at [1345, 85] on button "Options" at bounding box center [1376, 84] width 90 height 26
click at [1281, 154] on div "Email" at bounding box center [1344, 158] width 126 height 24
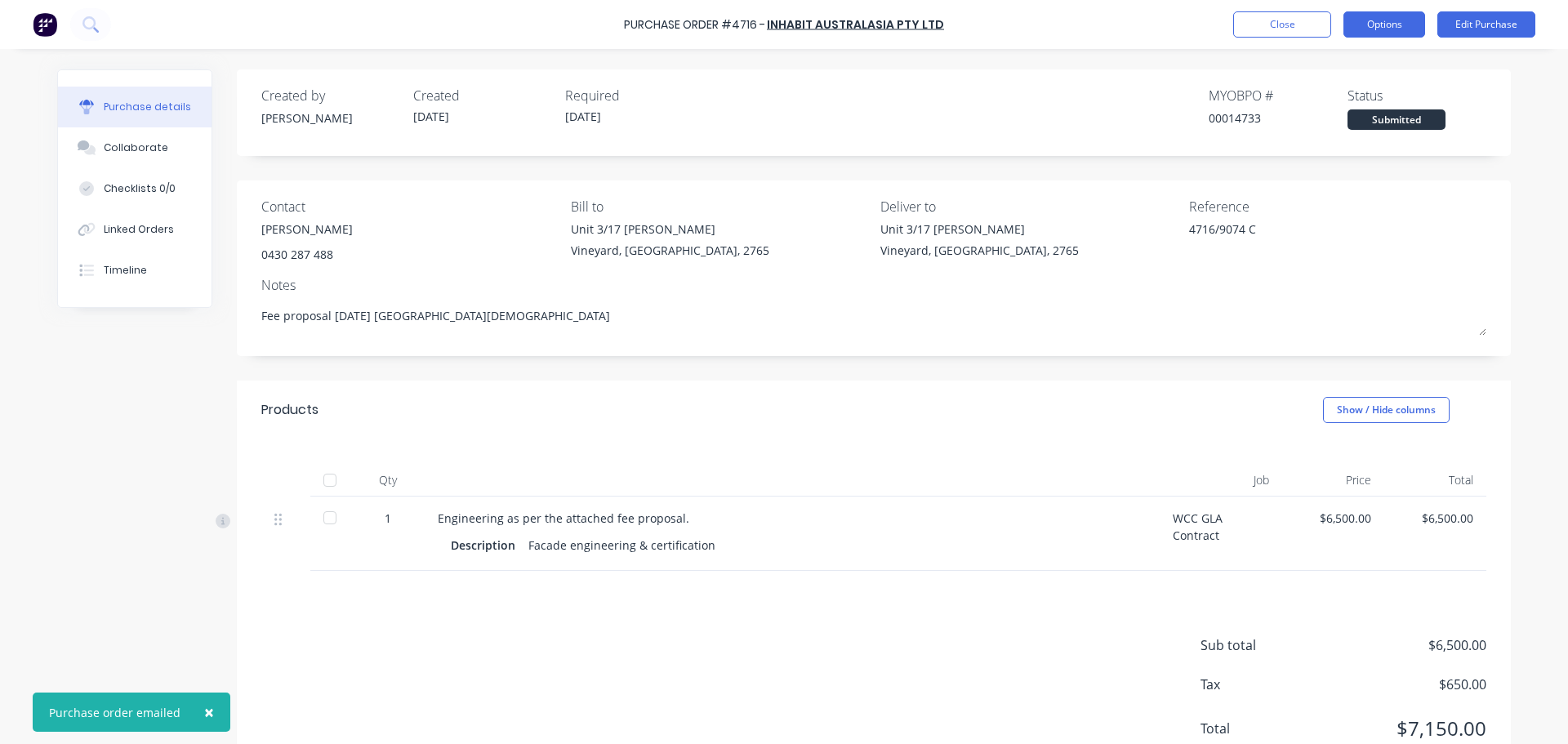
click at [1401, 22] on button "Options" at bounding box center [1384, 25] width 81 height 26
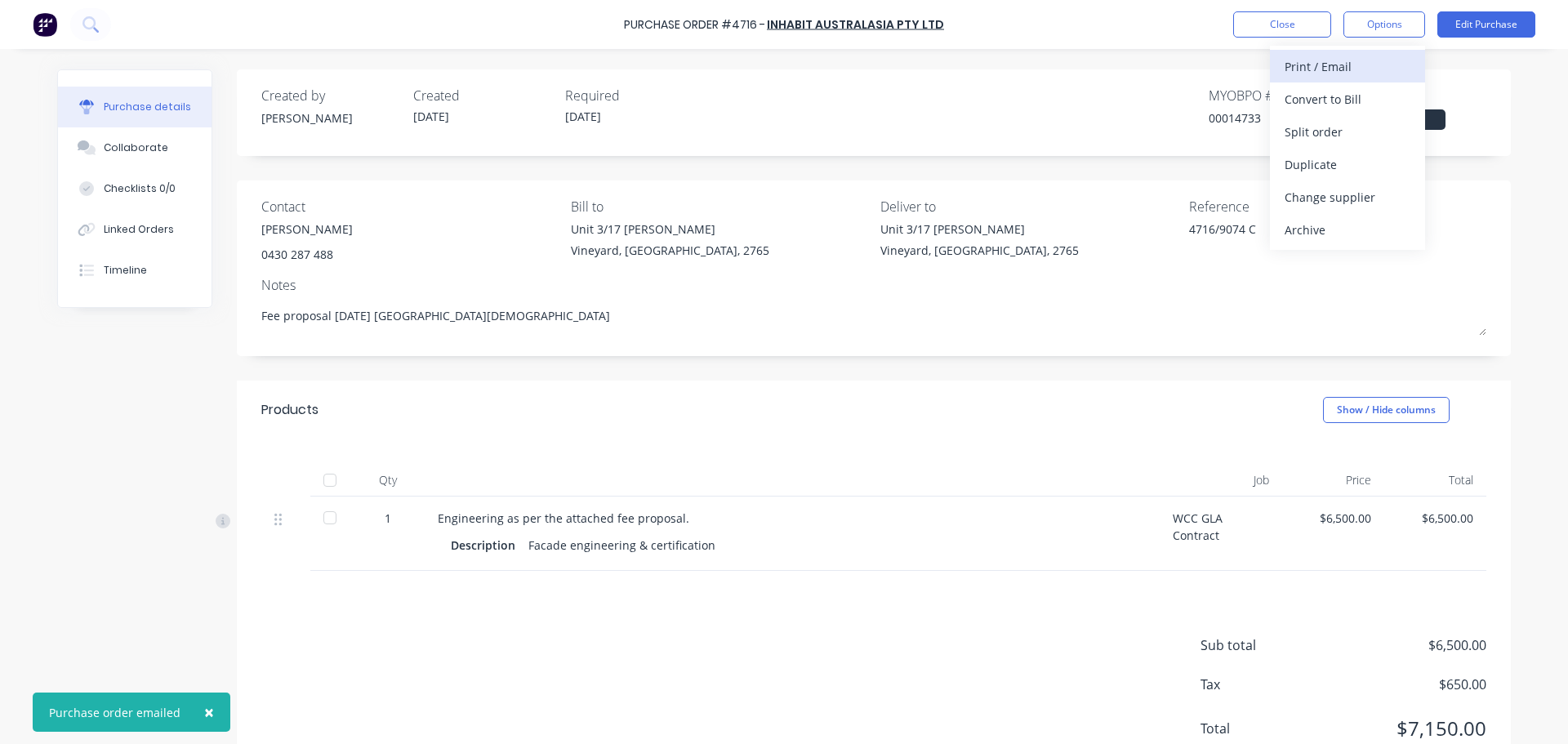
click at [1313, 66] on div "Print / Email" at bounding box center [1347, 67] width 126 height 24
click at [1305, 104] on div "With pricing" at bounding box center [1347, 99] width 126 height 24
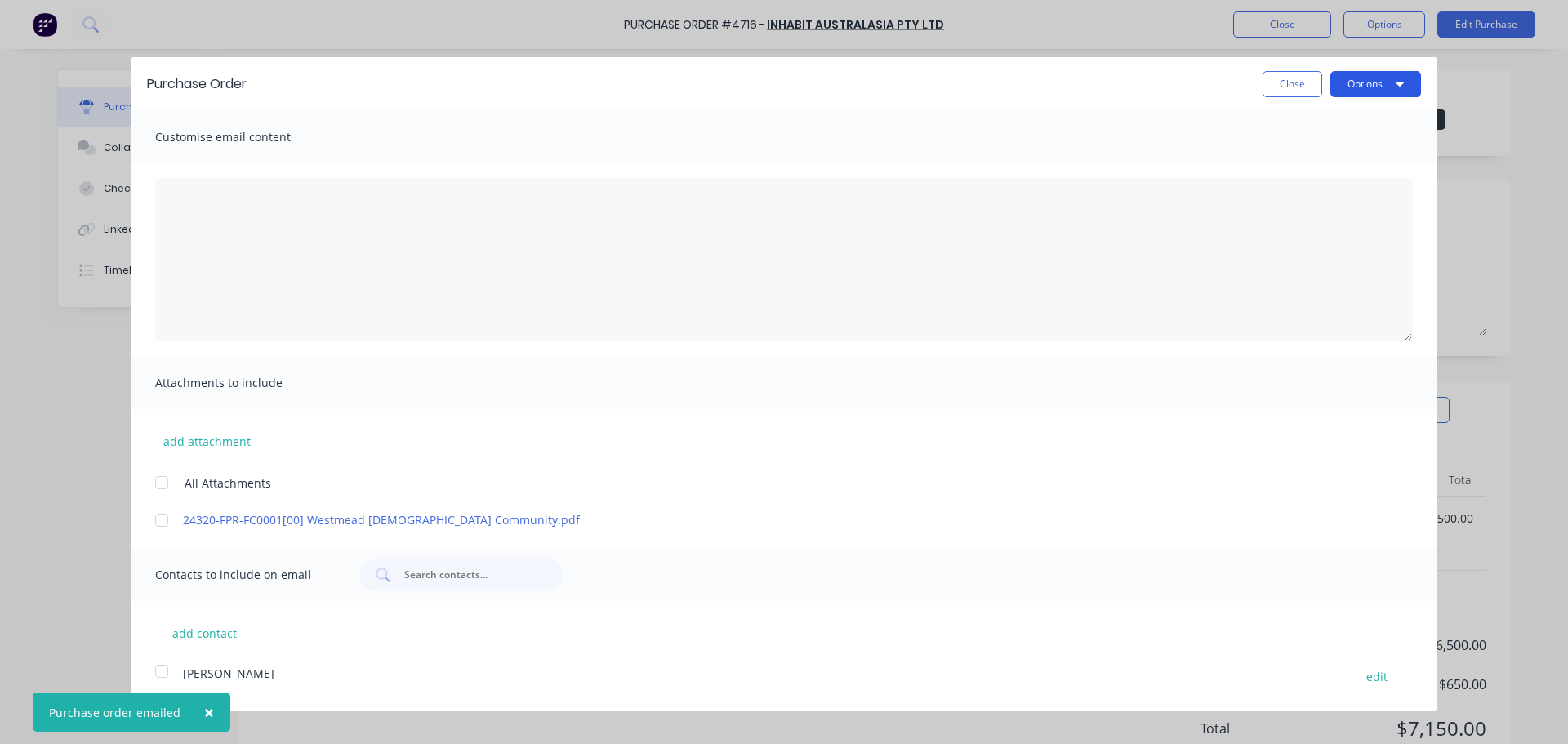
click at [1362, 85] on button "Options" at bounding box center [1376, 84] width 90 height 26
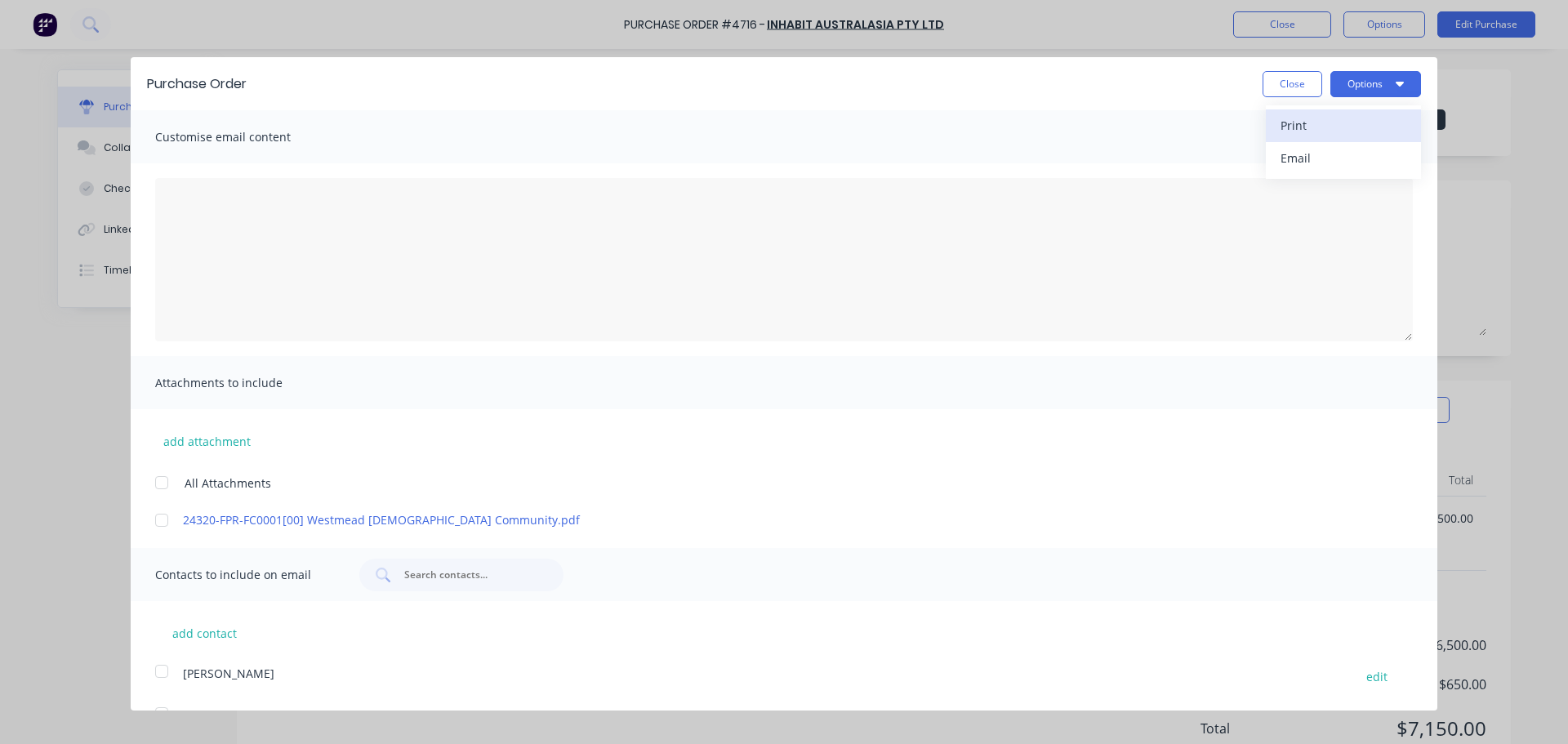
click at [1305, 119] on div "Print" at bounding box center [1344, 125] width 126 height 24
click at [1263, 85] on button "Close" at bounding box center [1293, 84] width 60 height 26
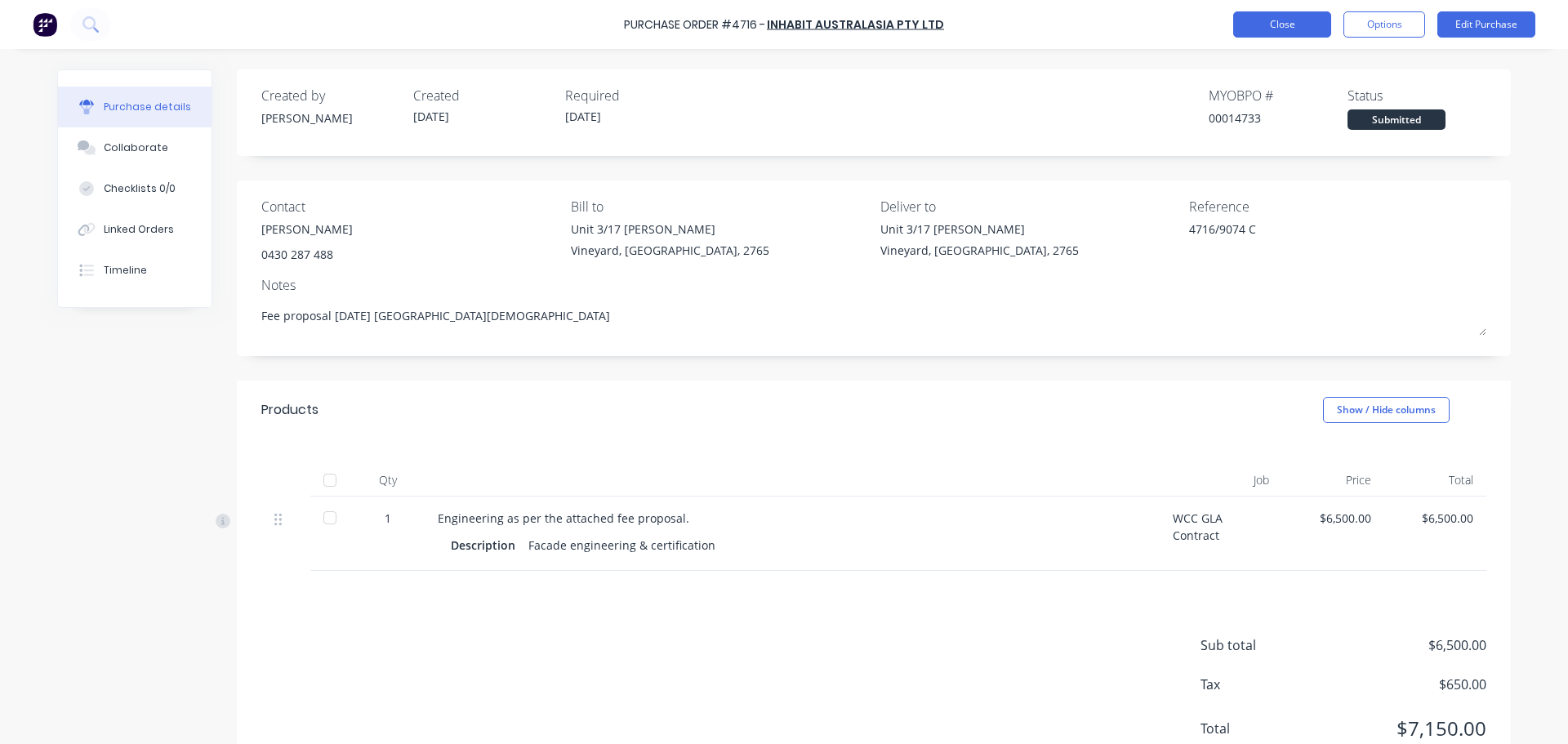
click at [1254, 30] on button "Close" at bounding box center [1282, 25] width 98 height 26
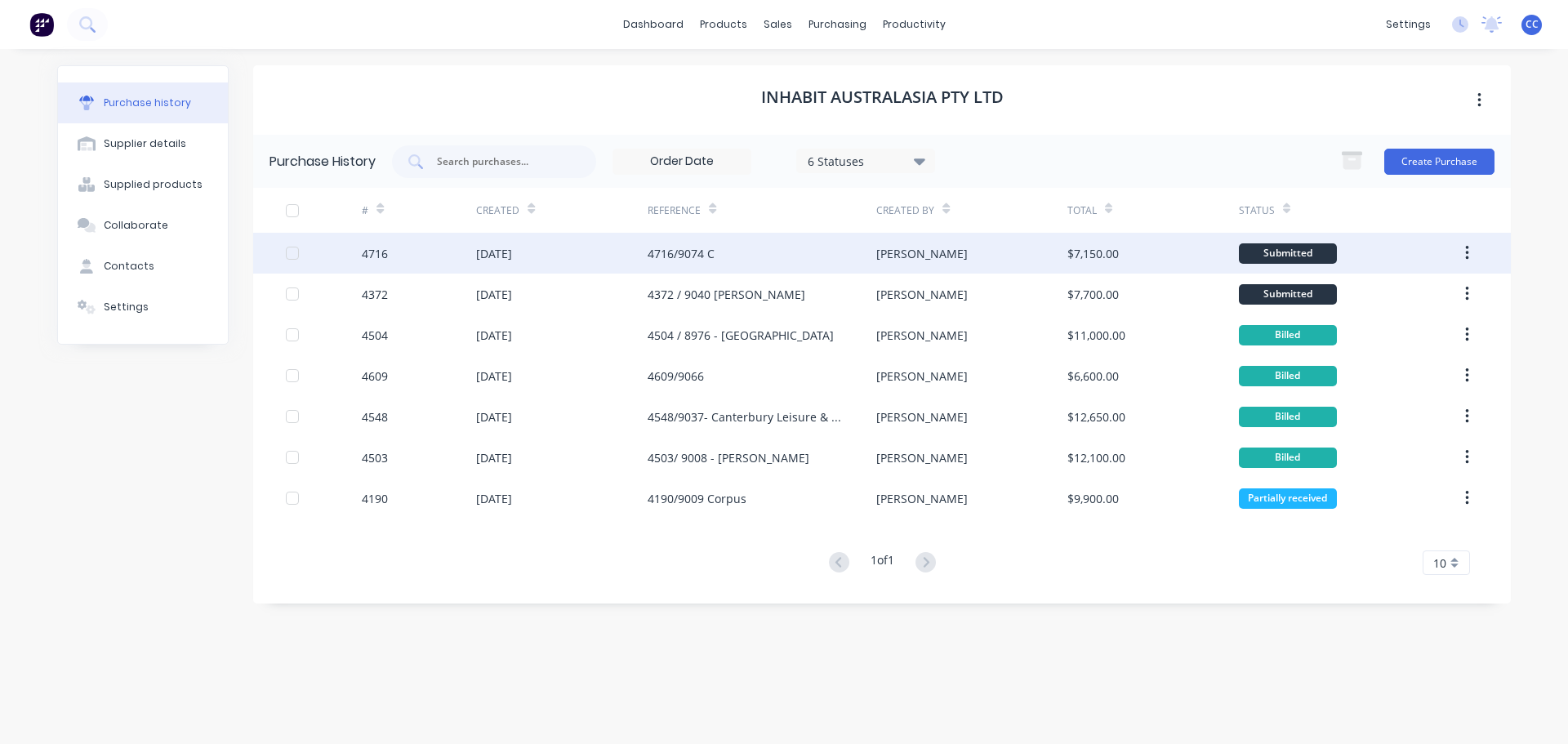
click at [702, 251] on div "4716/9074 C" at bounding box center [681, 253] width 67 height 17
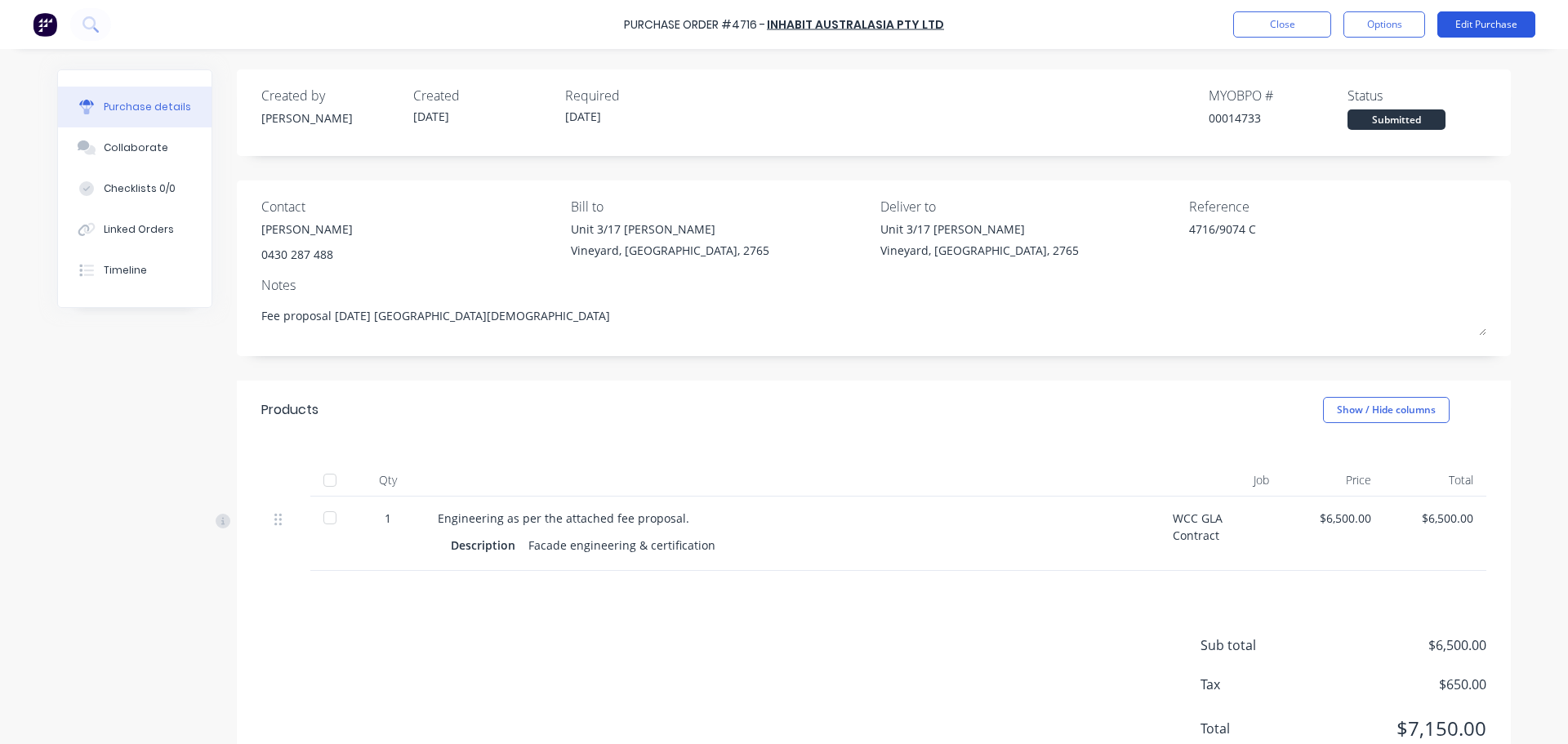
click at [1470, 24] on button "Edit Purchase" at bounding box center [1486, 25] width 98 height 26
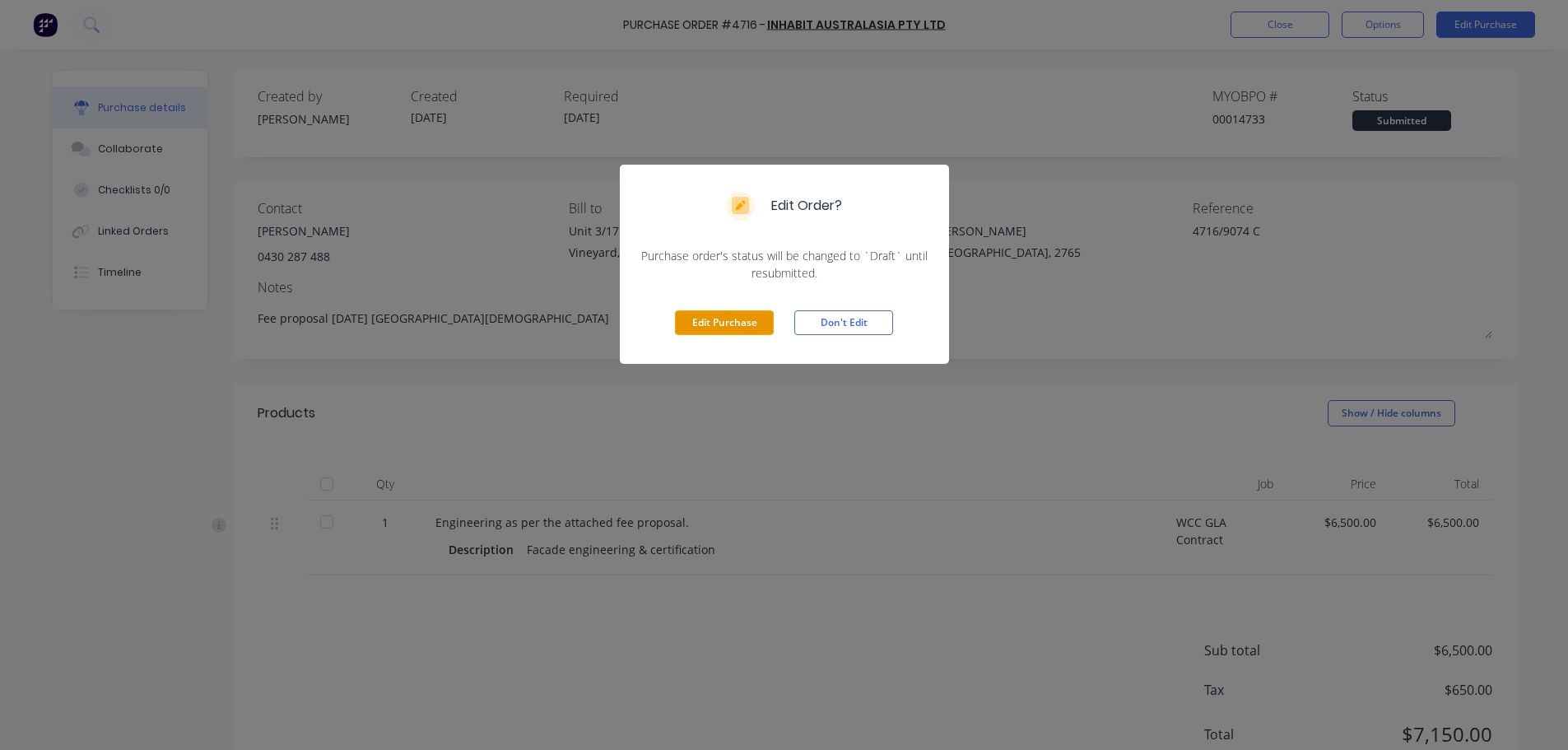
click at [719, 322] on button "Edit Purchase" at bounding box center [724, 322] width 99 height 25
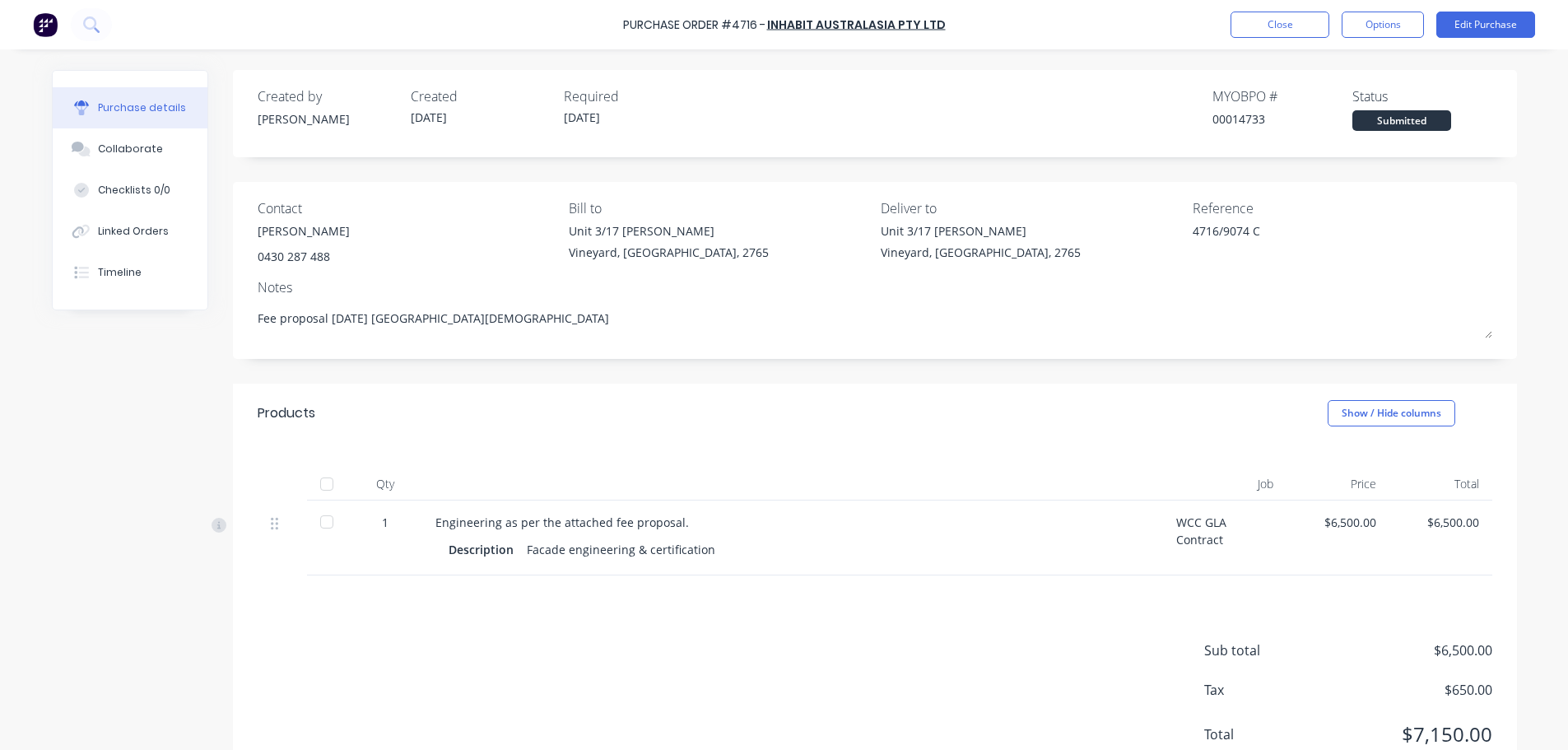
type textarea "x"
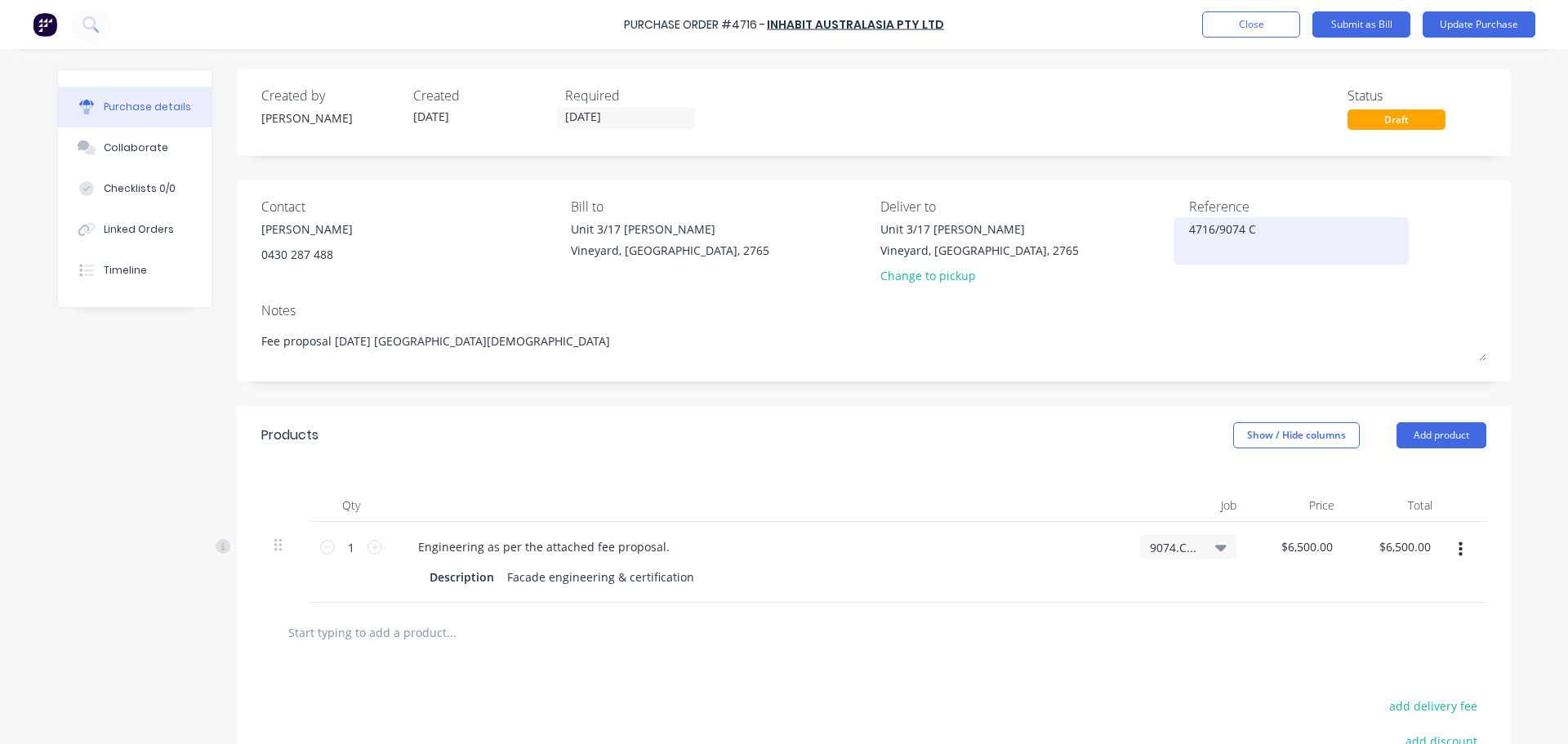
click at [1255, 230] on textarea "4716/9074 C" at bounding box center [1291, 238] width 204 height 37
type textarea "4716/9074 C Westmead"
type textarea "x"
type textarea "4716/9074 C Westmead"
click at [1212, 116] on div "Created by Craig Created 28/08/25 Required 28/08/25 Status Draft" at bounding box center [874, 108] width 1225 height 44
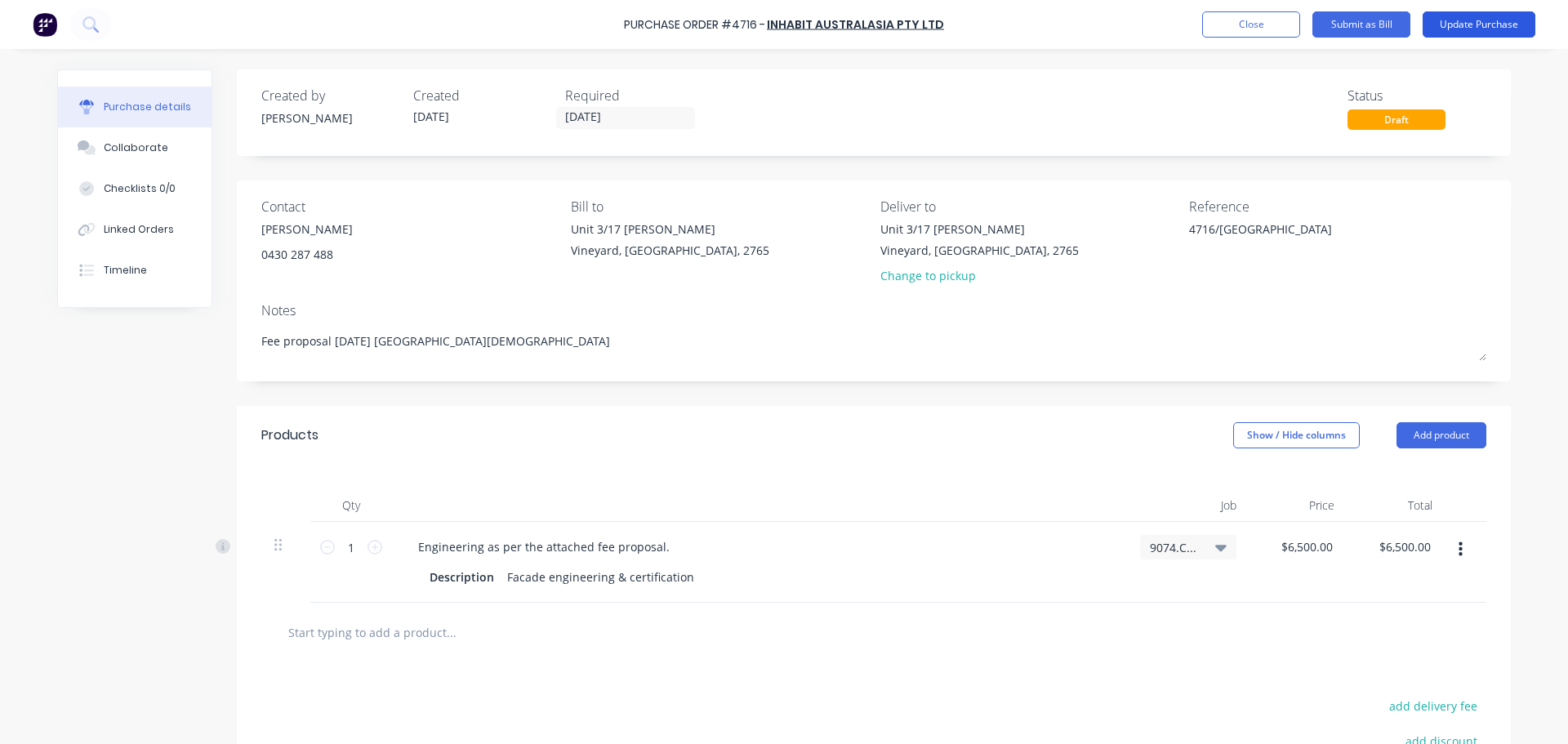
click at [1486, 21] on button "Update Purchase" at bounding box center [1478, 25] width 113 height 26
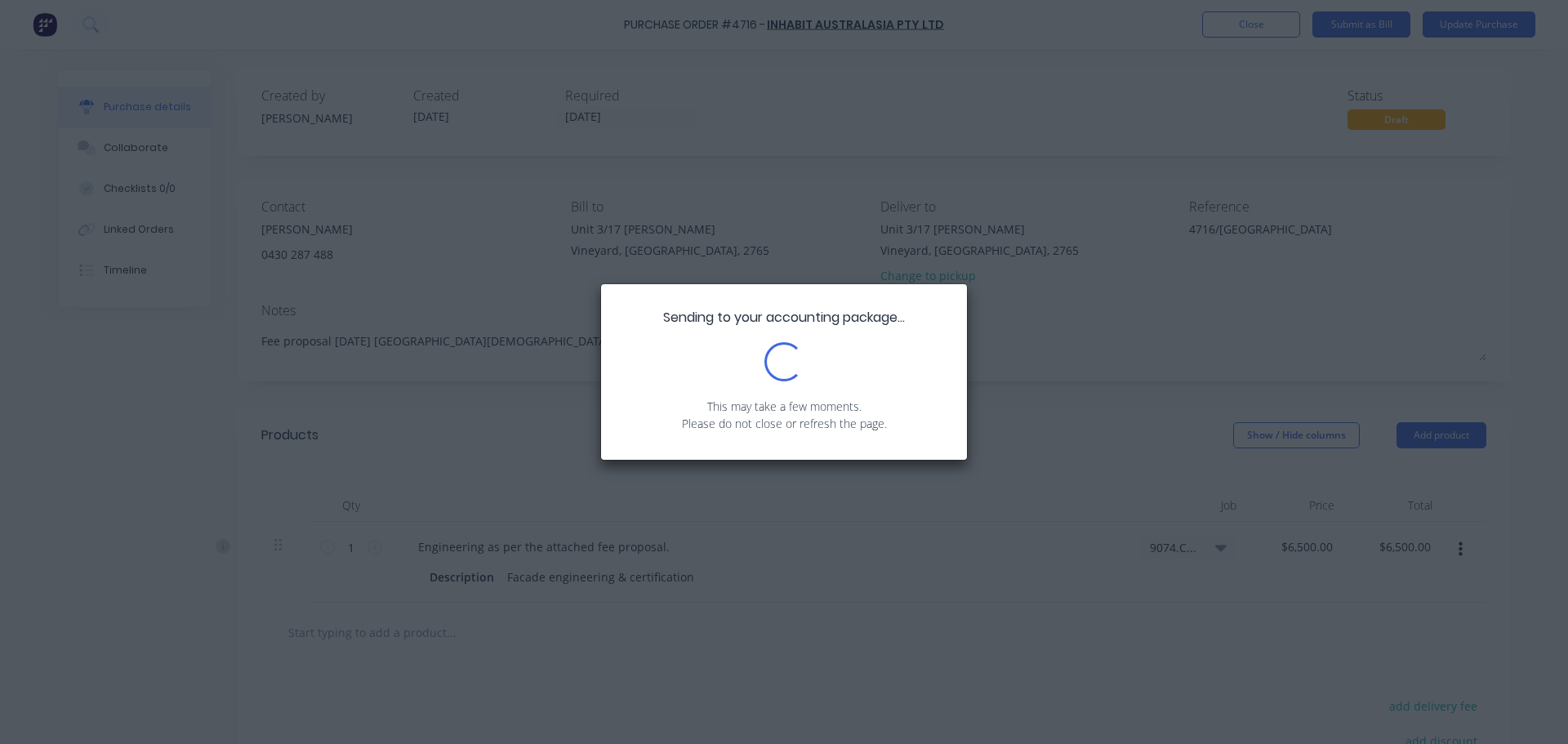
type textarea "x"
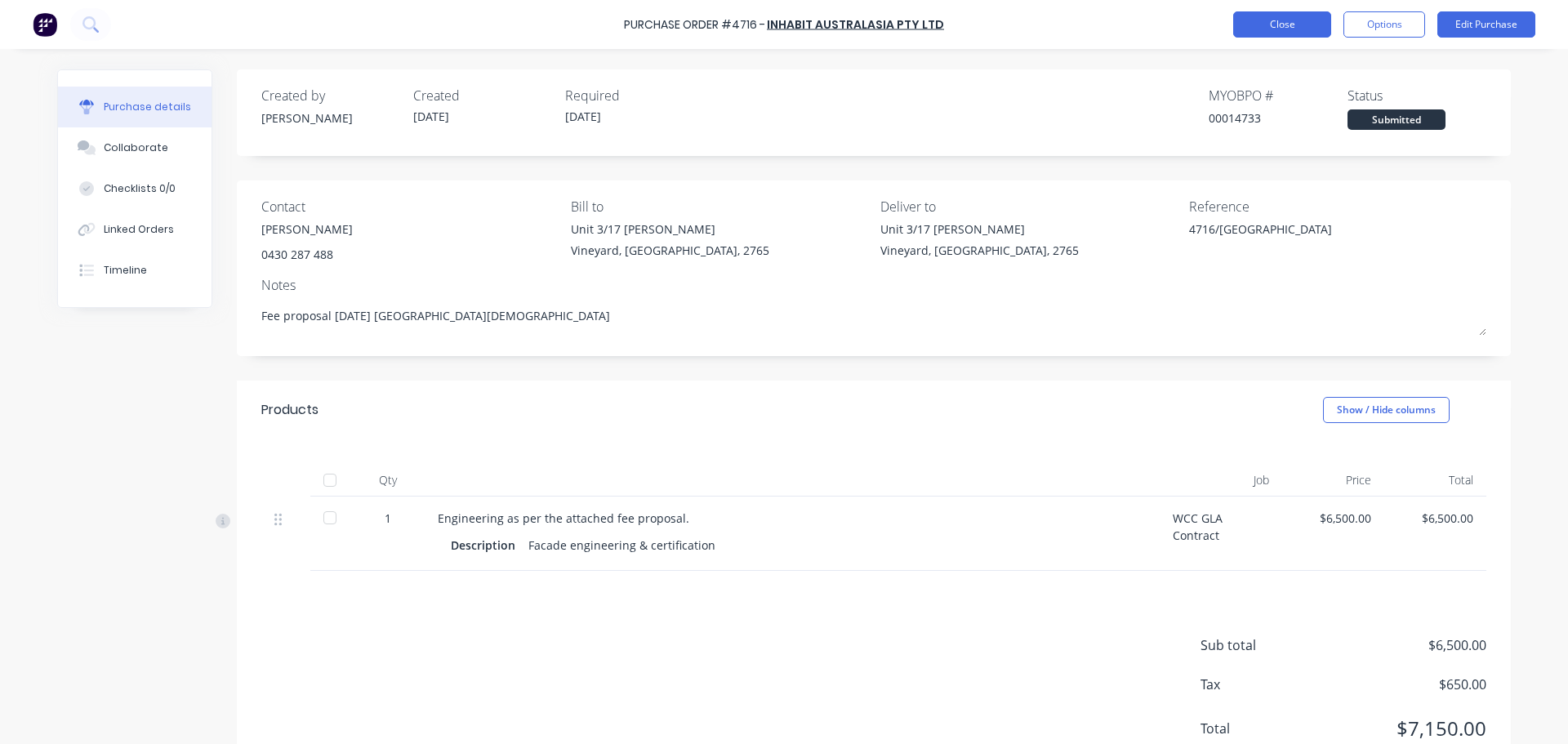
click at [1276, 25] on button "Close" at bounding box center [1282, 25] width 98 height 26
